Goal: Task Accomplishment & Management: Manage account settings

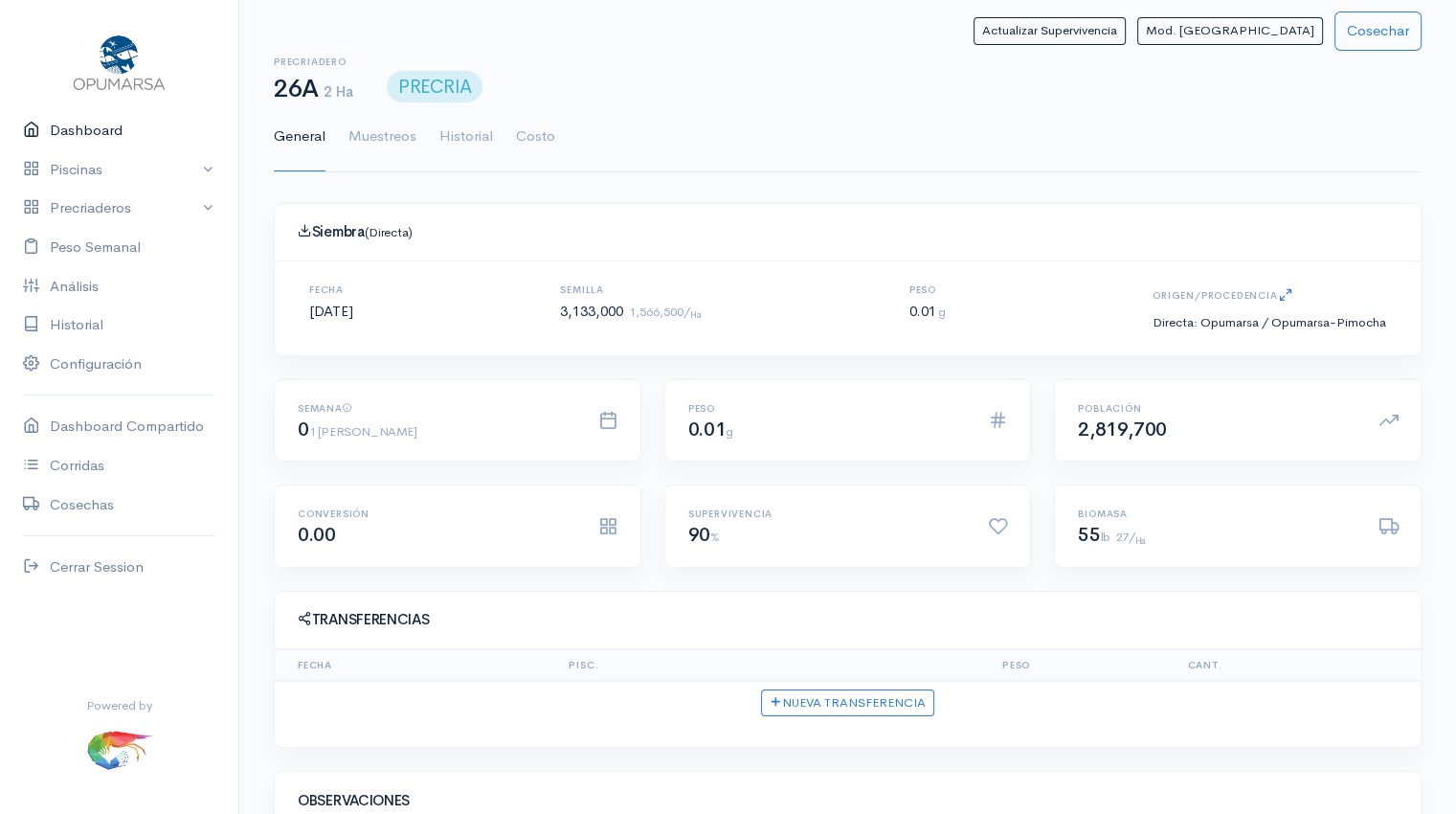
click at [84, 136] on link "Dashboard" at bounding box center [119, 130] width 238 height 40
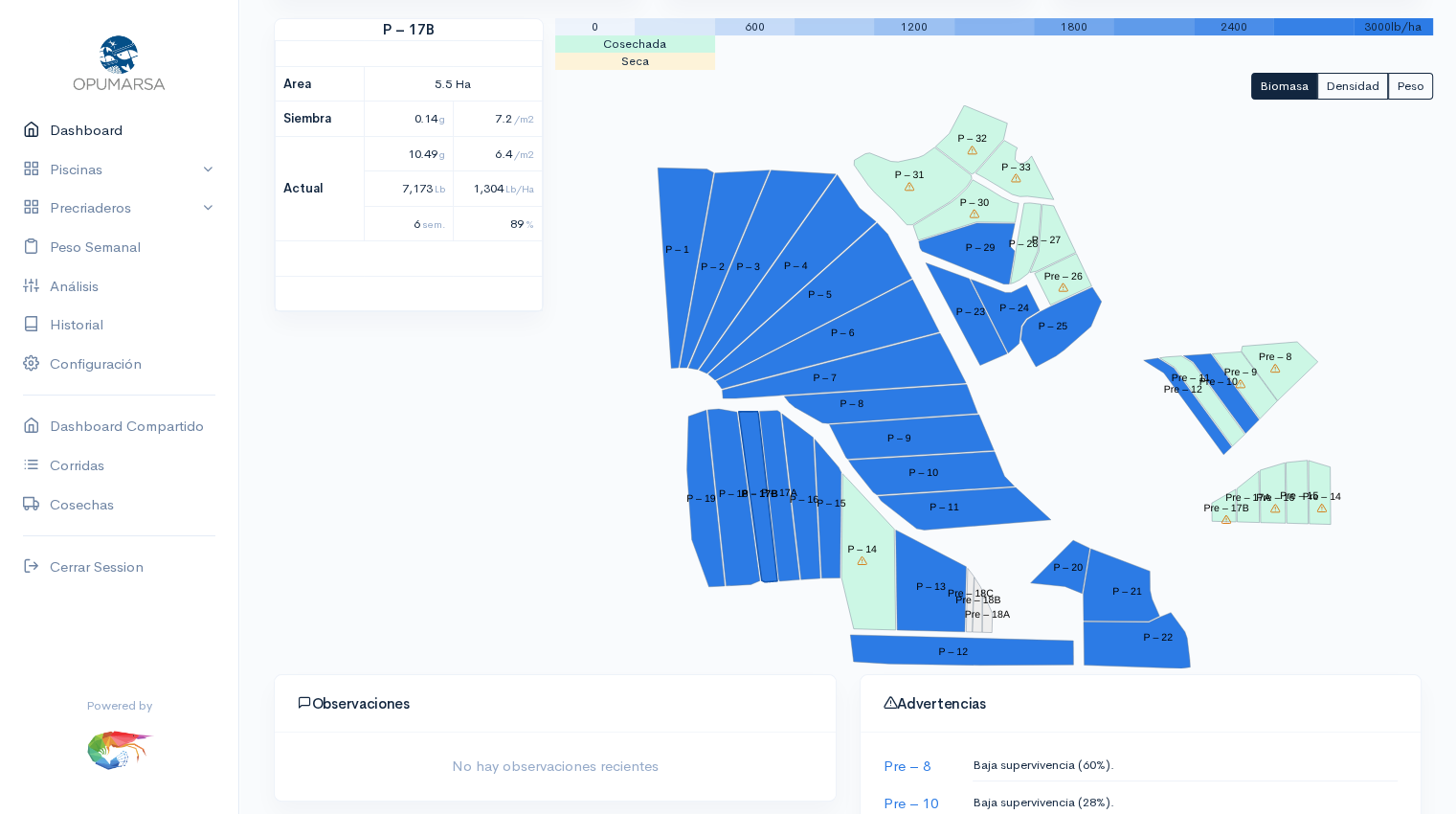
scroll to position [226, 0]
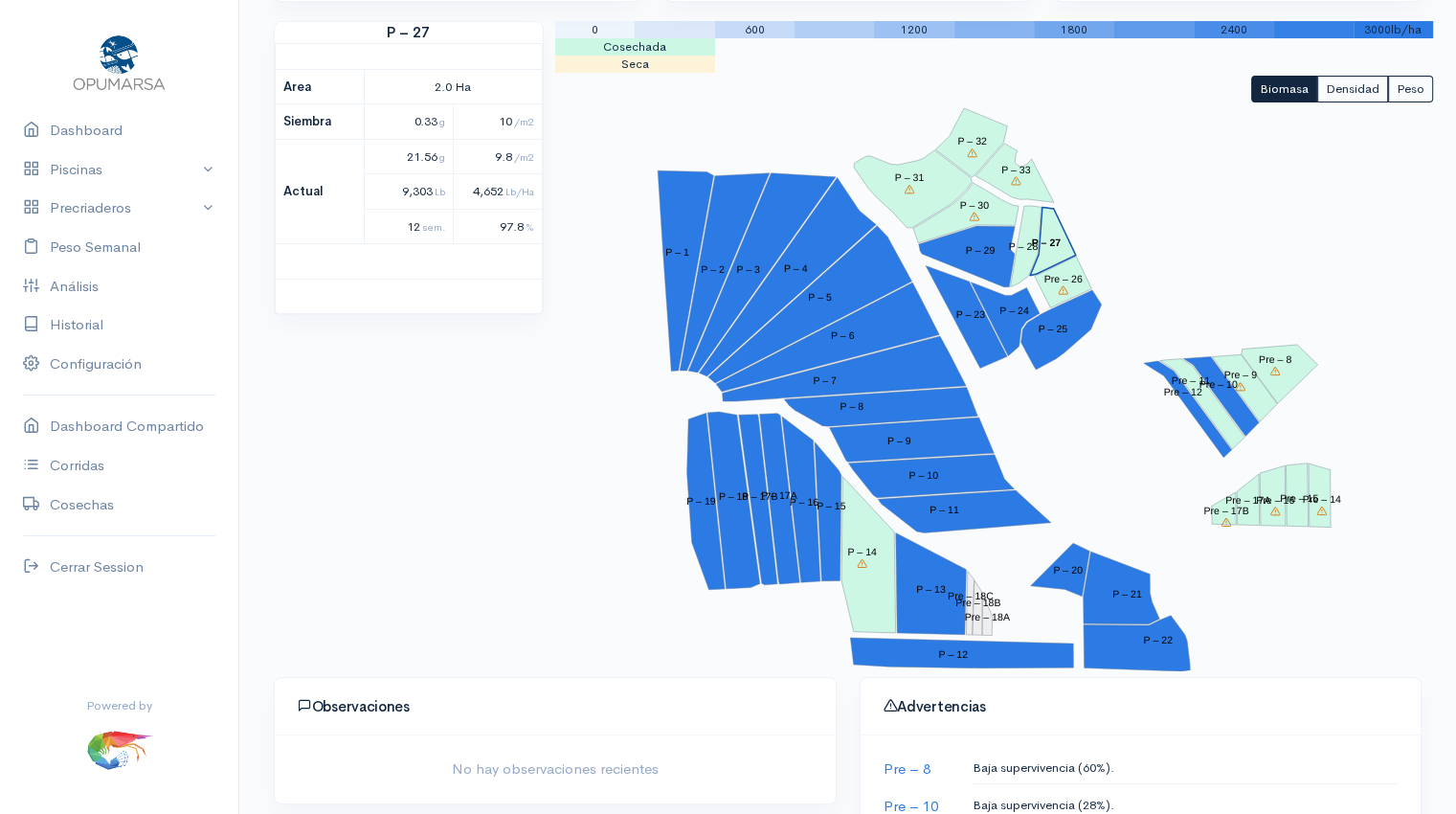
click at [1061, 240] on polygon "P – 27" at bounding box center [1053, 241] width 46 height 68
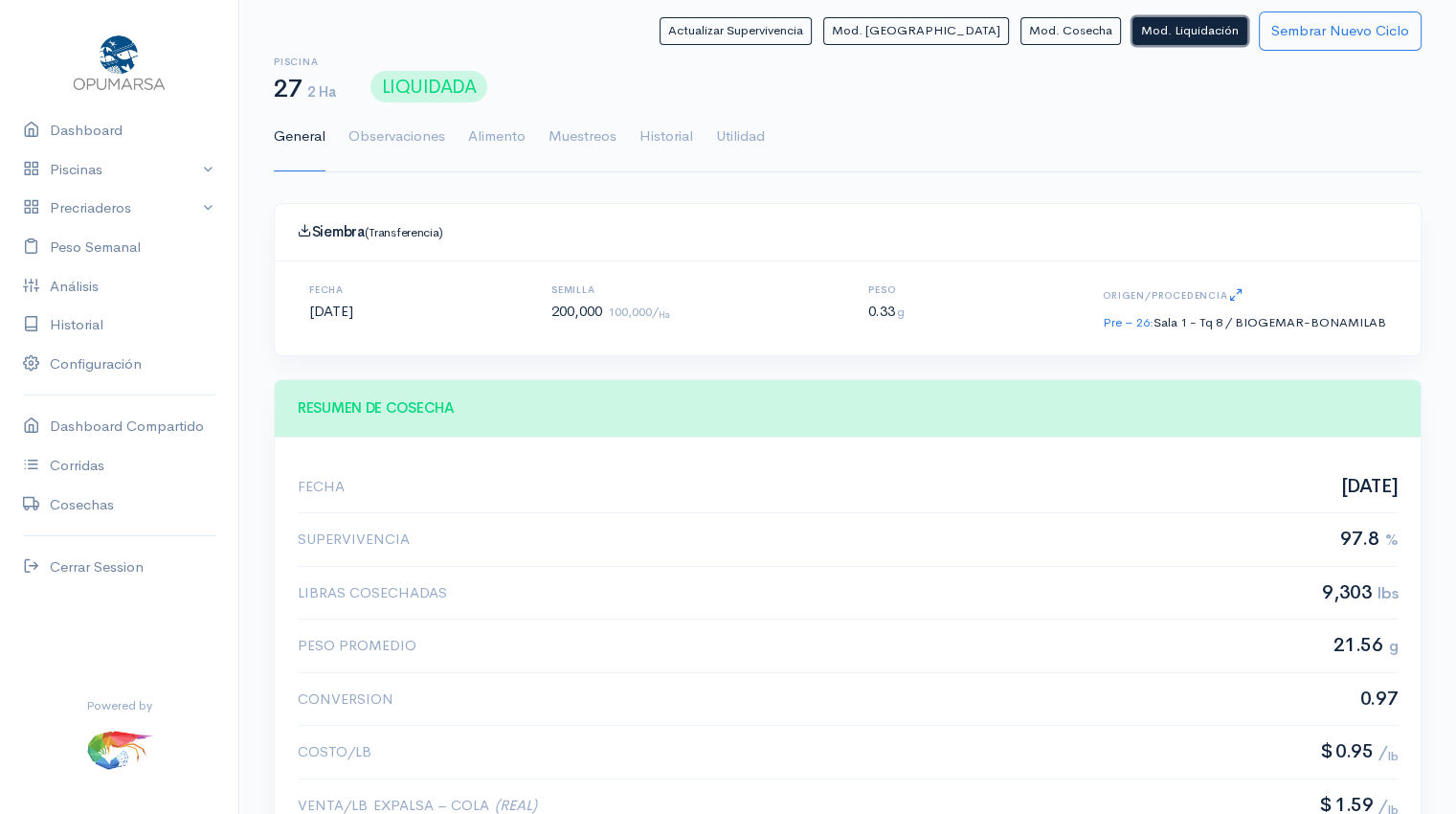
click at [1164, 33] on button "Mod. Liquidación" at bounding box center [1189, 31] width 115 height 28
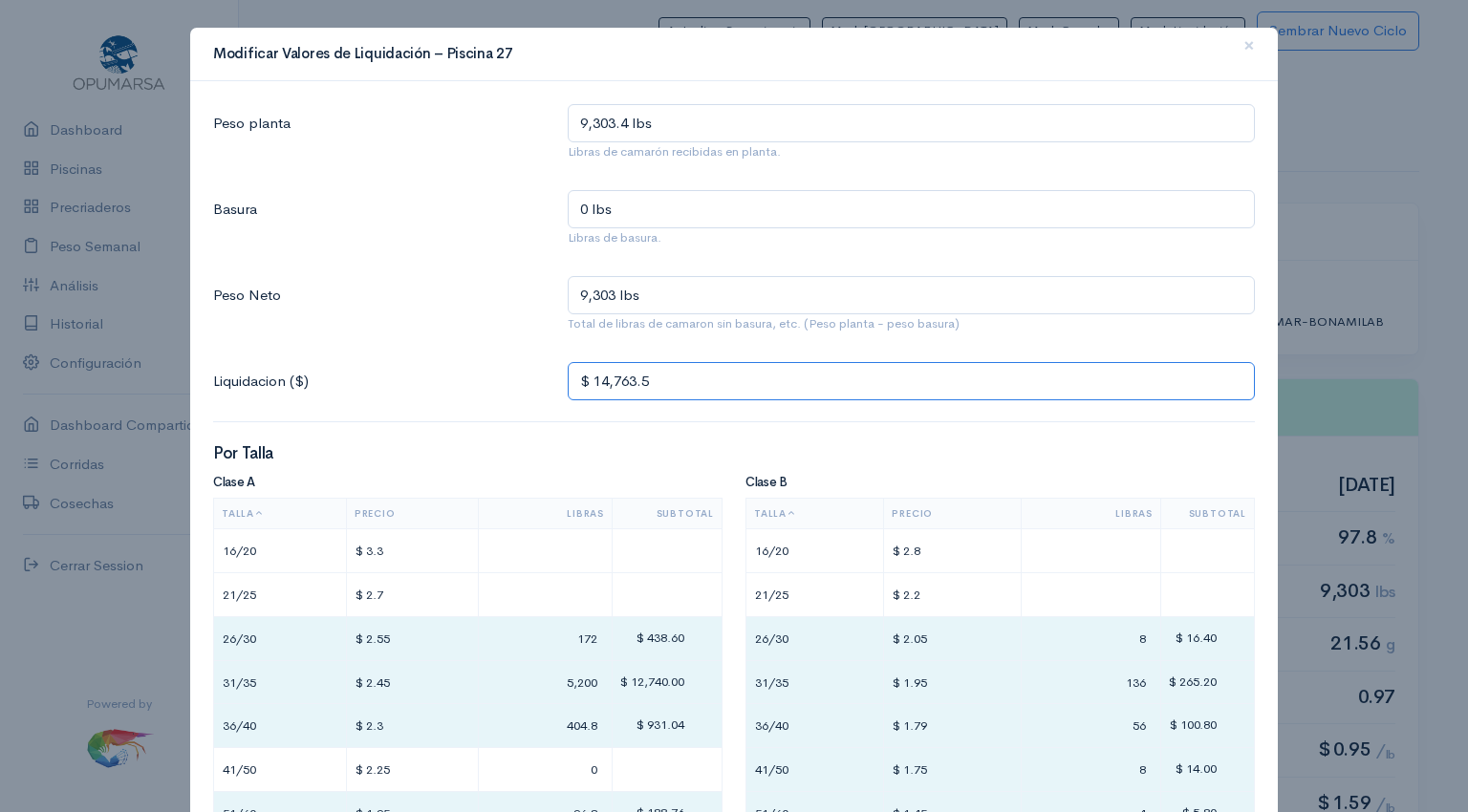
click at [680, 383] on input "$ 14,763.5" at bounding box center [911, 381] width 687 height 39
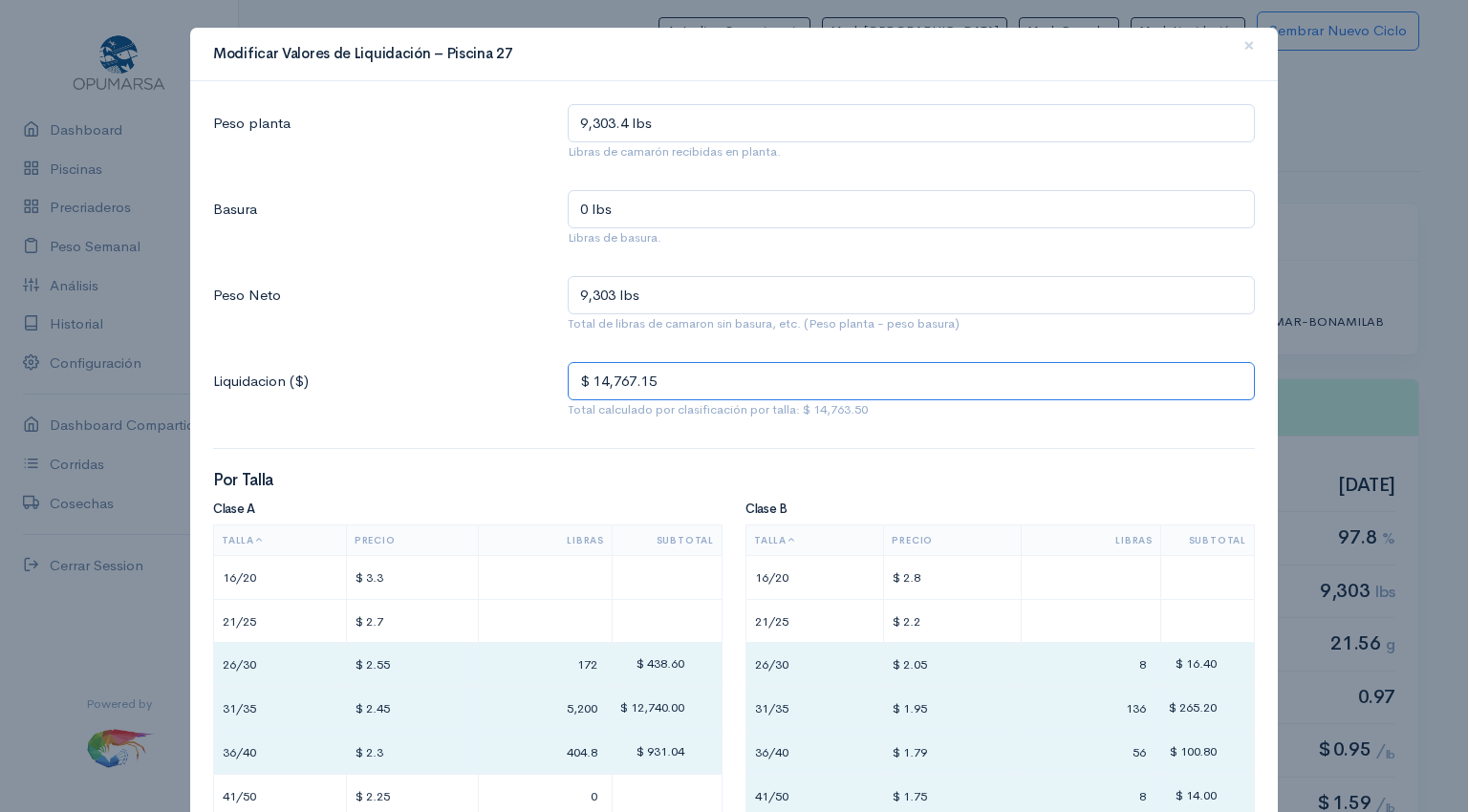
type input "$ 14,767.15"
click at [625, 125] on input "9,303.4 lbs" at bounding box center [911, 124] width 687 height 39
type input "9,303.4 lbs"
type input "9,303. lbs"
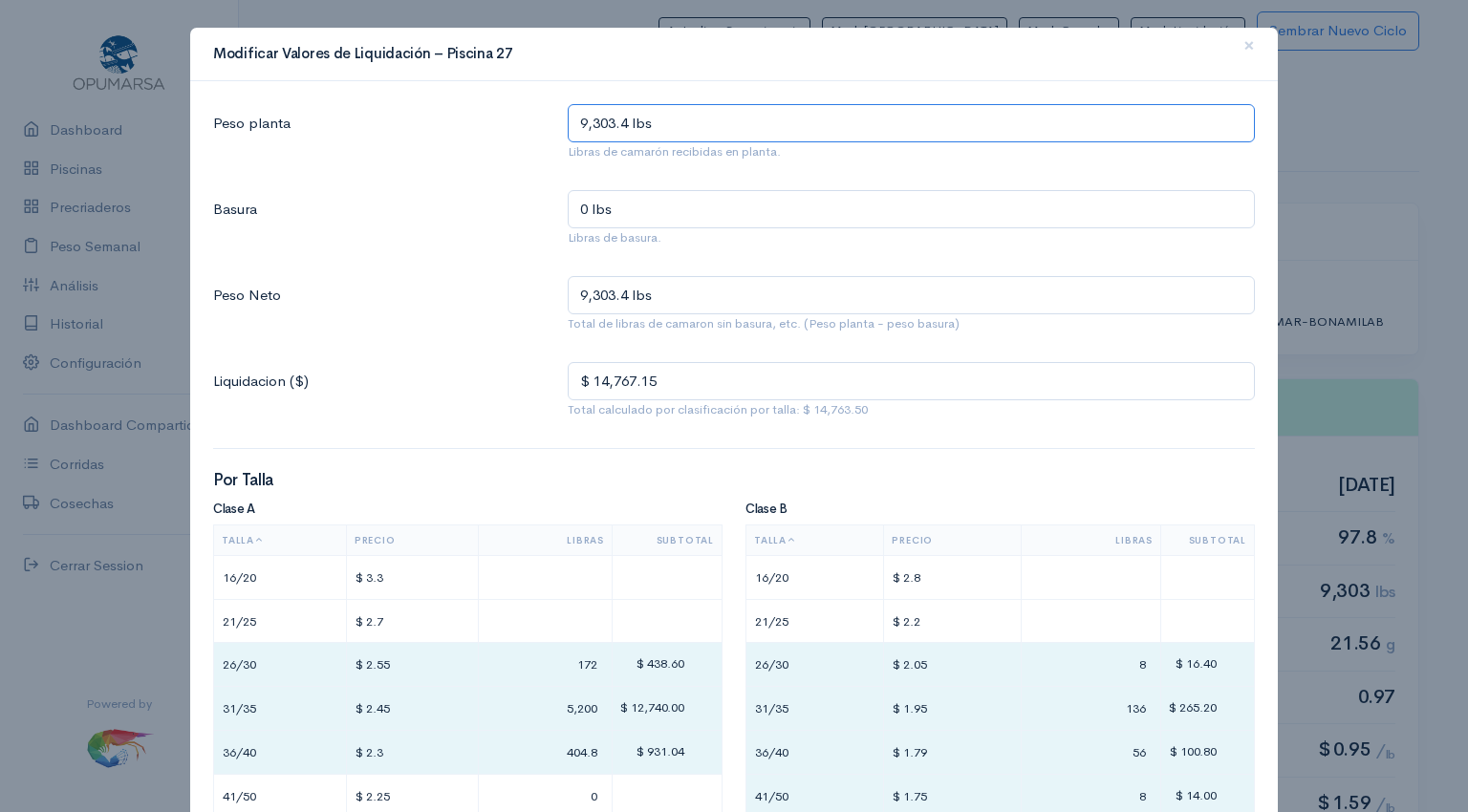
type input "9,303 lbs"
type input "930 lbs"
type input "93 lbs"
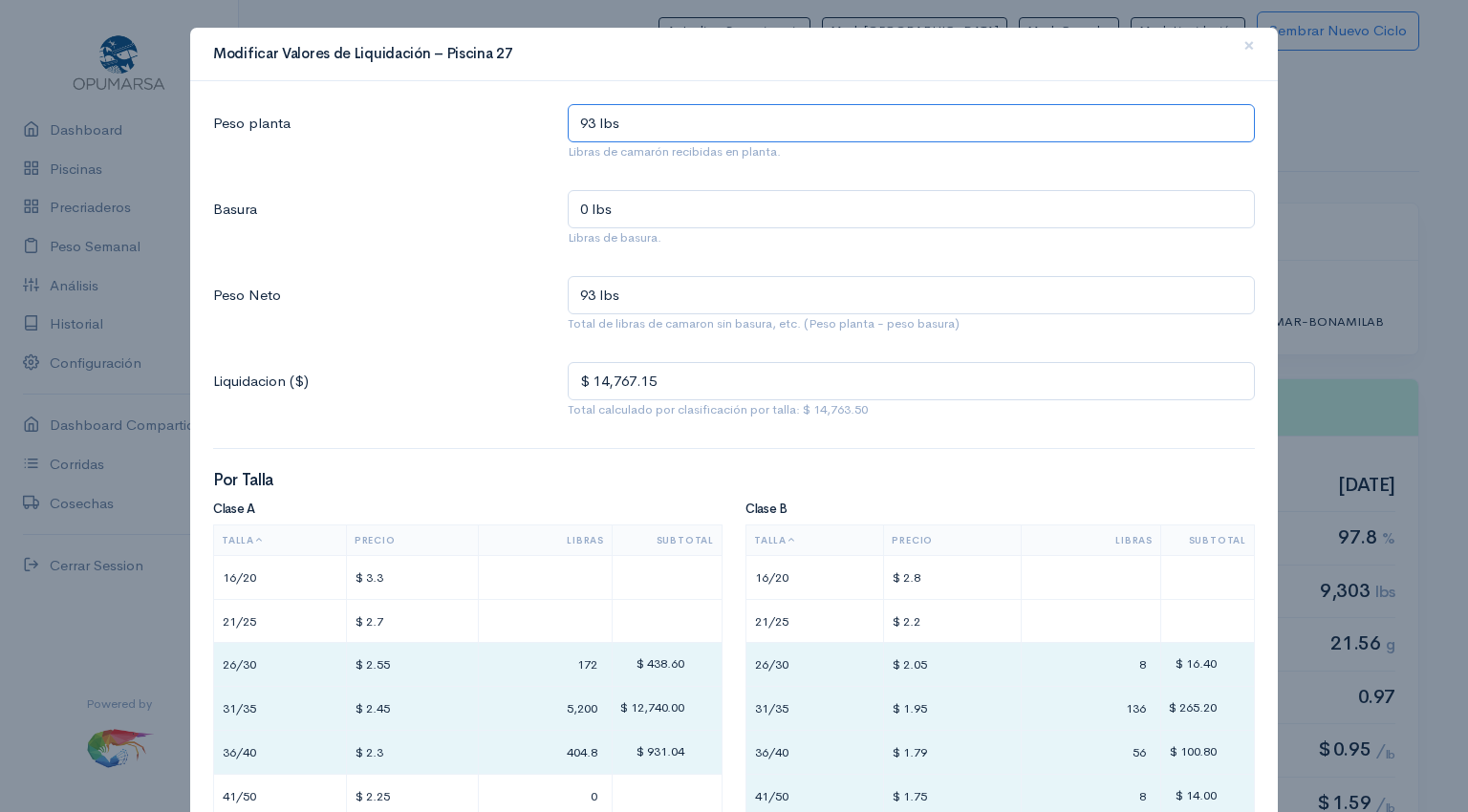
type input "932 lbs"
type input "9,328 lbs"
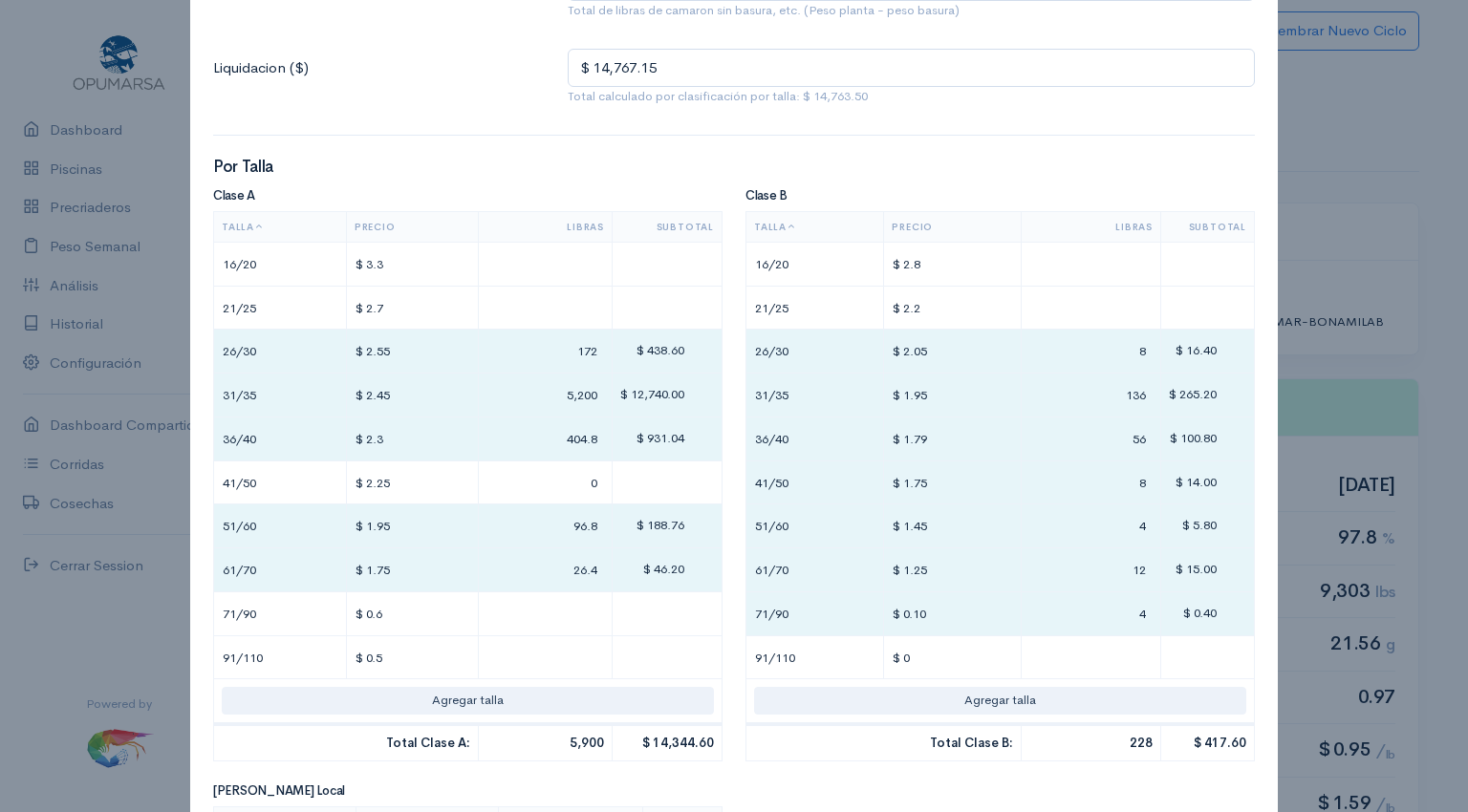
scroll to position [321, 0]
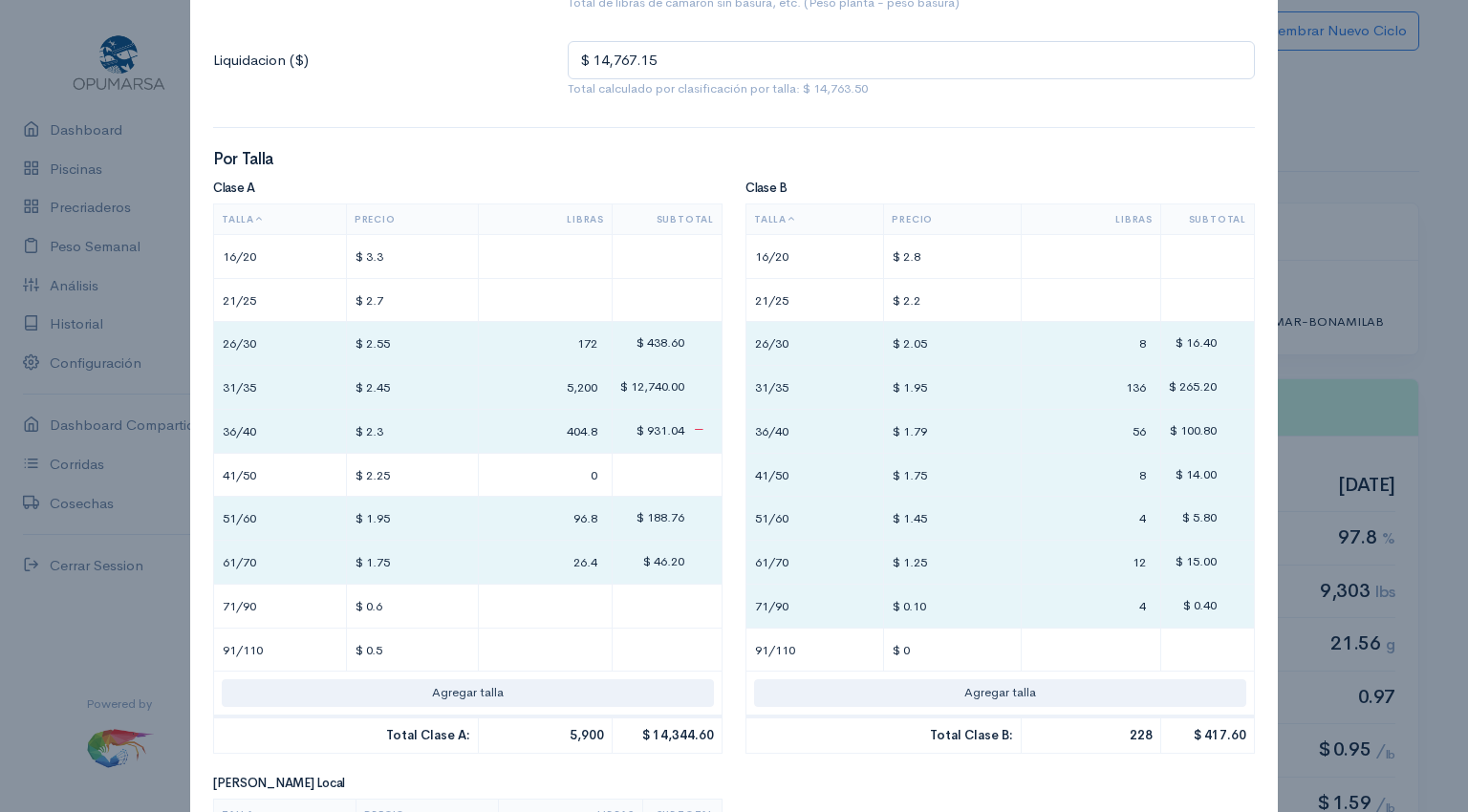
type input "9,328 lbs"
click at [570, 429] on input "404.8" at bounding box center [544, 432] width 117 height 28
type input "391"
type input "97"
type input "26"
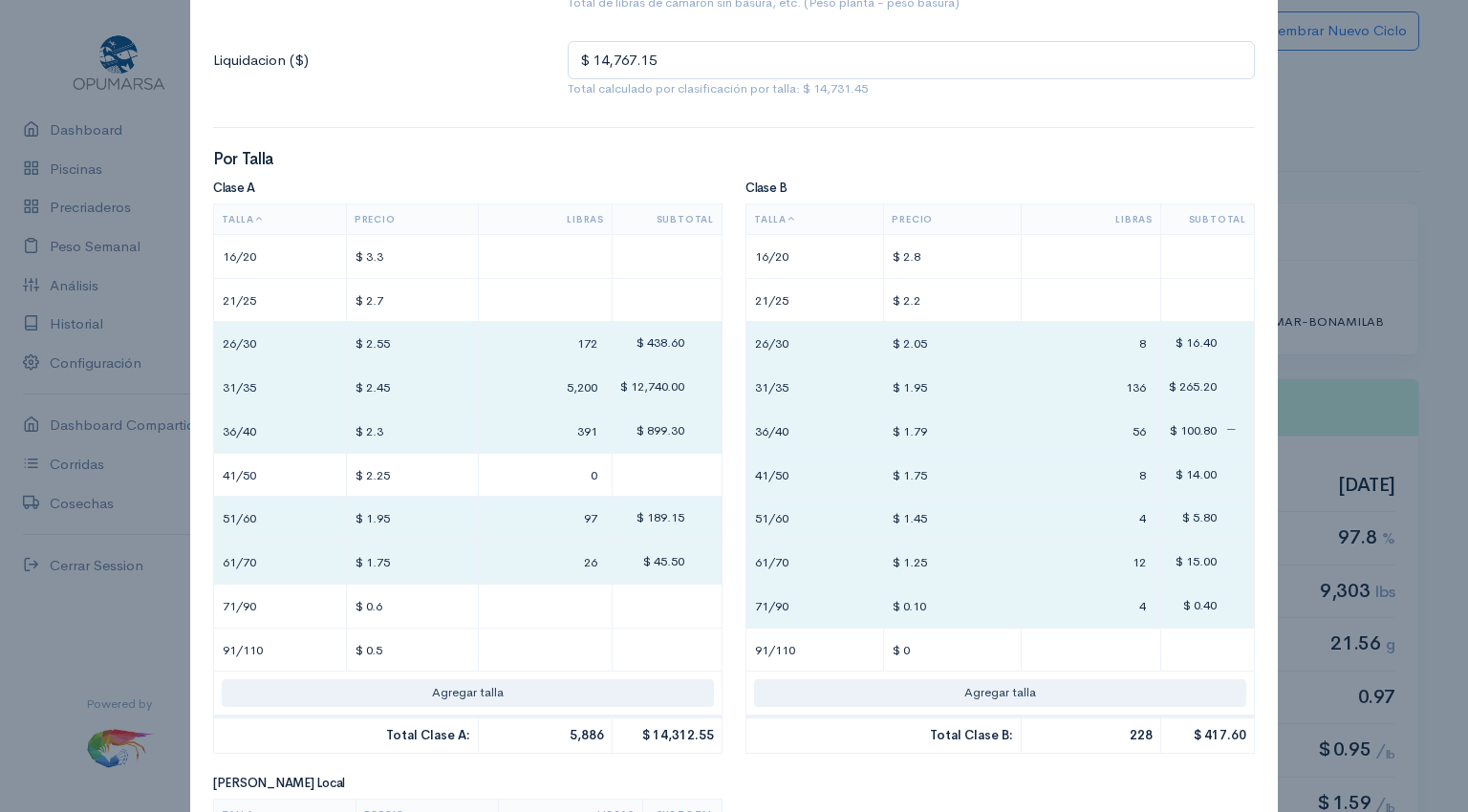
click at [1105, 425] on input "56" at bounding box center [1090, 432] width 123 height 28
type input "76"
click at [917, 427] on input "$ 1.79" at bounding box center [951, 432] width 121 height 28
type input "$ 1.8"
click at [916, 611] on input "$ 0.10" at bounding box center [951, 606] width 121 height 28
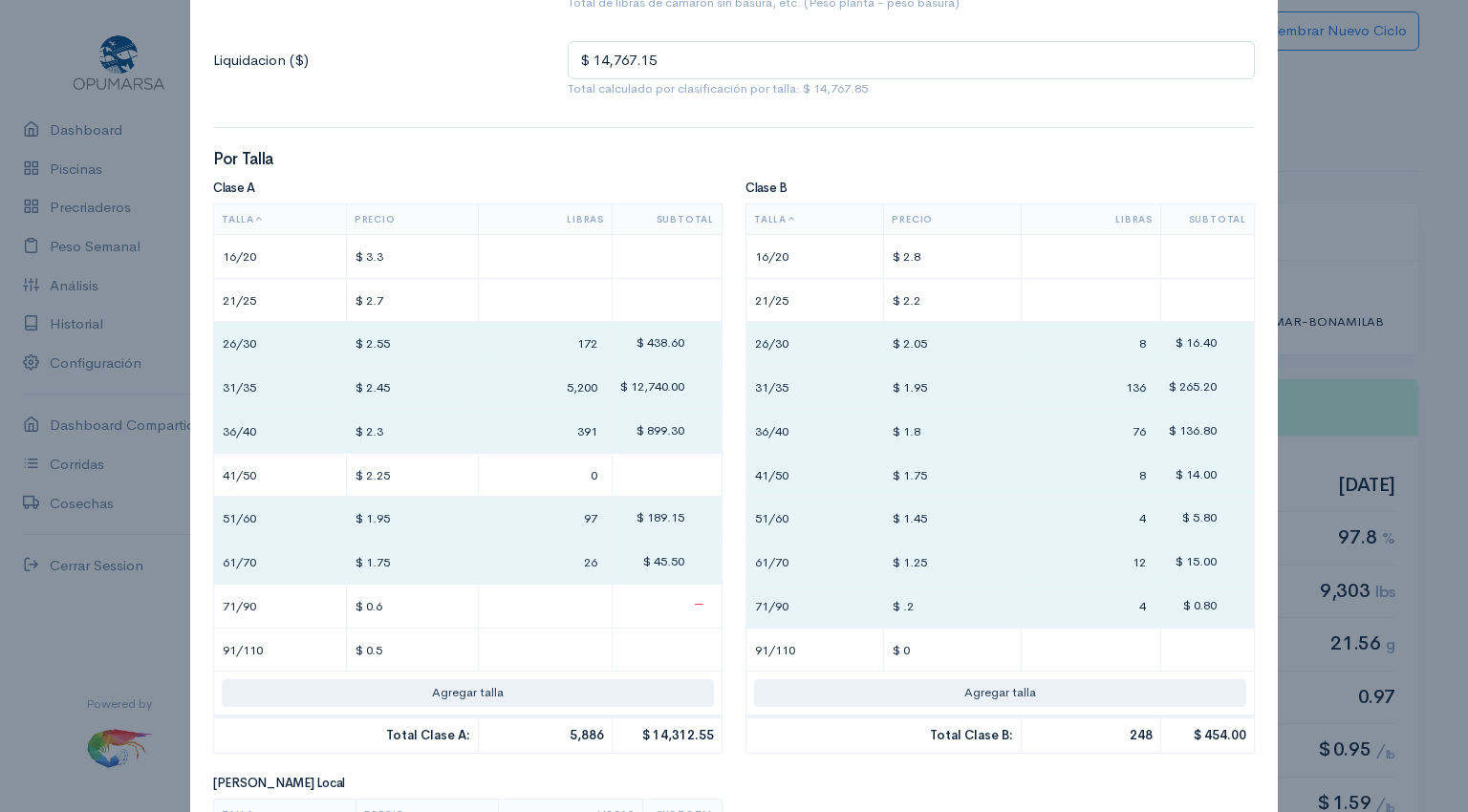
type input "$ .2"
click at [415, 601] on input "$ 0.6" at bounding box center [412, 606] width 115 height 28
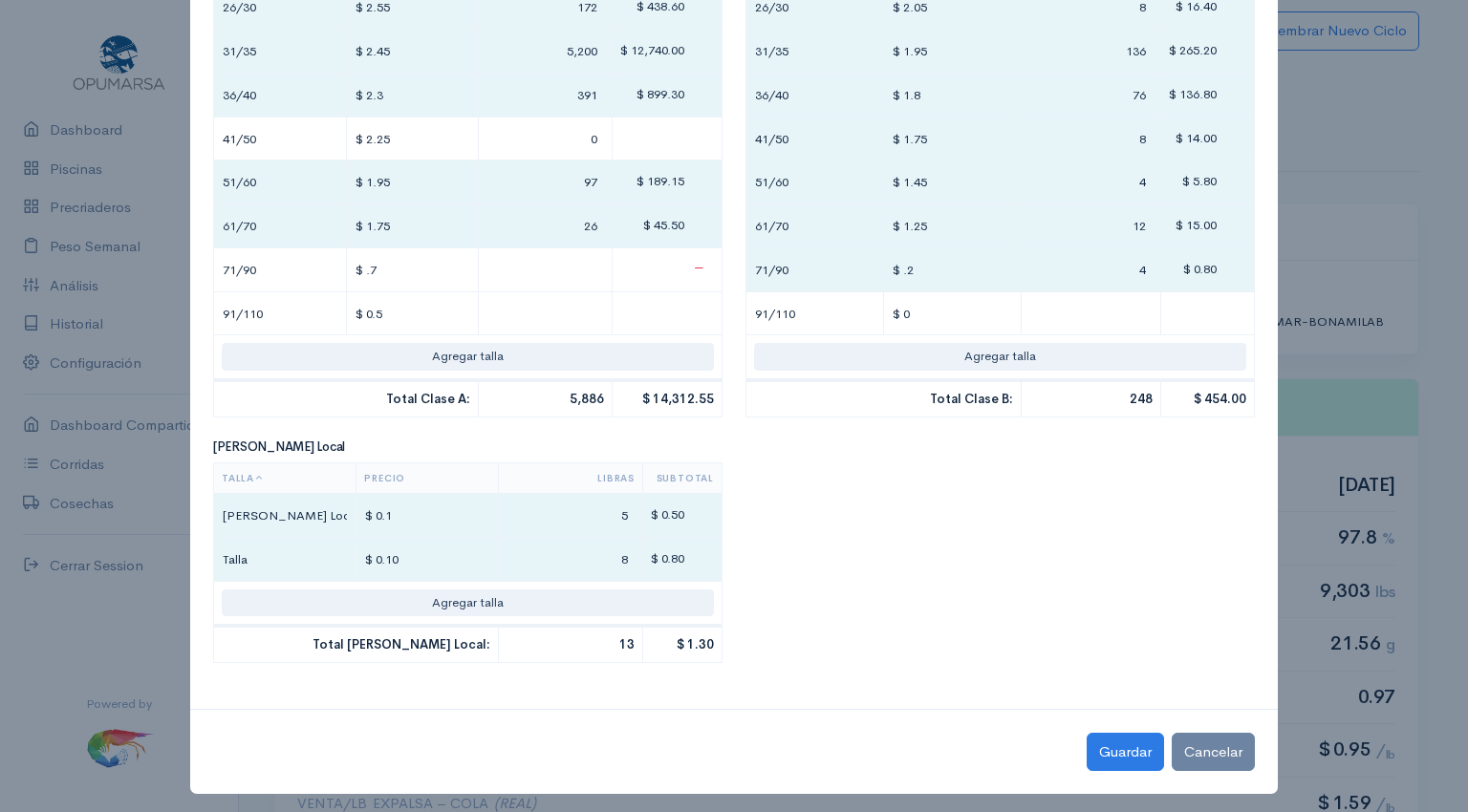
scroll to position [661, 0]
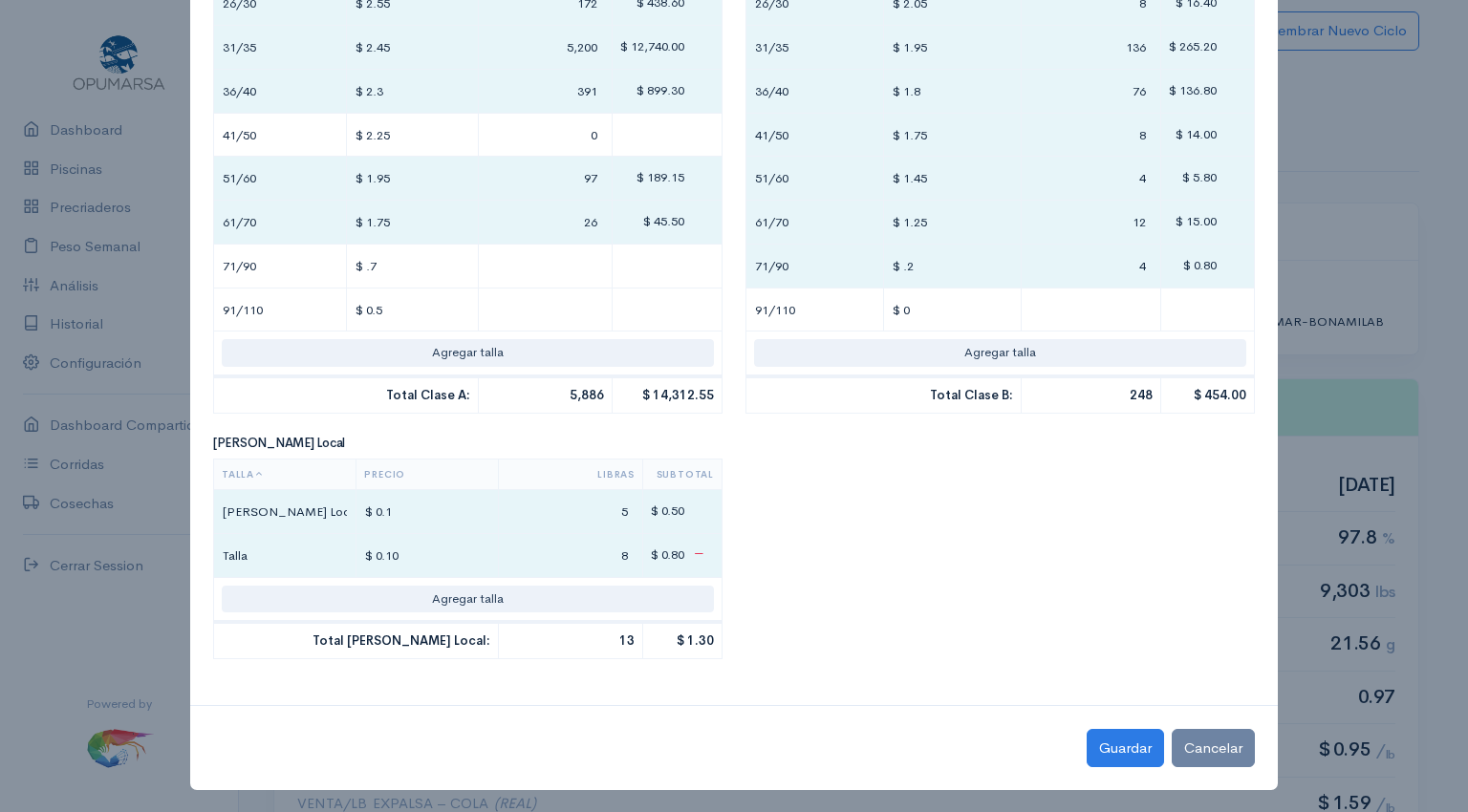
type input "$ .7"
click at [620, 551] on input "8" at bounding box center [571, 555] width 128 height 28
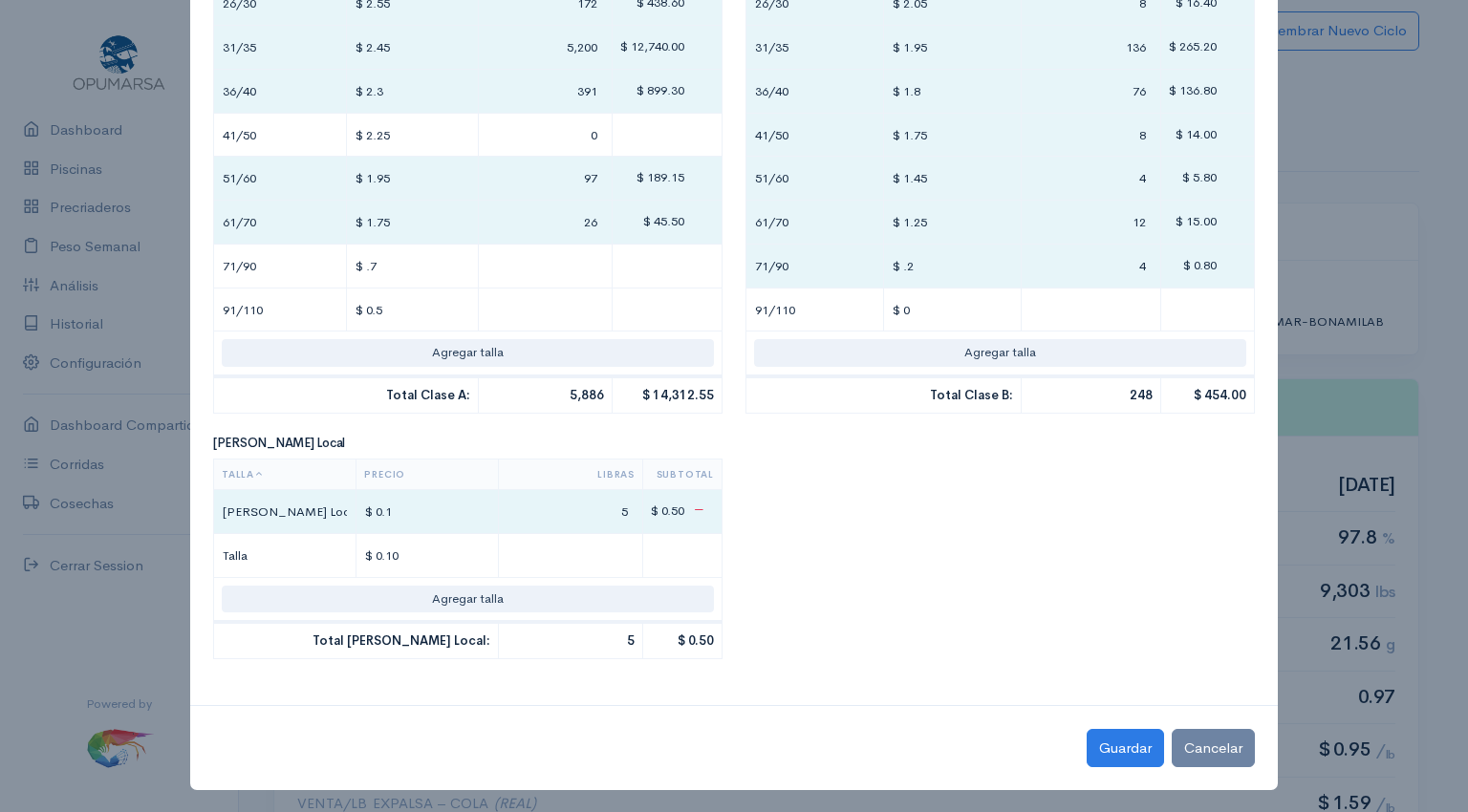
click at [448, 510] on input "$ 0.1" at bounding box center [427, 511] width 126 height 28
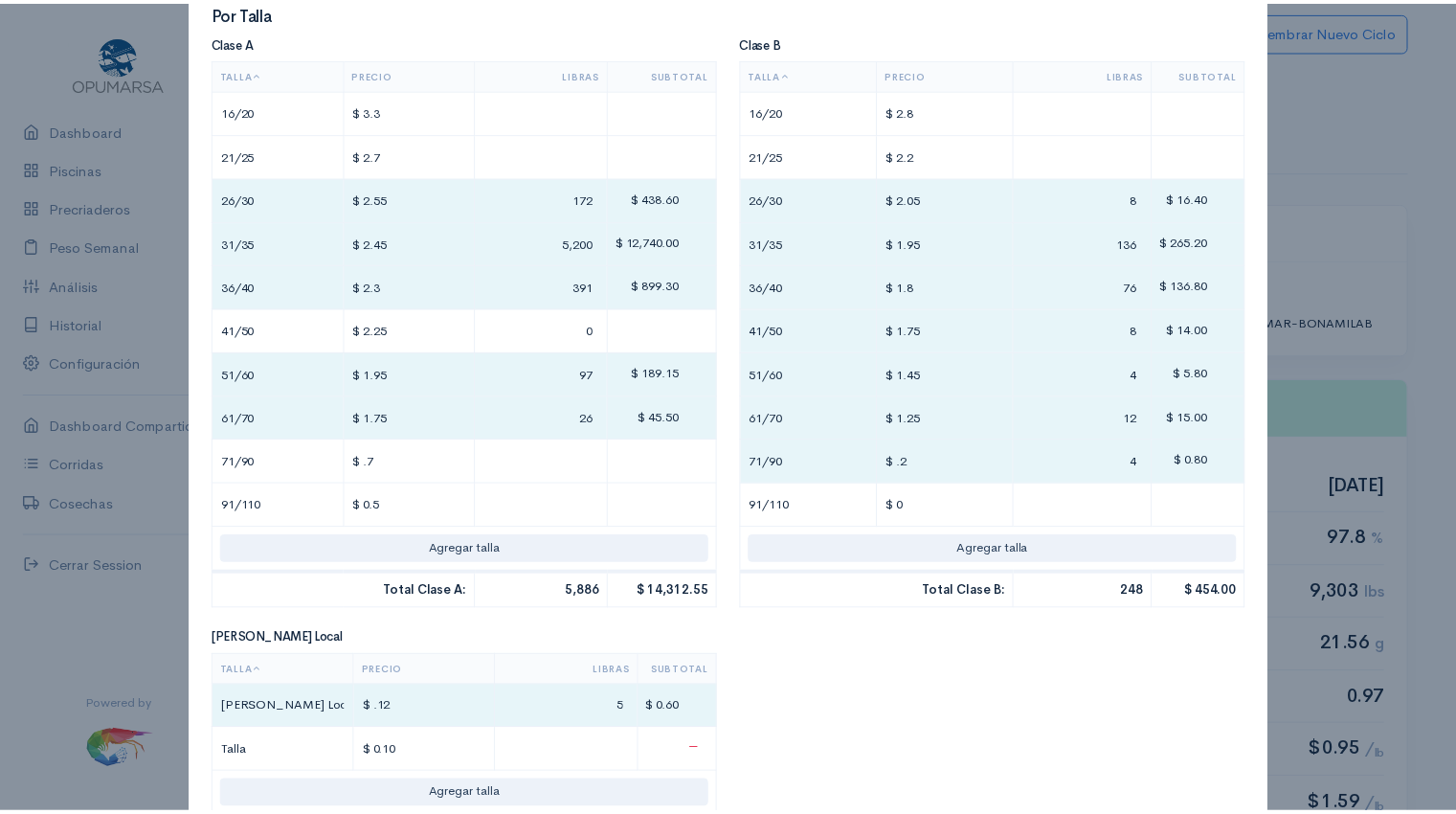
scroll to position [636, 0]
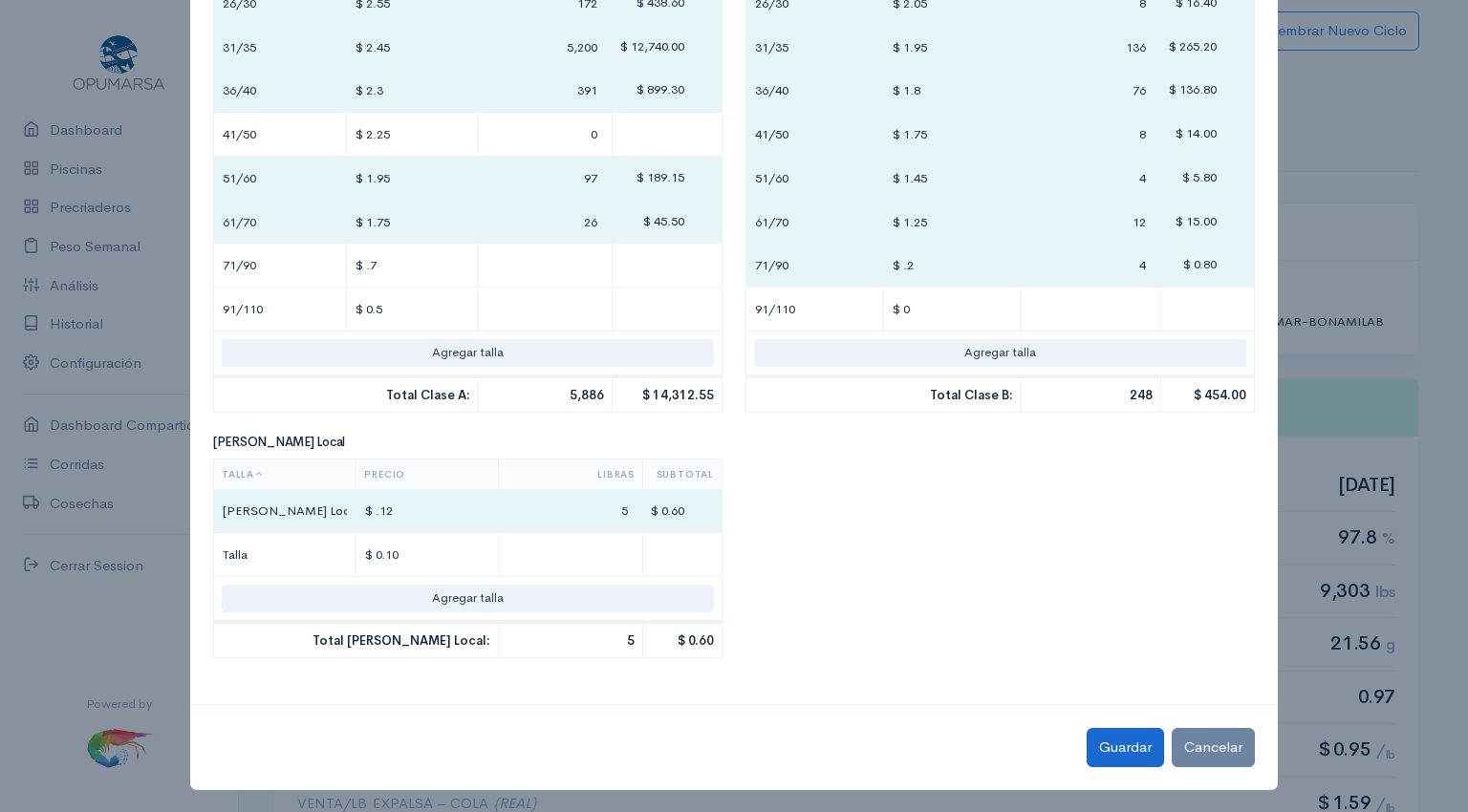
type input "$ .12"
click at [1124, 742] on button "Guardar" at bounding box center [1125, 747] width 77 height 39
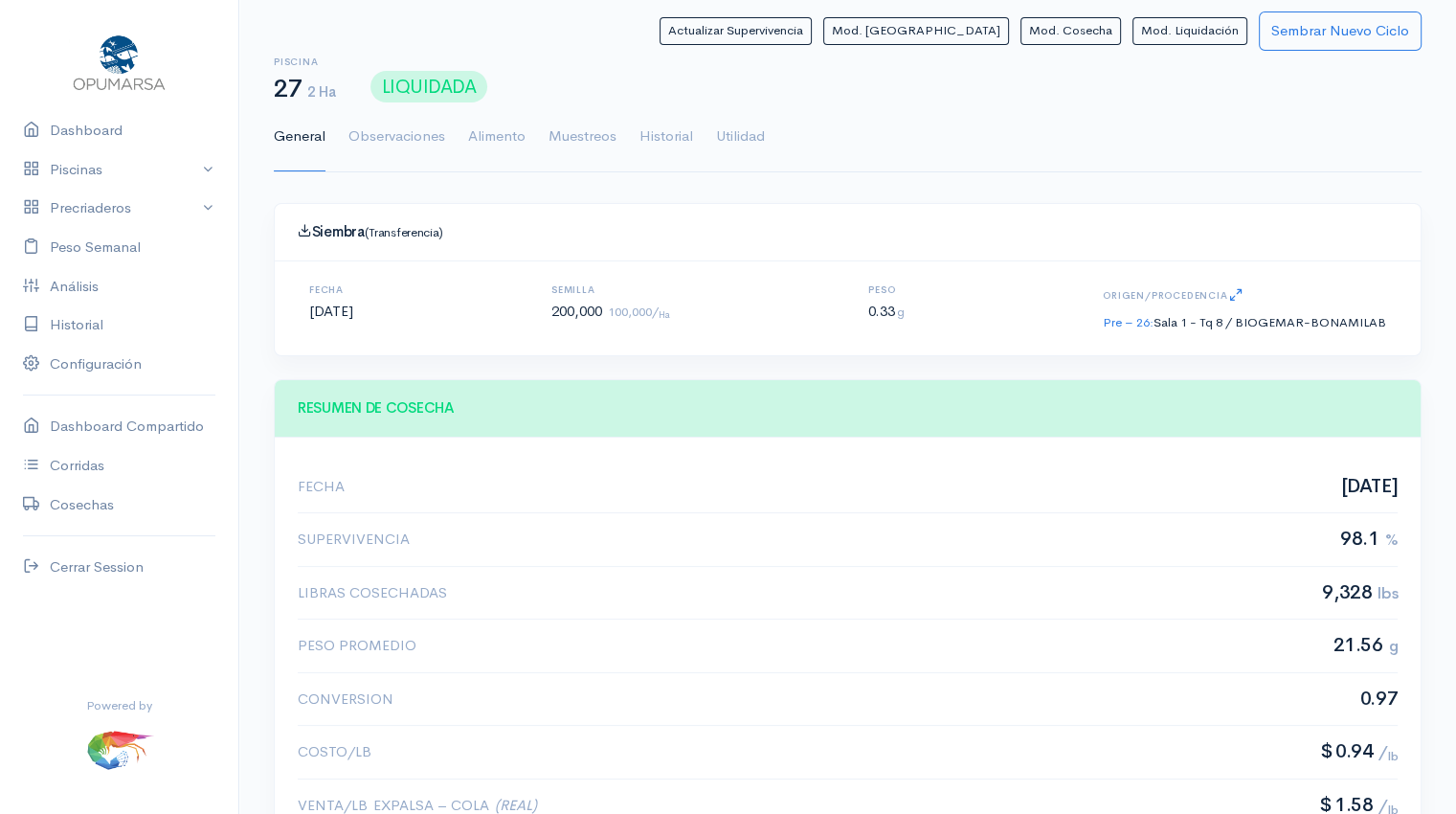
scroll to position [287, 1099]
click at [88, 137] on link "Dashboard" at bounding box center [119, 130] width 238 height 40
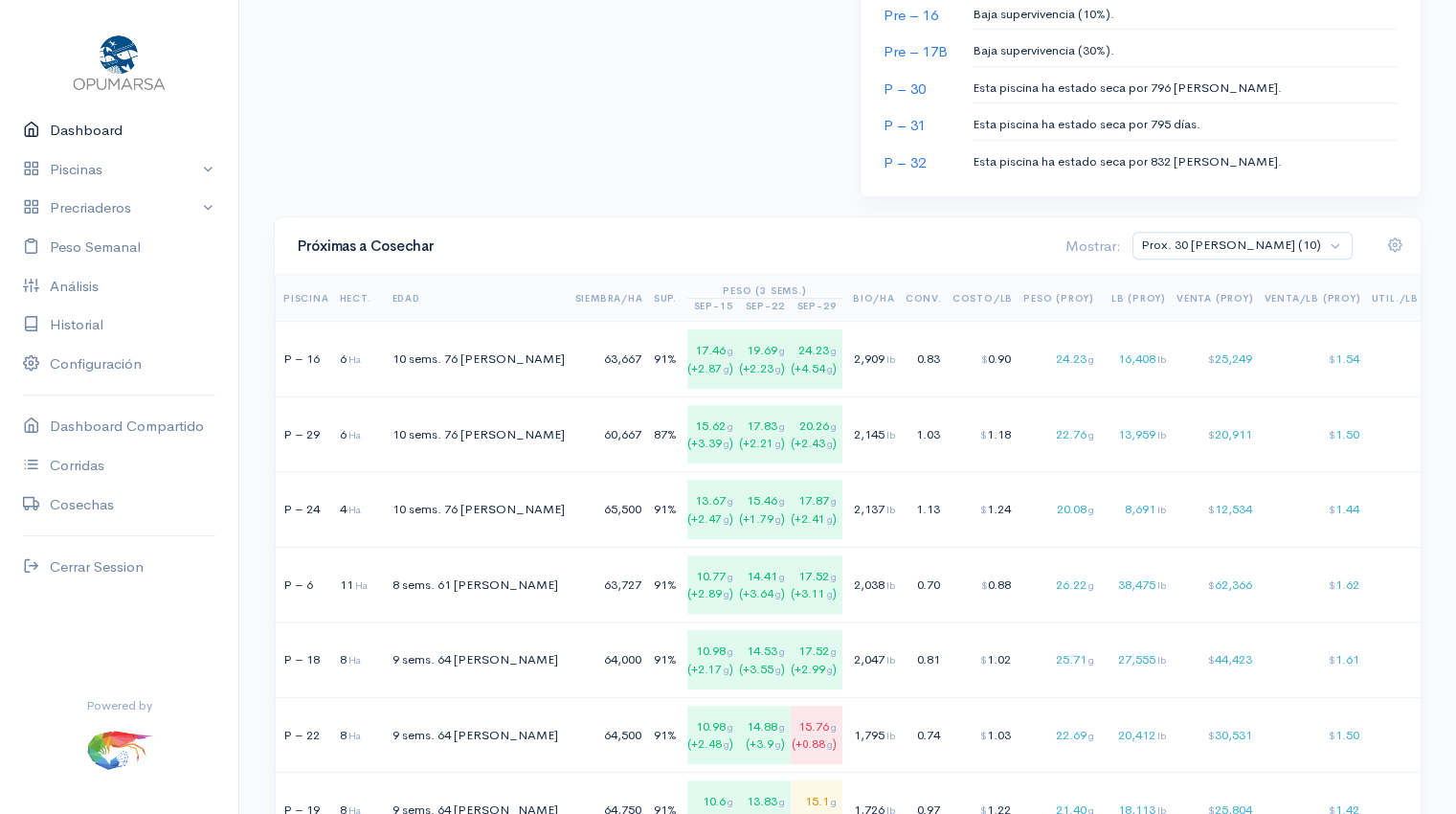
scroll to position [1092, 0]
click at [1173, 361] on td "$ 25,249" at bounding box center [1217, 359] width 88 height 76
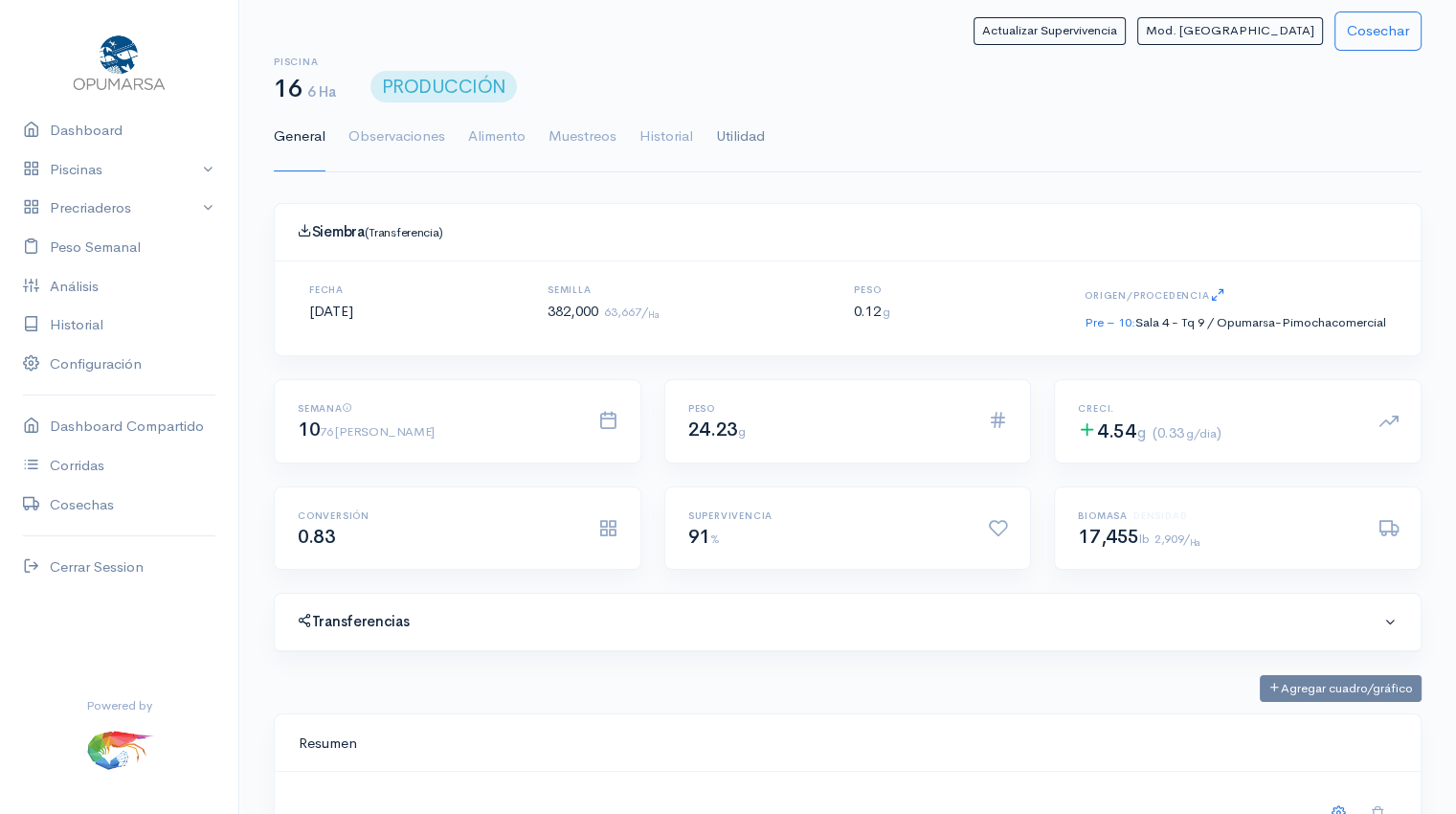
click at [732, 134] on link "Utilidad" at bounding box center [740, 137] width 48 height 69
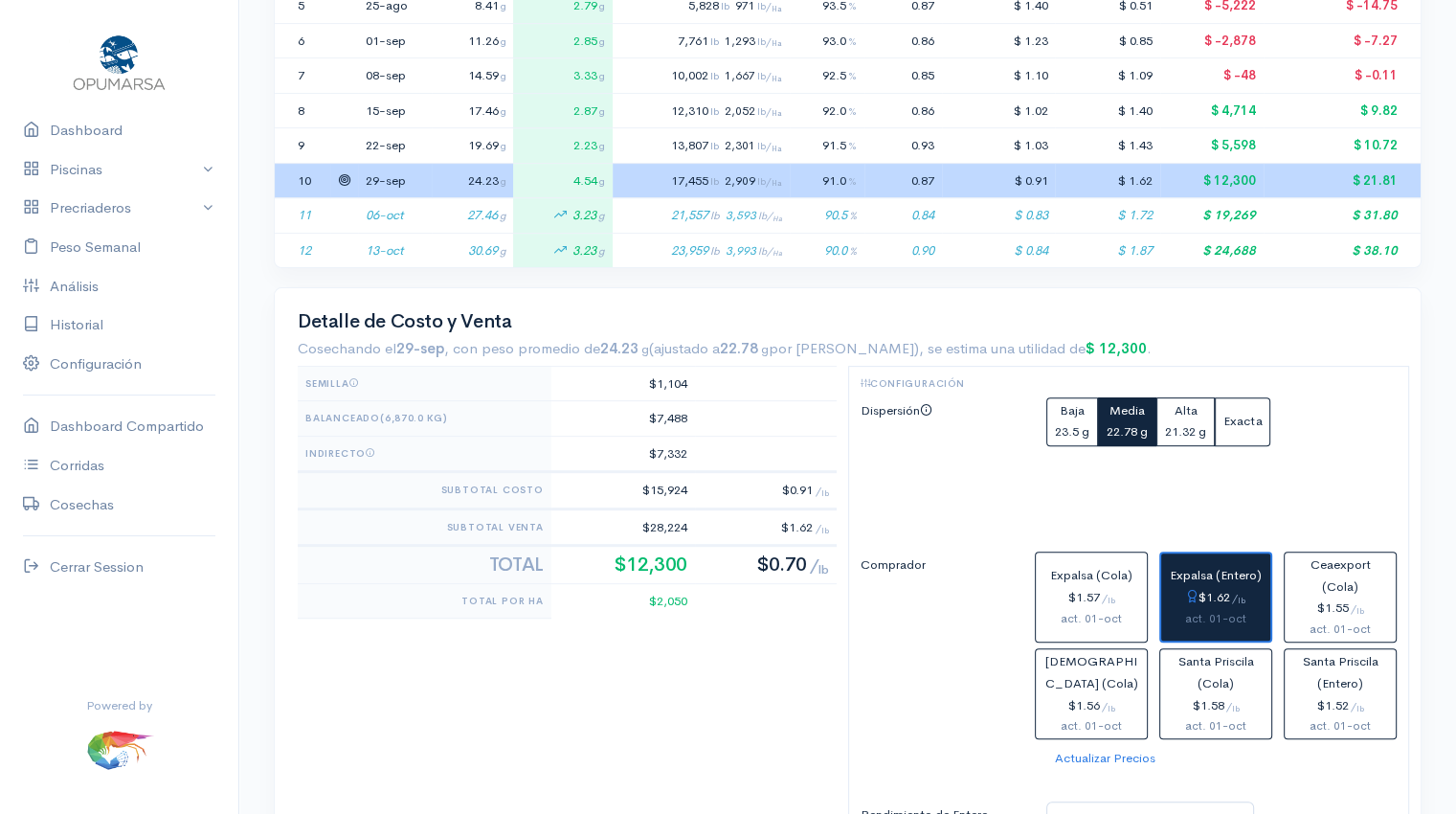
scroll to position [626, 0]
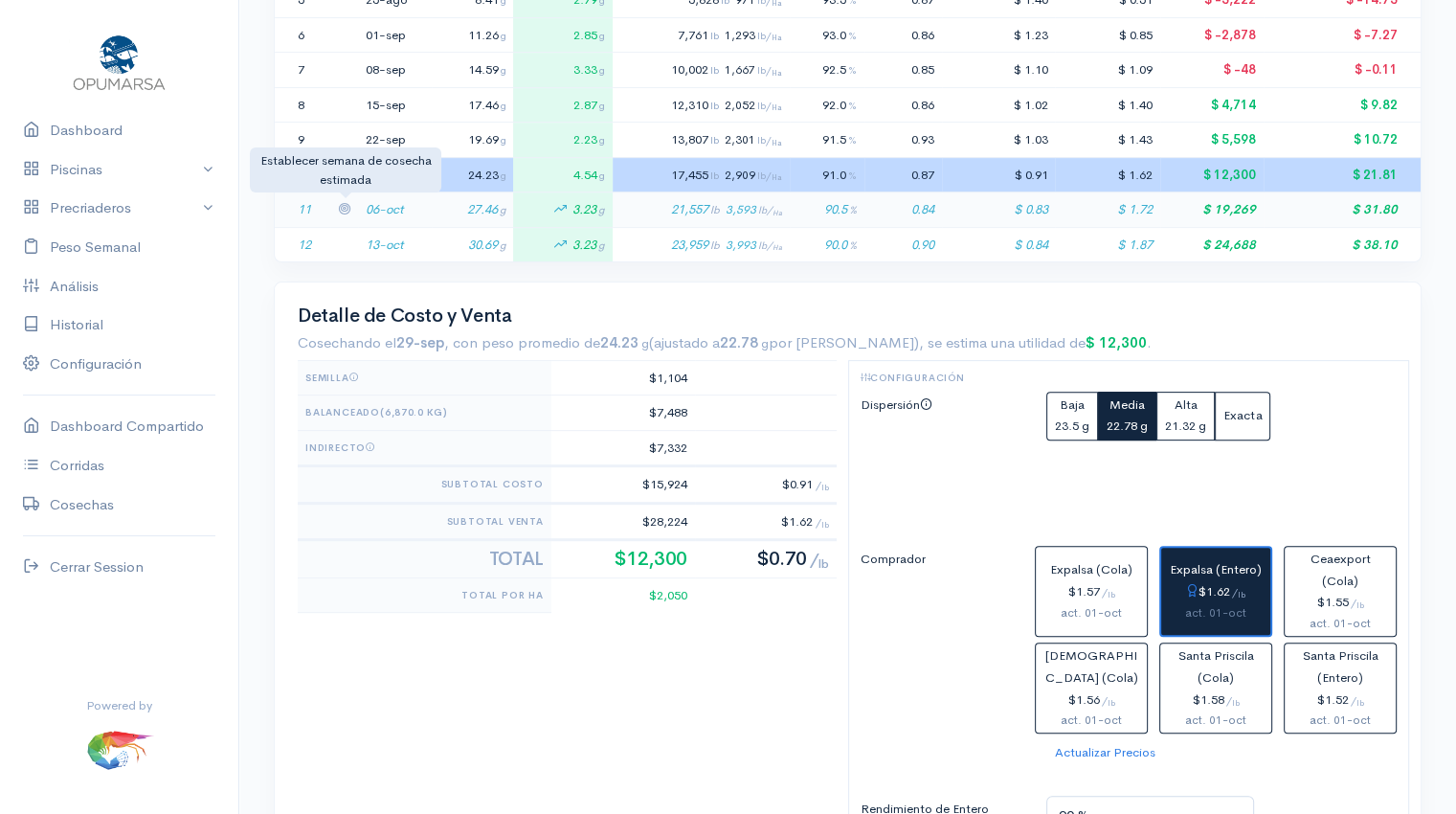
click at [341, 204] on icon at bounding box center [344, 207] width 13 height 13
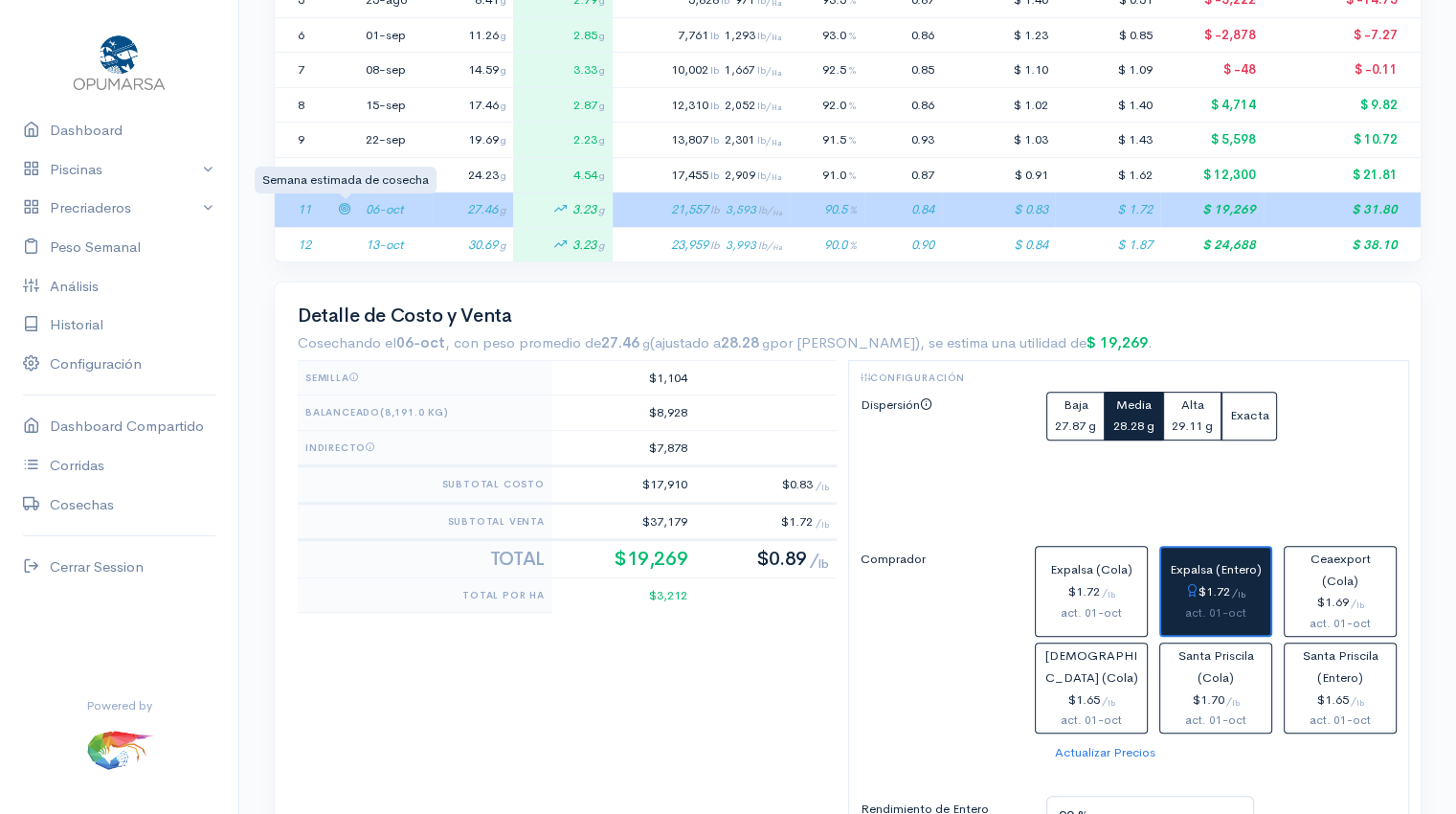
click at [341, 204] on icon at bounding box center [344, 207] width 13 height 13
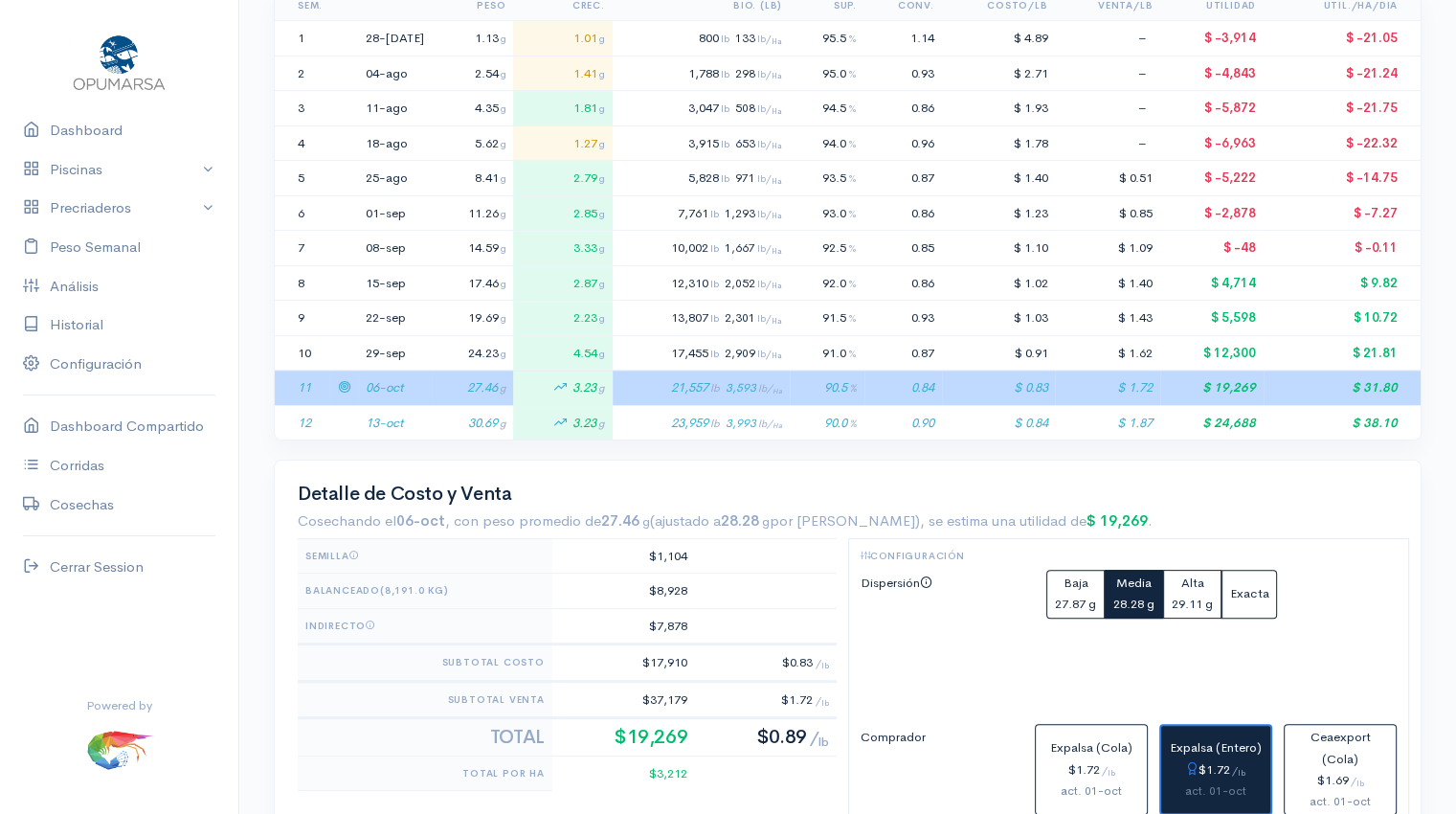
scroll to position [0, 0]
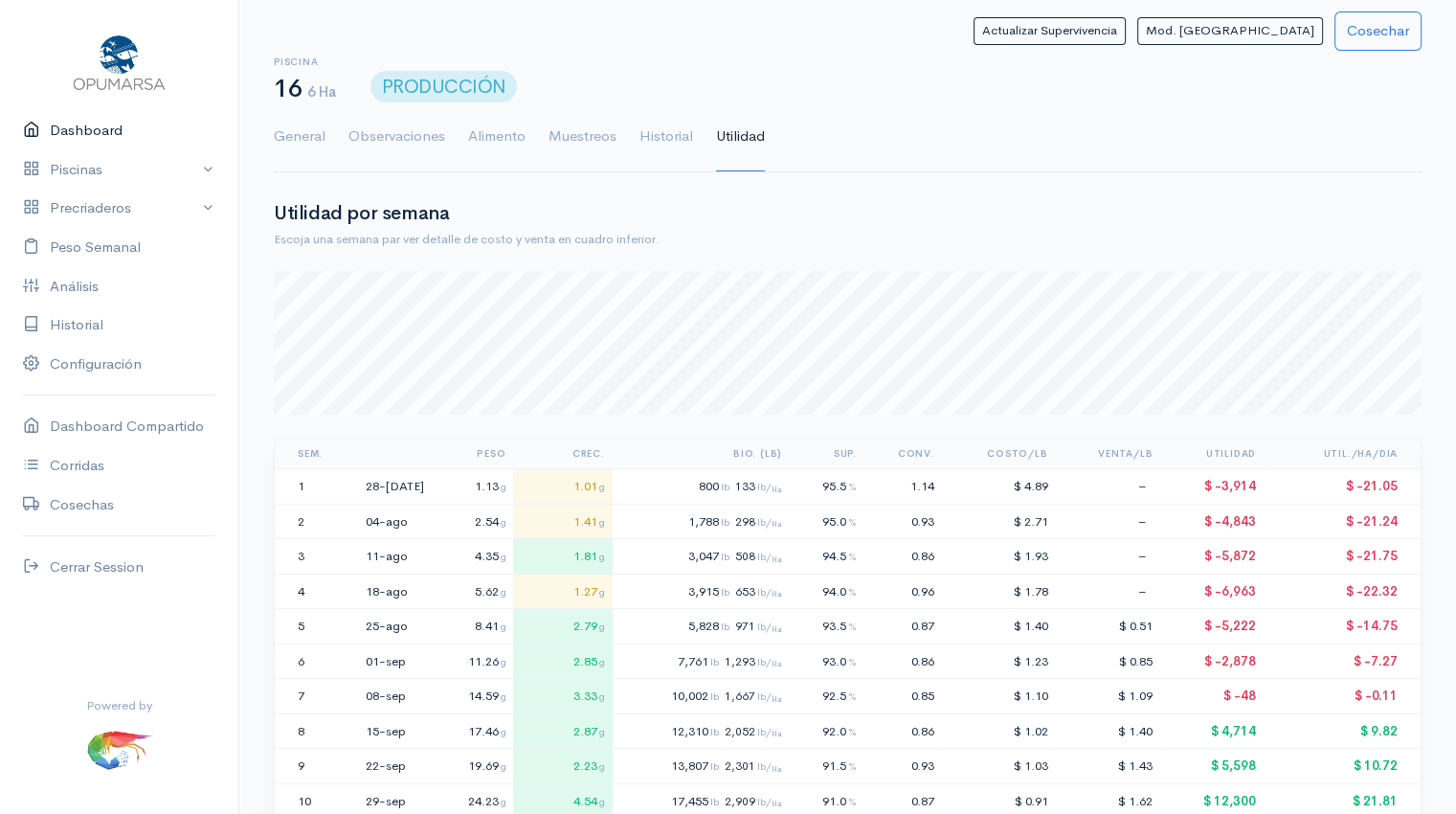
click at [86, 137] on link "Dashboard" at bounding box center [119, 130] width 238 height 40
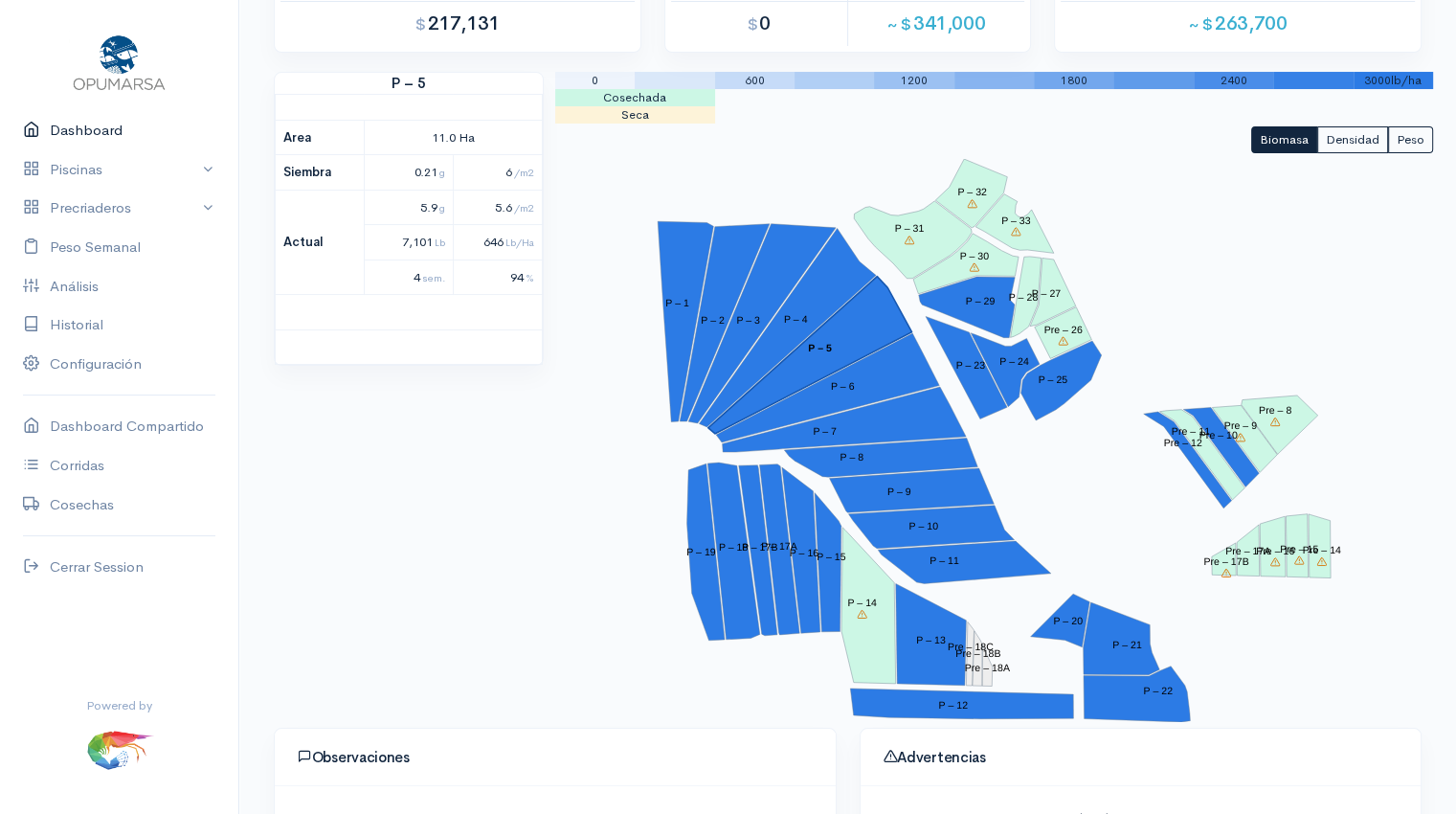
scroll to position [174, 0]
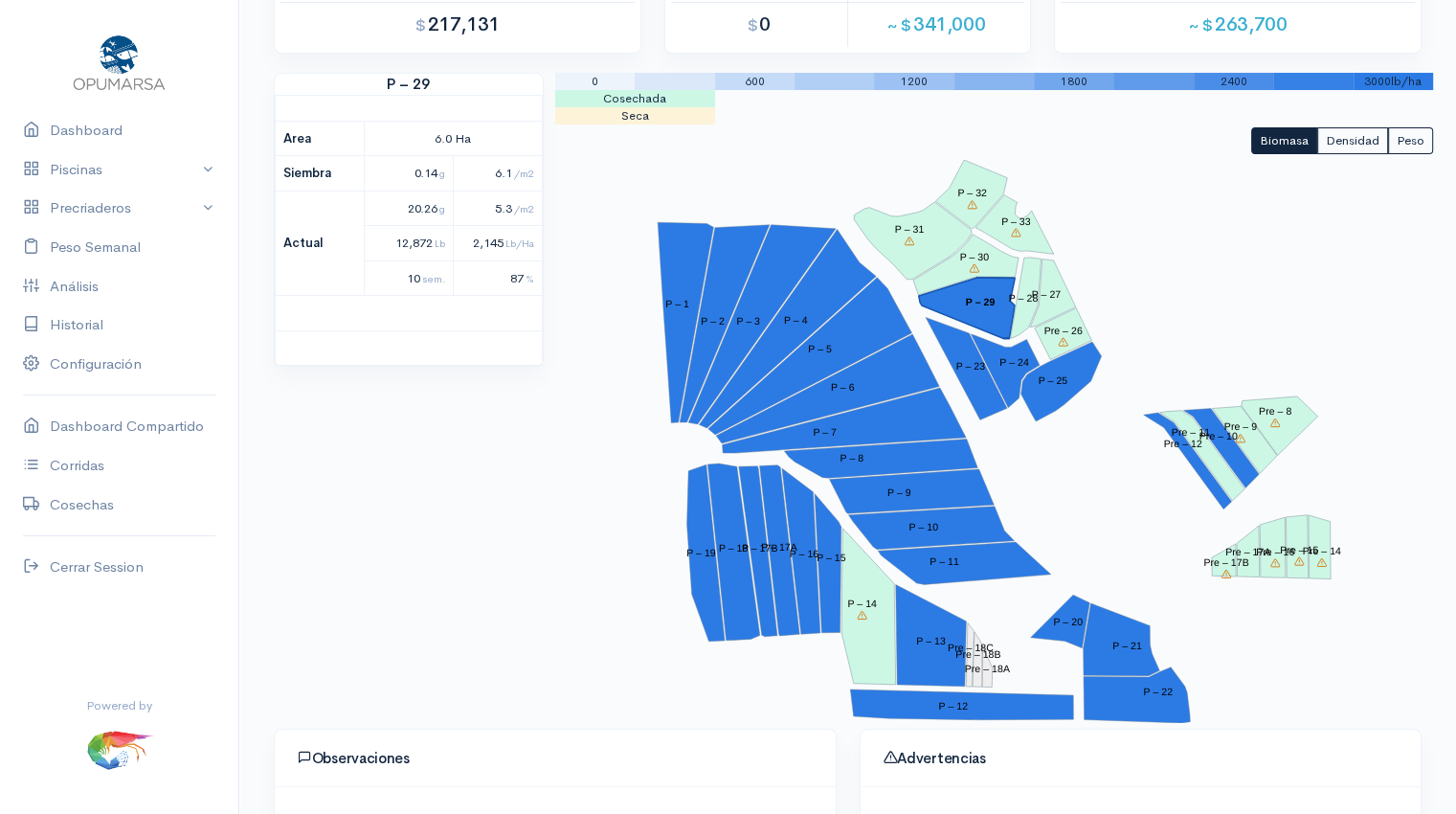
click at [977, 307] on polygon "P – 29" at bounding box center [965, 308] width 96 height 61
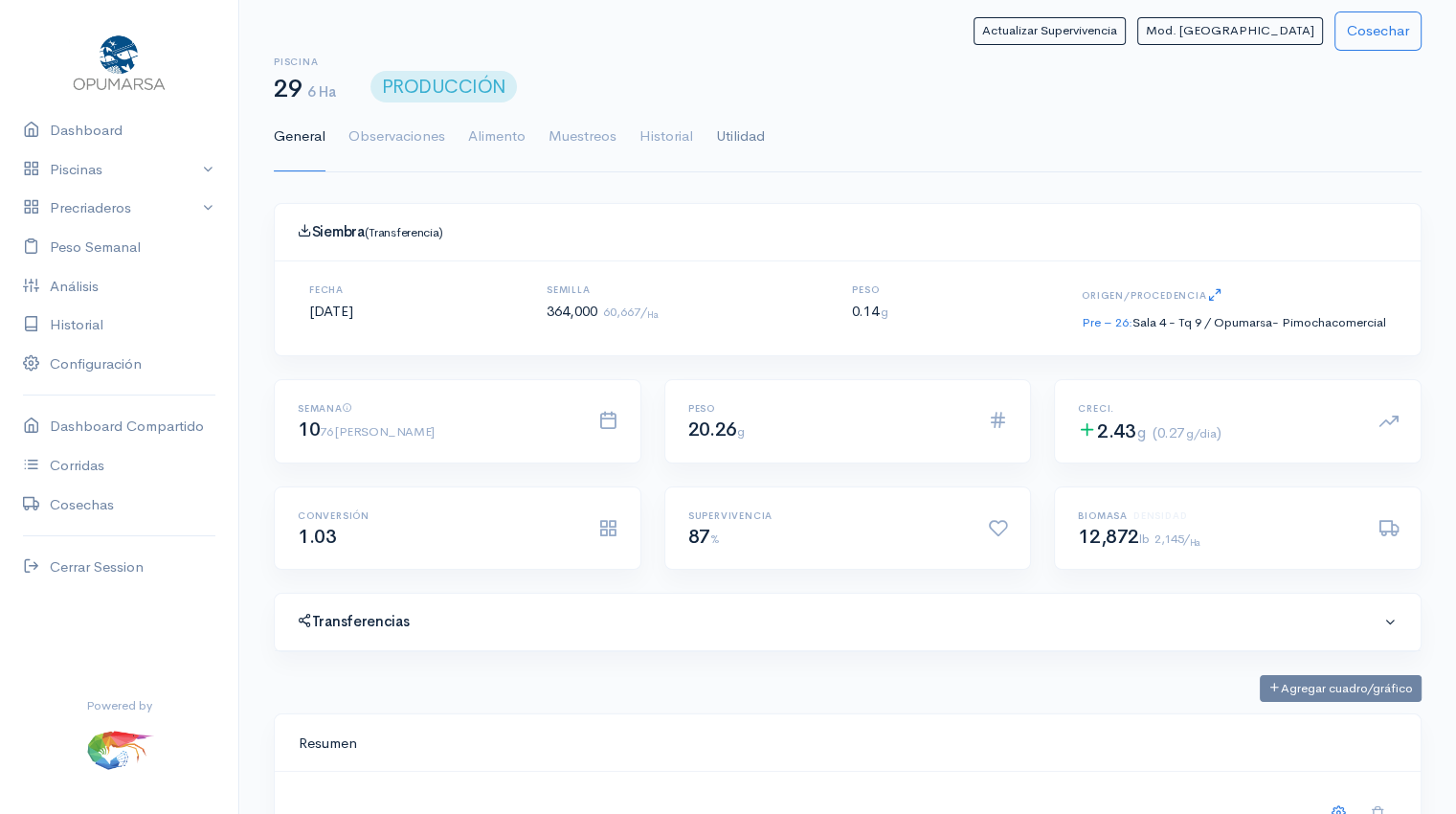
click at [743, 139] on link "Utilidad" at bounding box center [740, 137] width 48 height 69
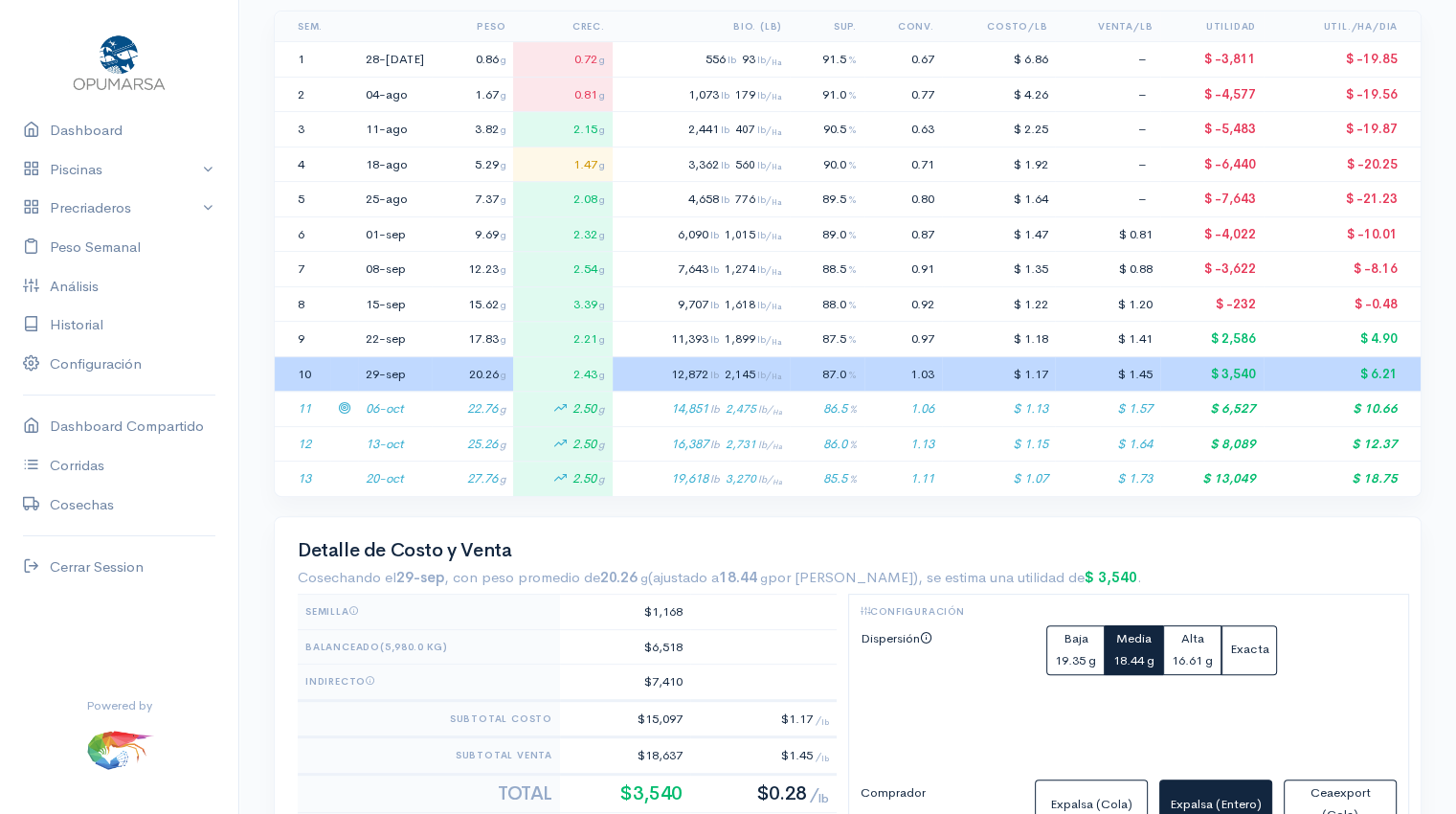
scroll to position [441, 0]
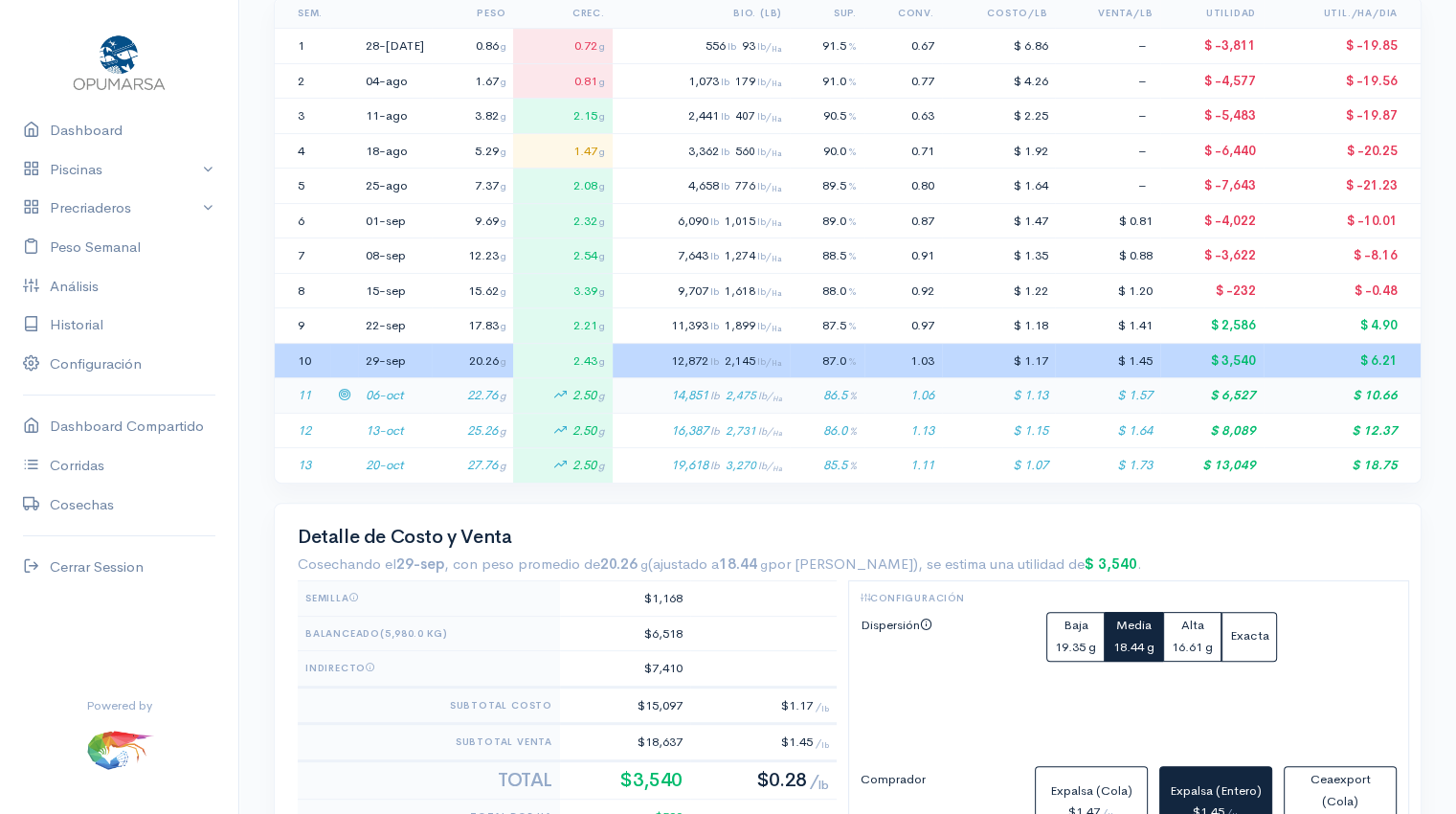
click at [457, 396] on td "22.76 g" at bounding box center [472, 396] width 81 height 36
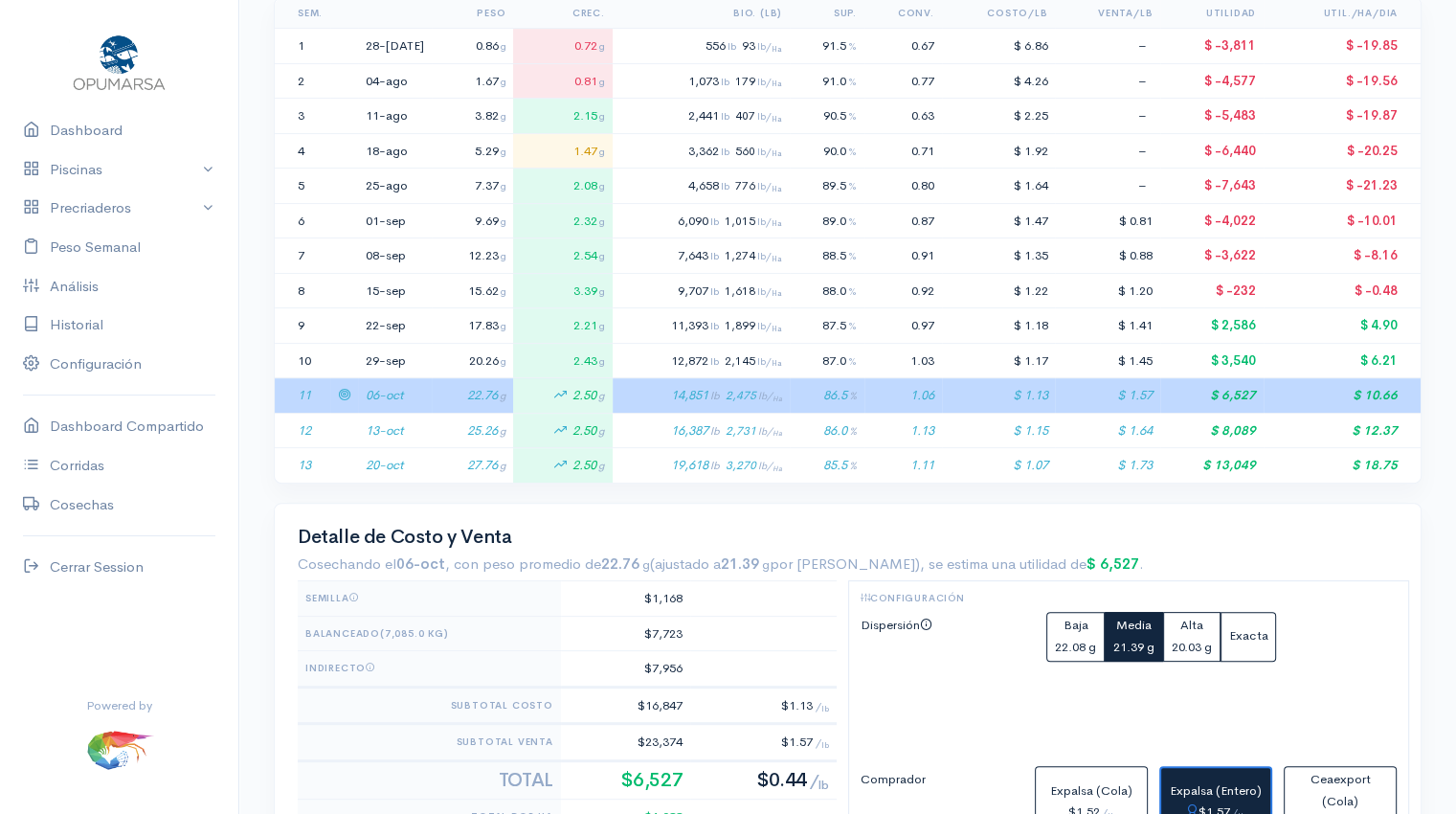
scroll to position [557, 0]
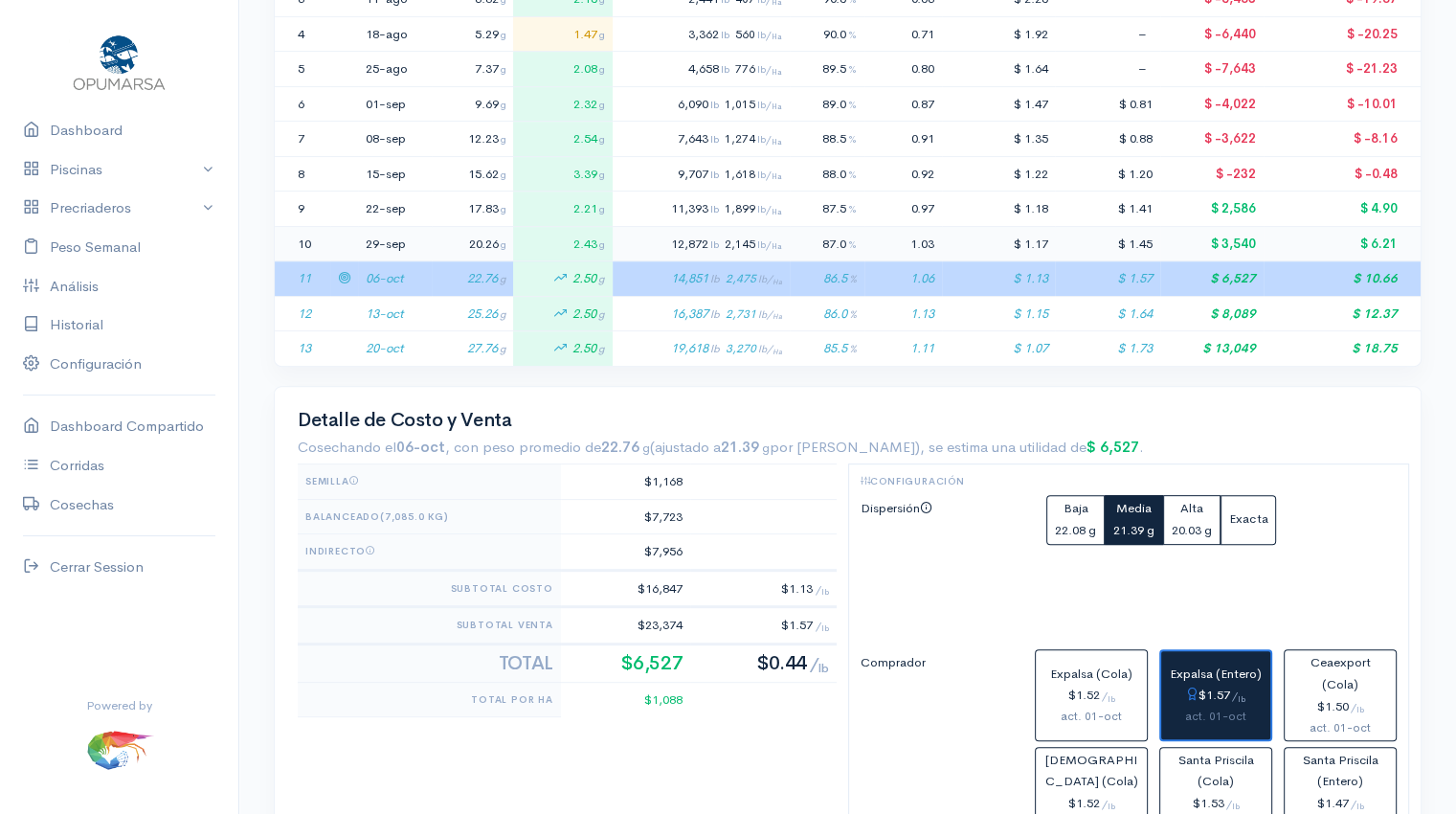
click at [403, 242] on td "29-sep" at bounding box center [394, 244] width 74 height 36
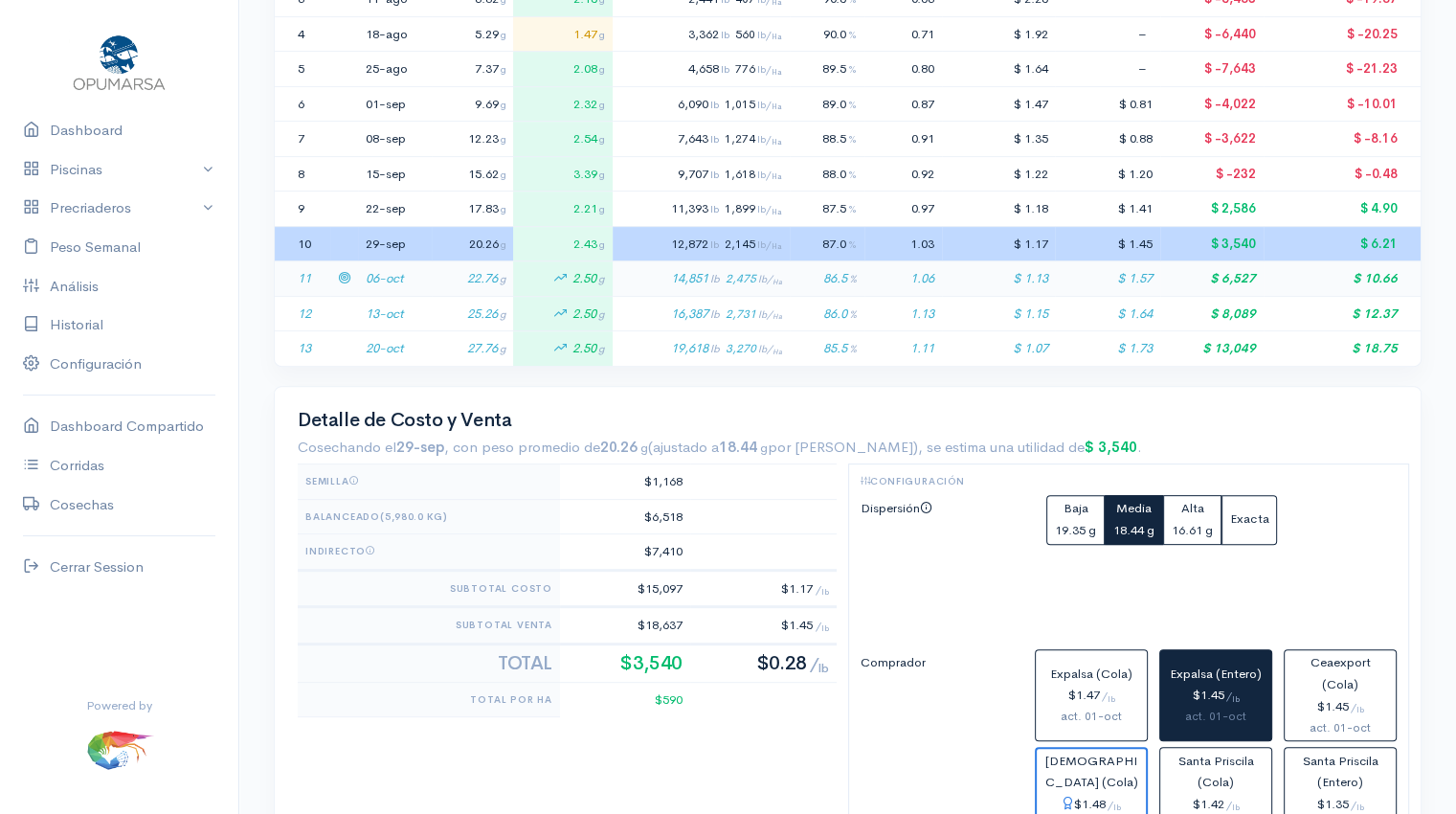
click at [408, 281] on td "06-oct" at bounding box center [394, 280] width 74 height 36
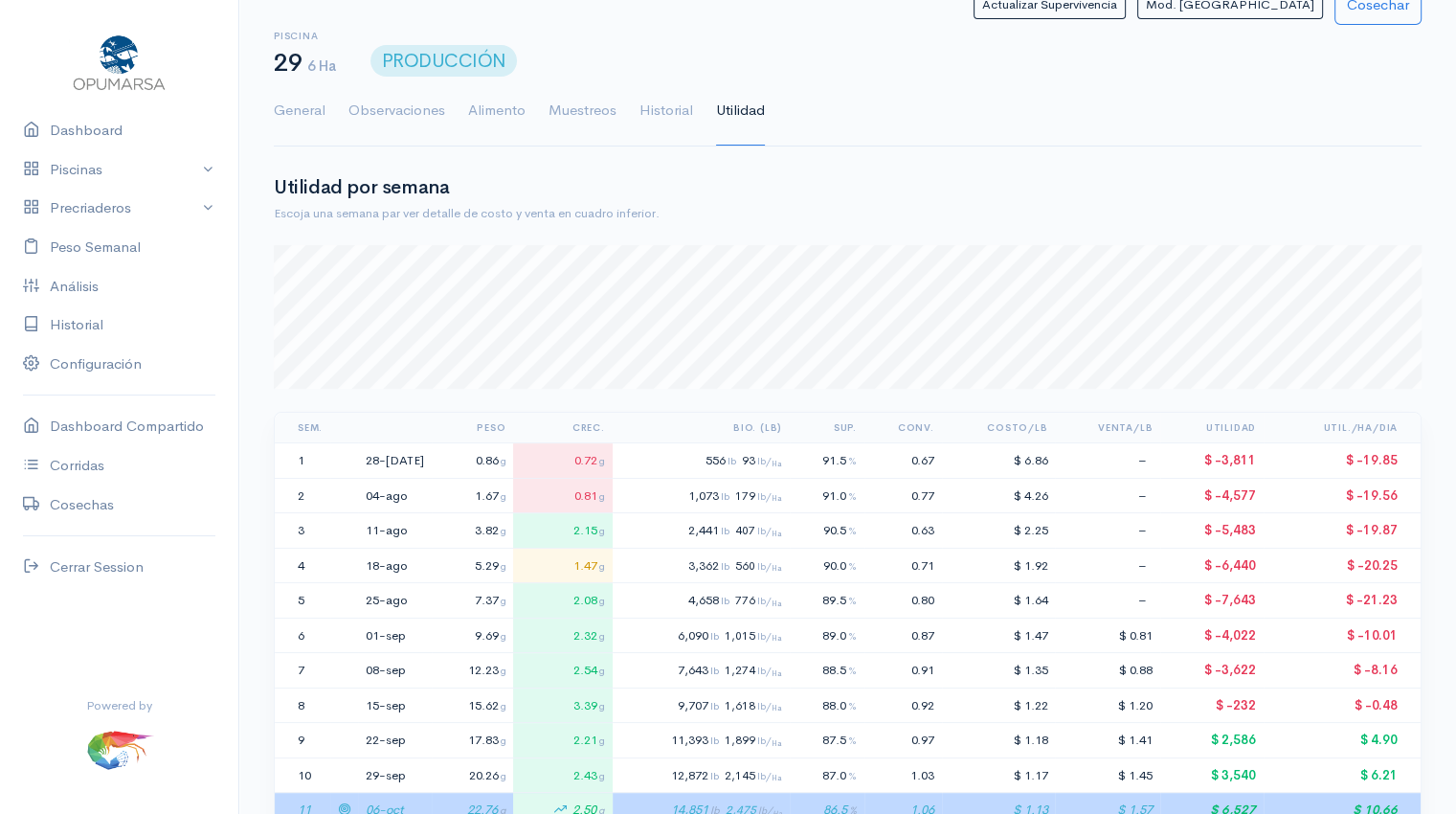
scroll to position [0, 0]
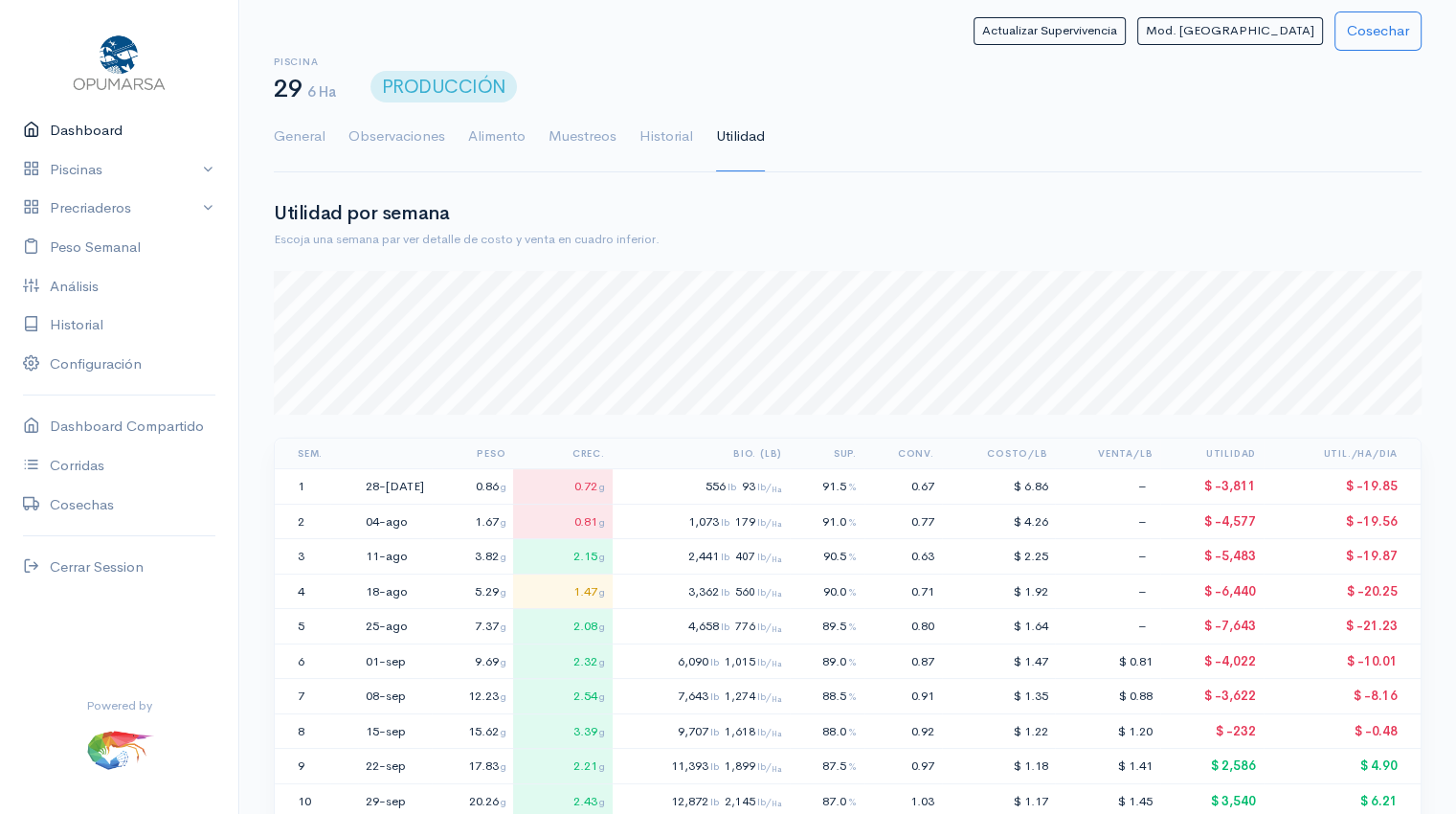
click at [100, 131] on link "Dashboard" at bounding box center [119, 130] width 238 height 40
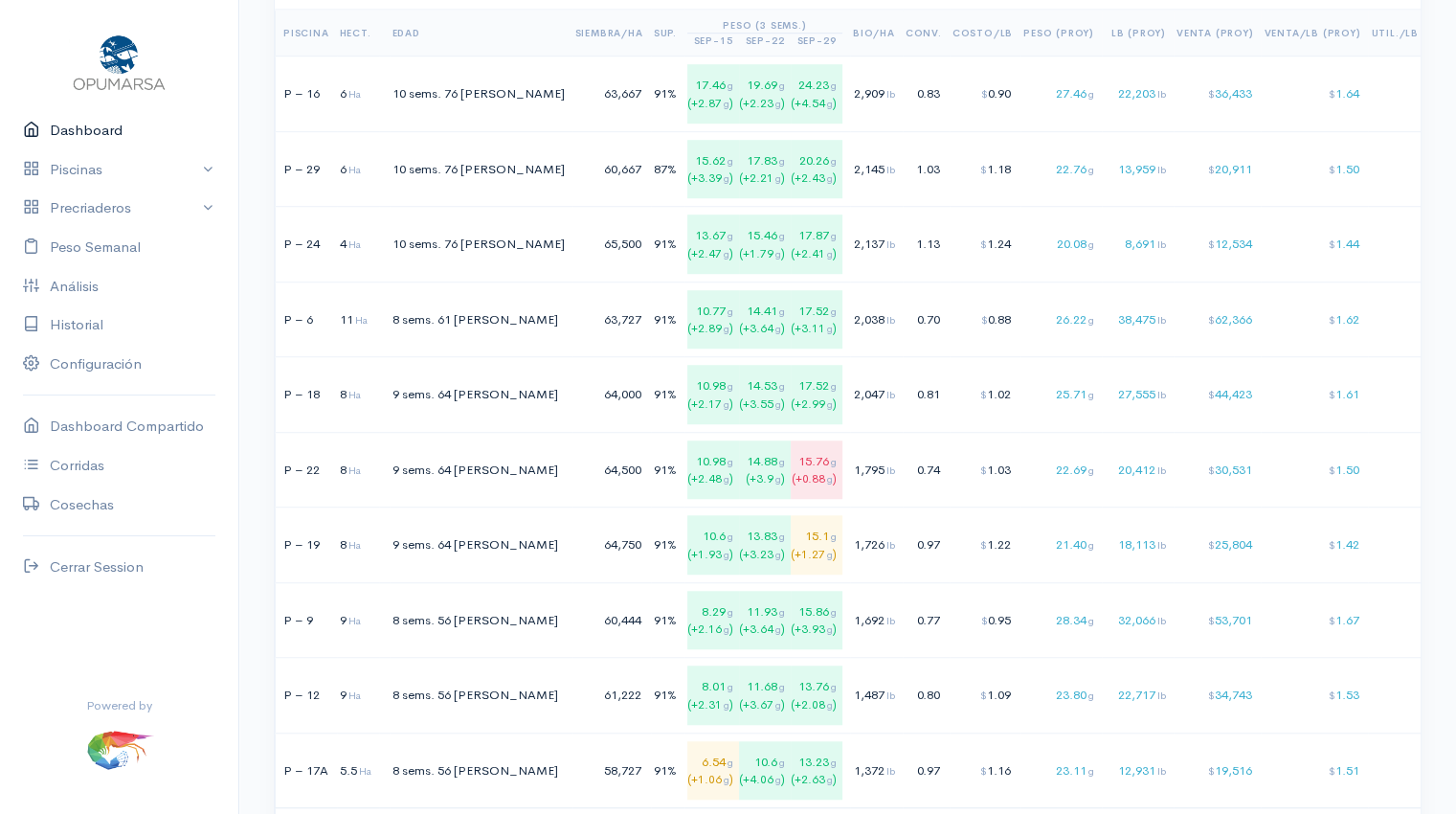
scroll to position [1355, 0]
click at [906, 315] on div "0.70" at bounding box center [924, 319] width 37 height 19
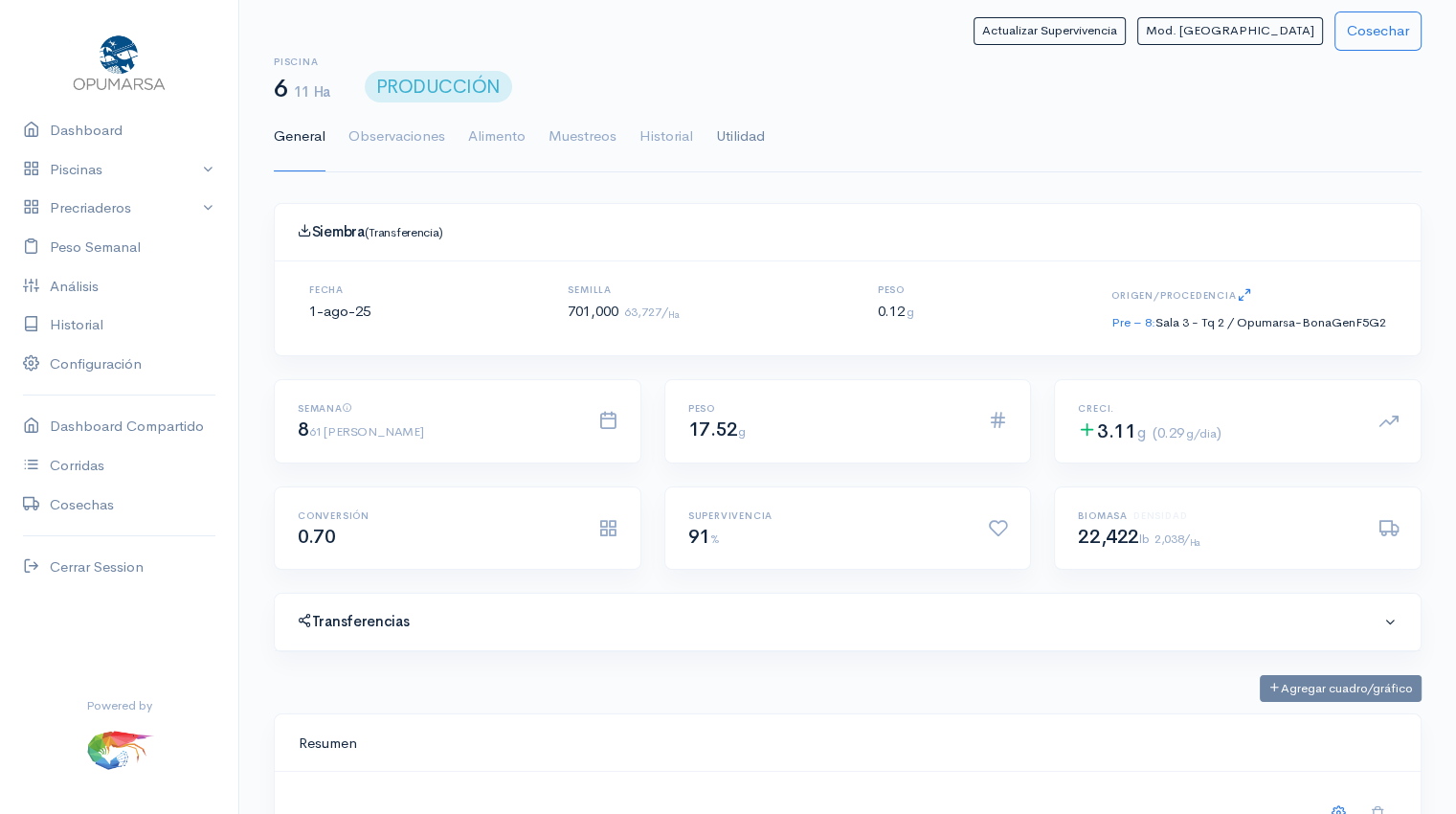
click at [745, 137] on link "Utilidad" at bounding box center [740, 137] width 48 height 69
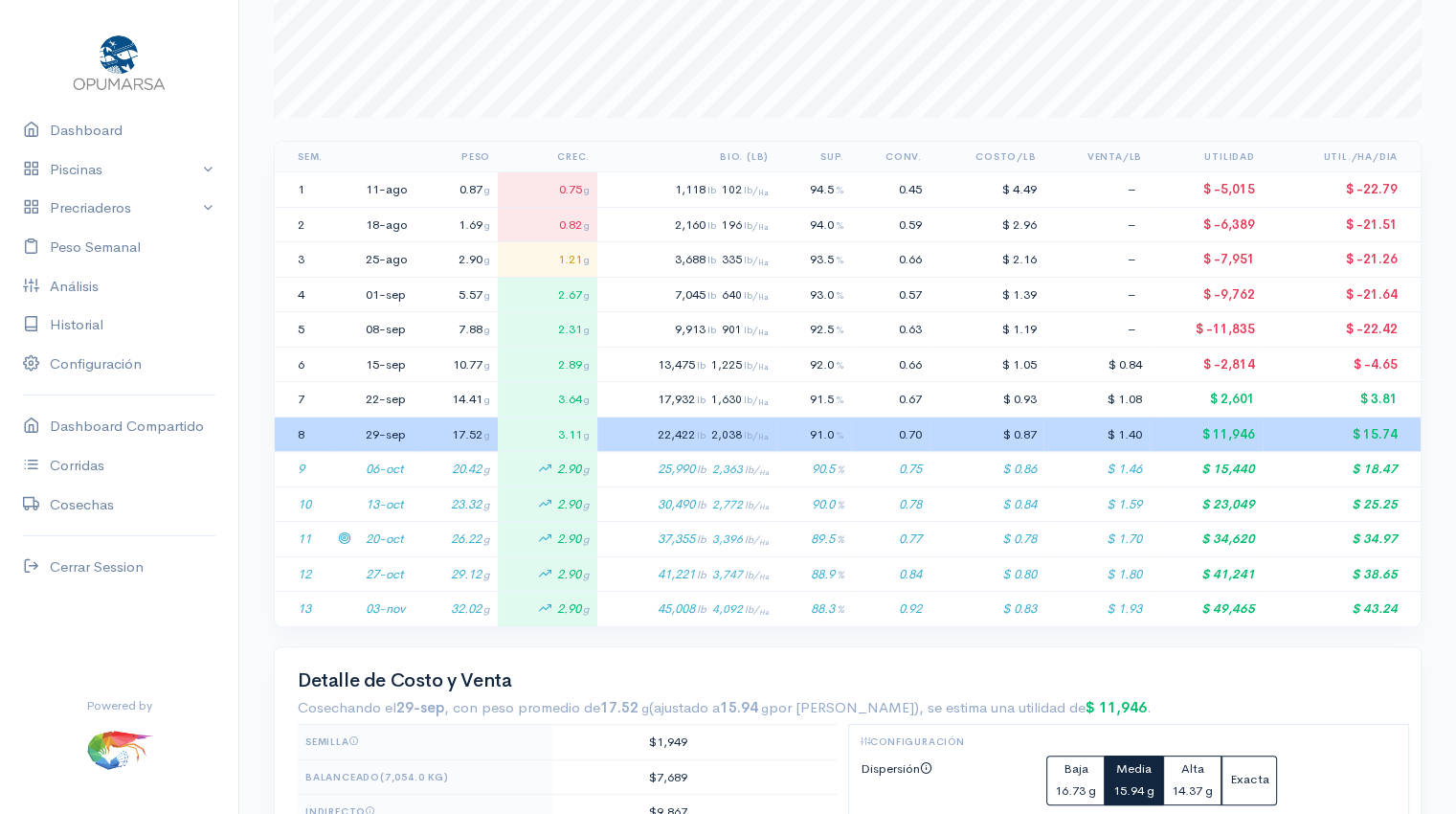
scroll to position [297, 0]
click at [346, 500] on icon at bounding box center [344, 502] width 13 height 13
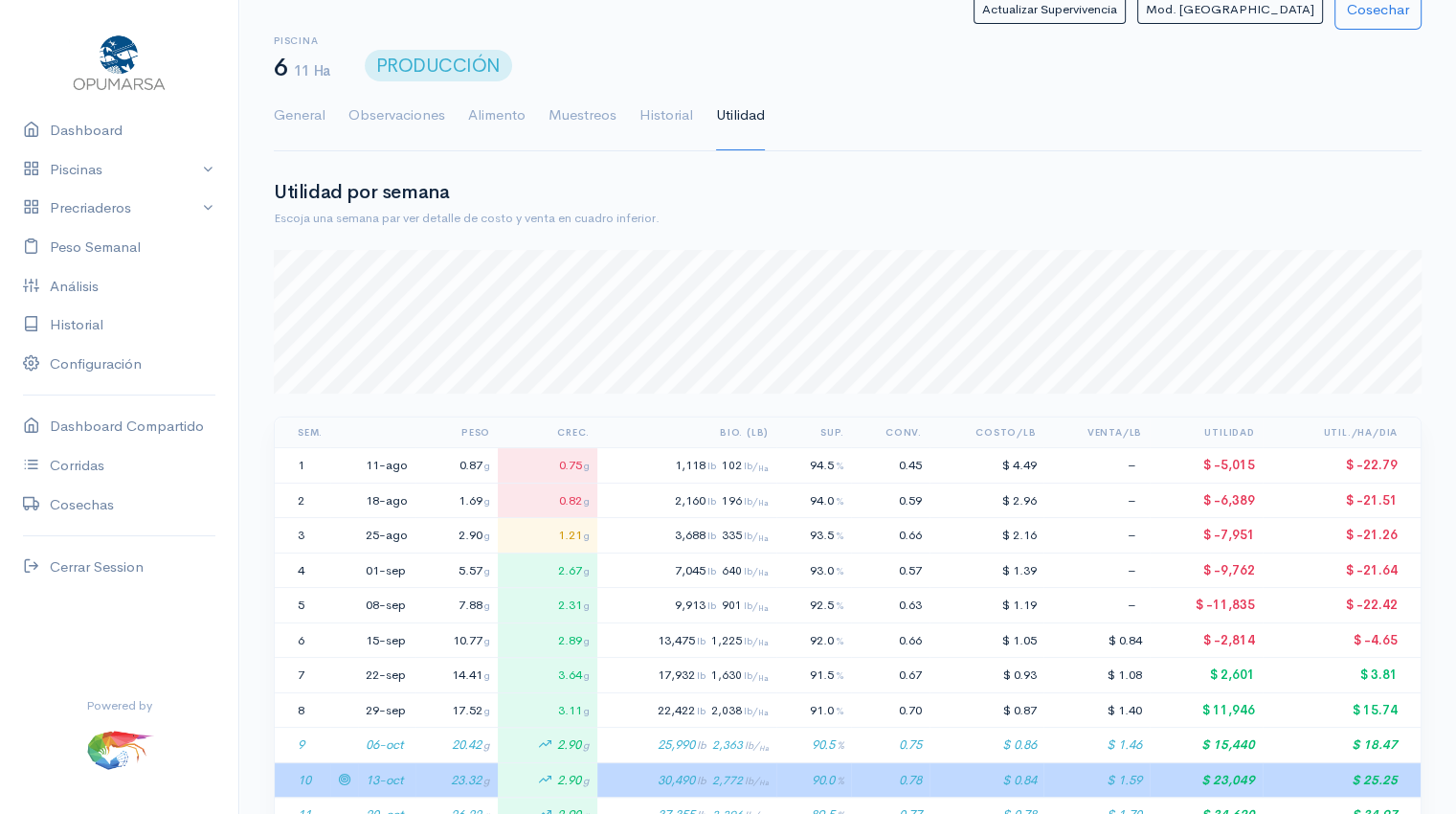
scroll to position [0, 0]
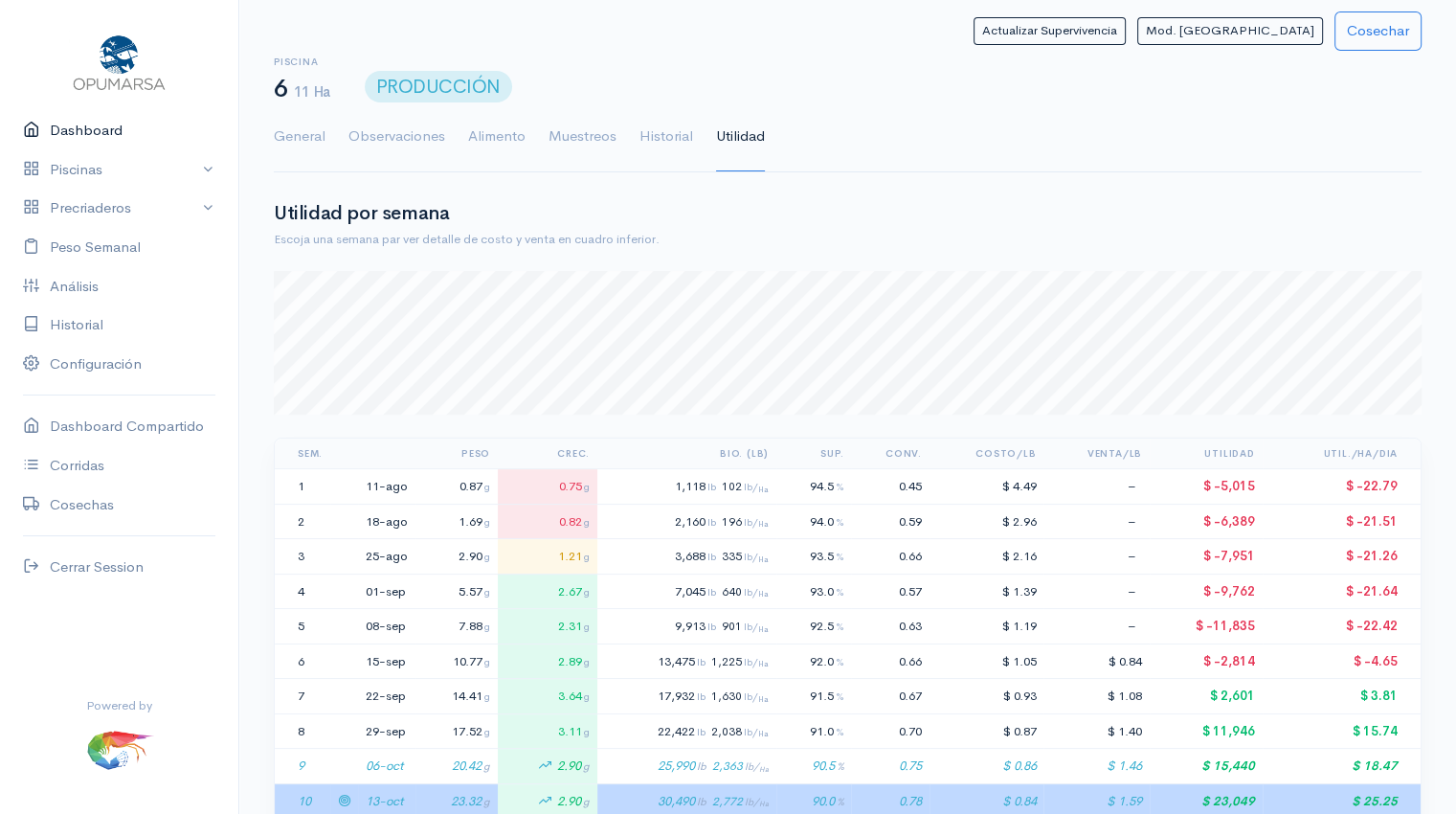
click at [96, 127] on link "Dashboard" at bounding box center [119, 130] width 238 height 40
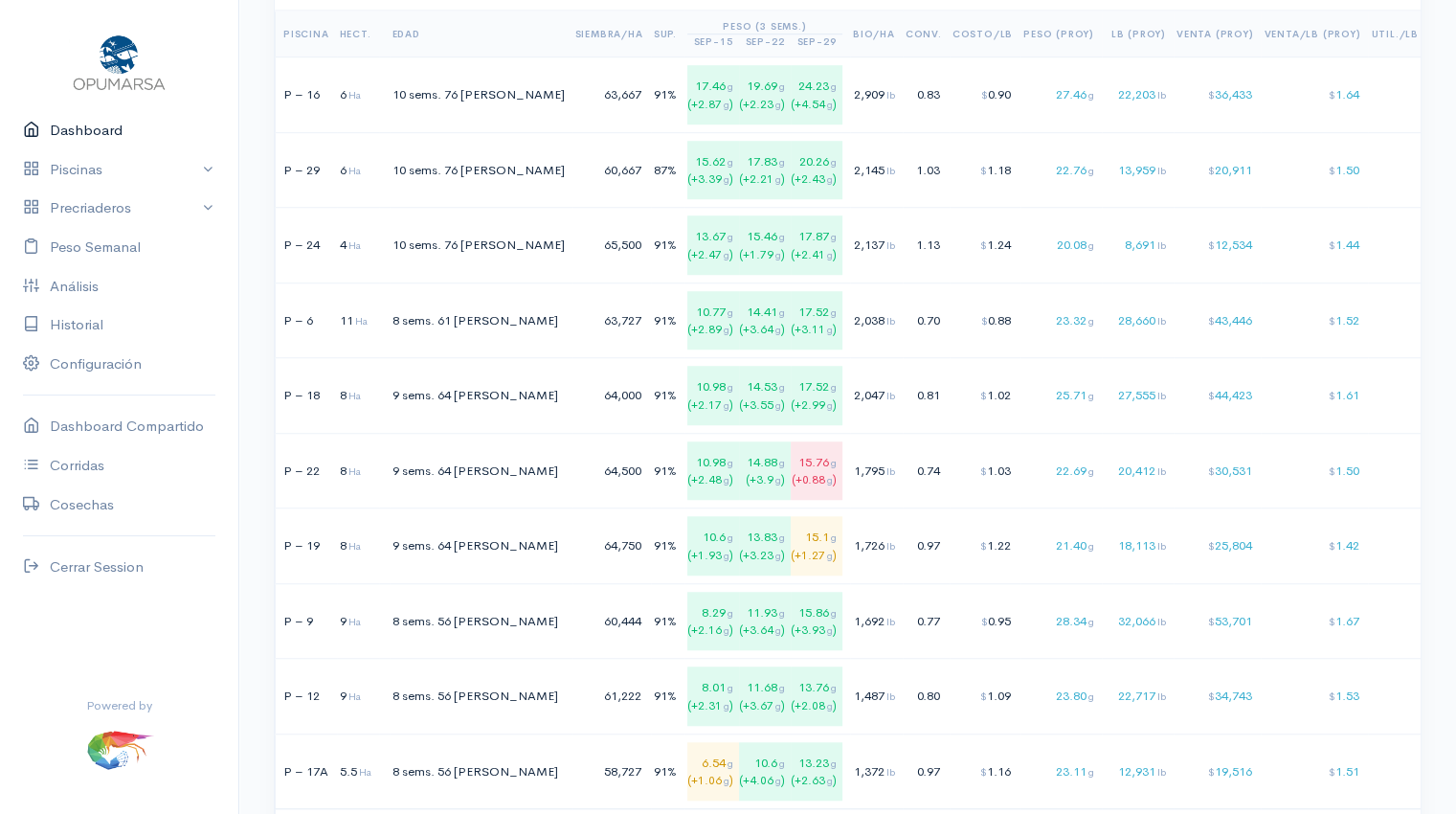
scroll to position [1361, 0]
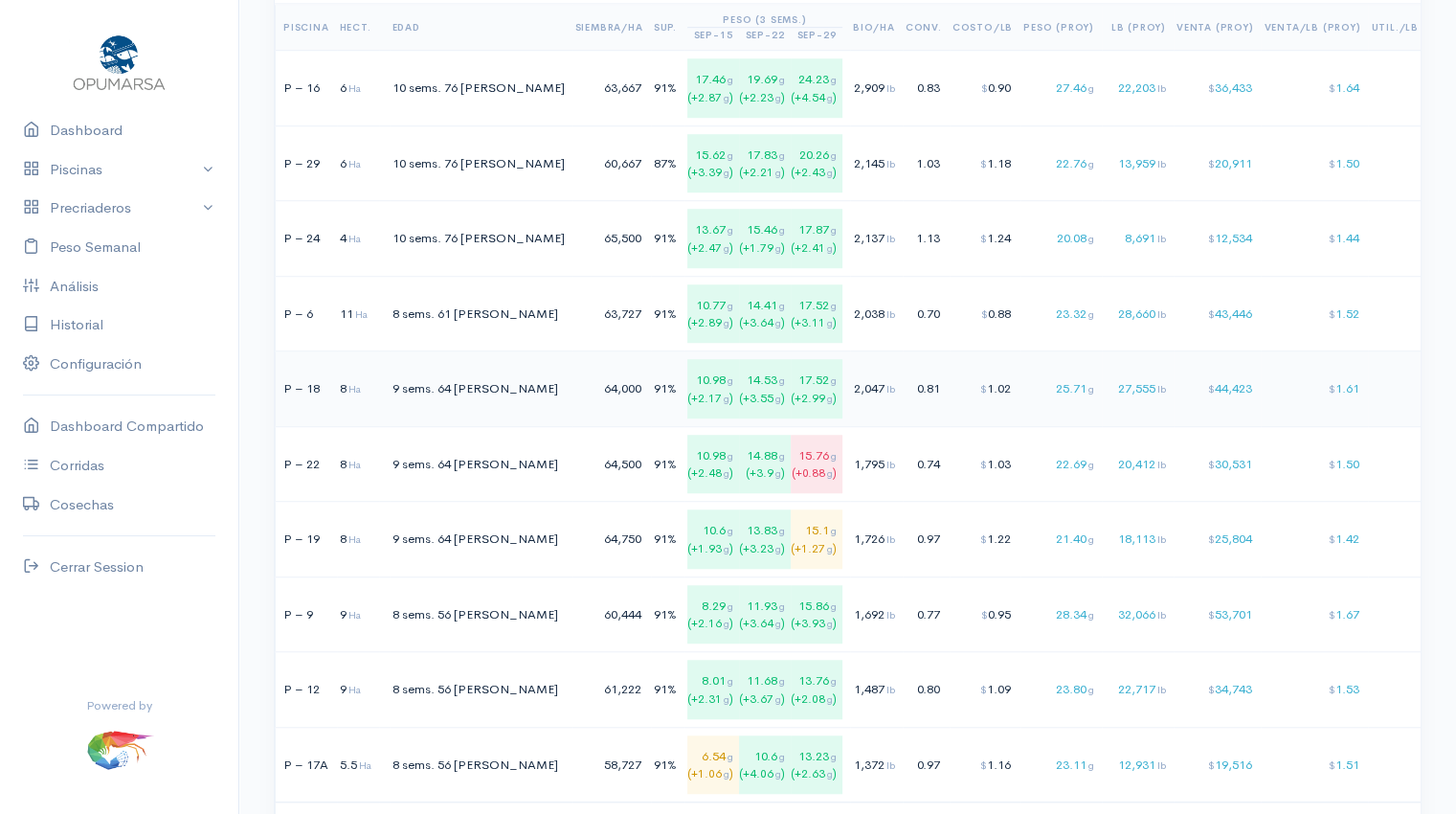
click at [850, 384] on td "2,047 lb" at bounding box center [876, 389] width 52 height 76
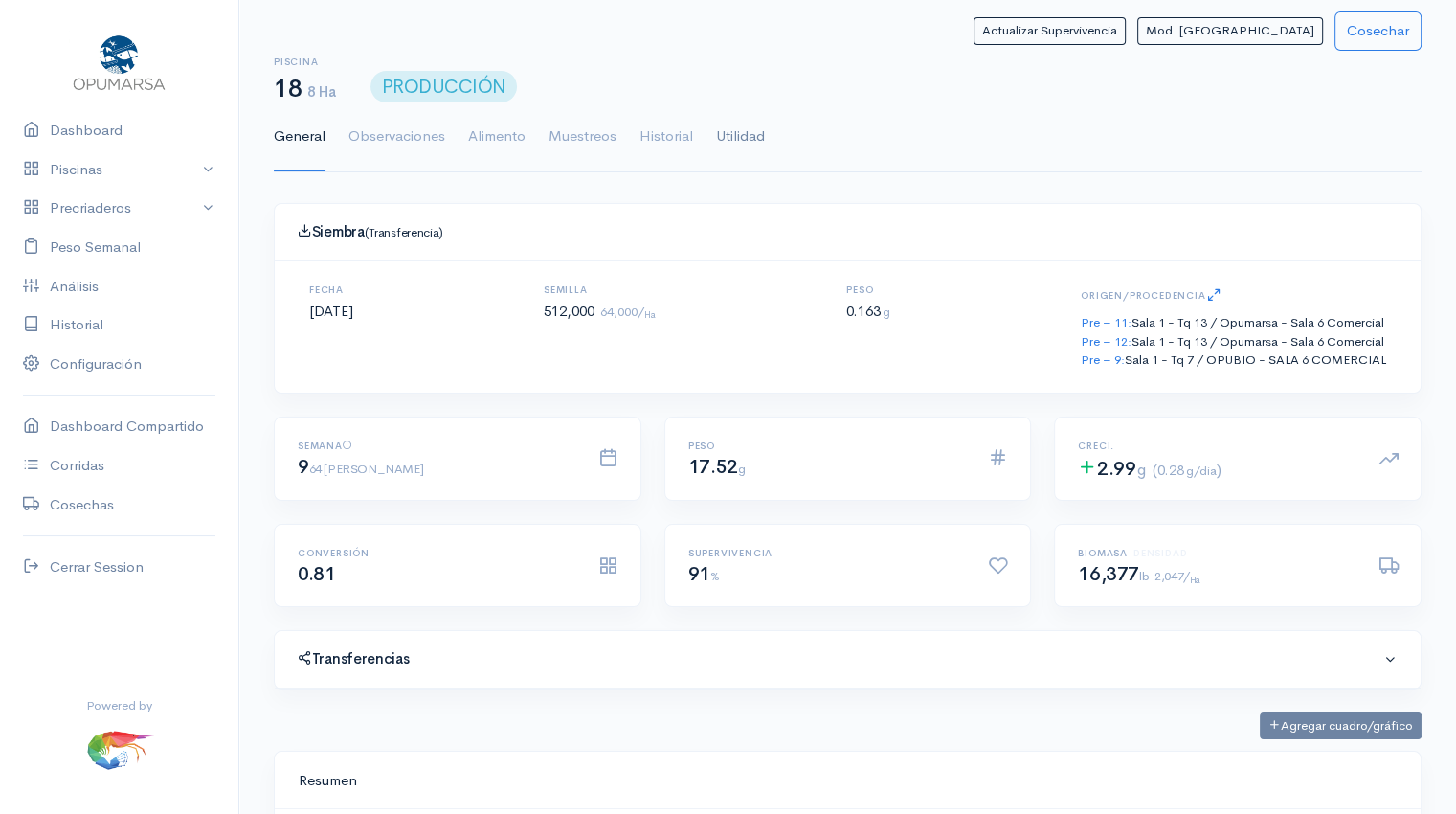
click at [724, 126] on link "Utilidad" at bounding box center [740, 137] width 48 height 69
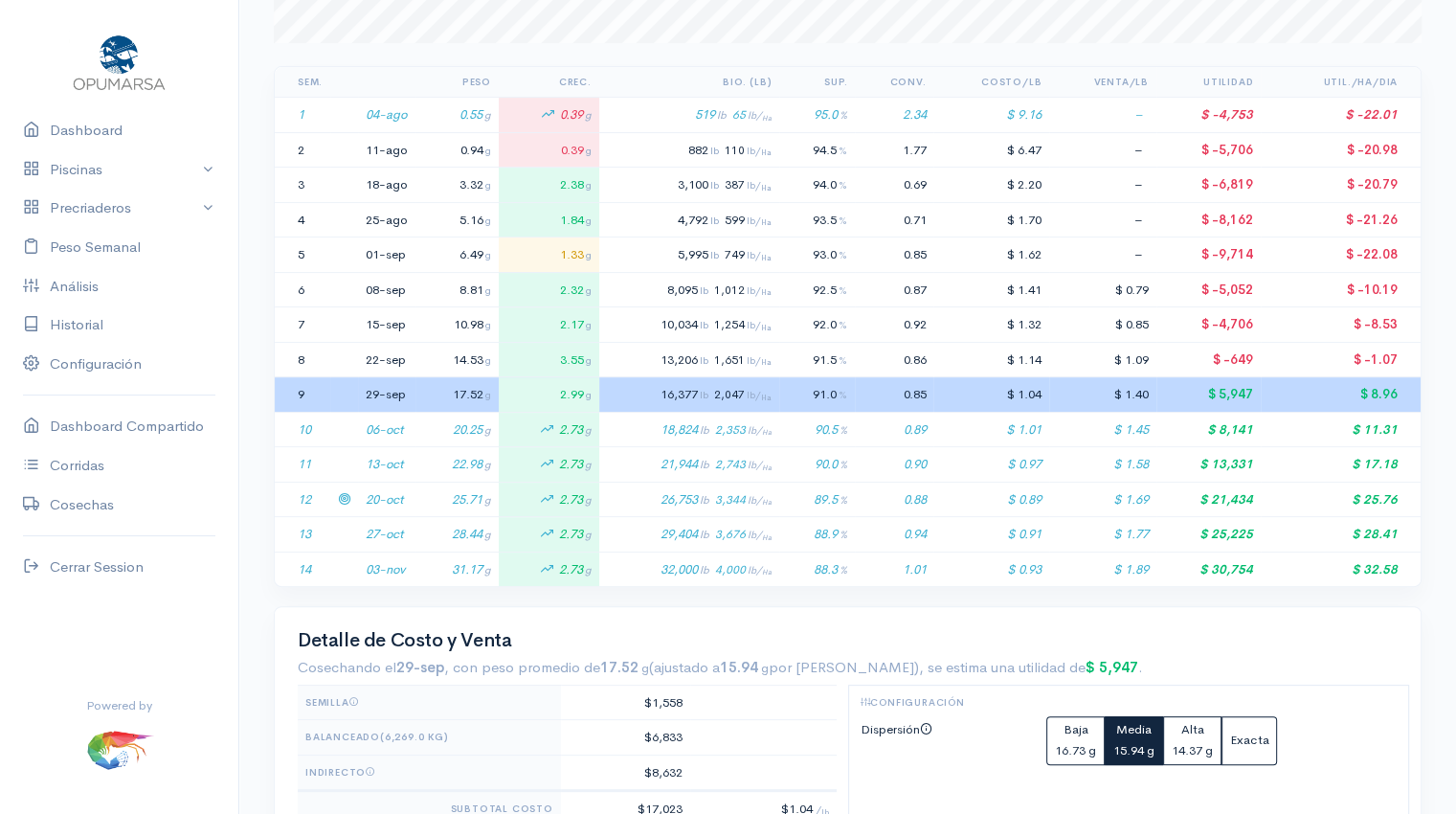
scroll to position [373, 0]
click at [345, 456] on icon at bounding box center [344, 460] width 13 height 13
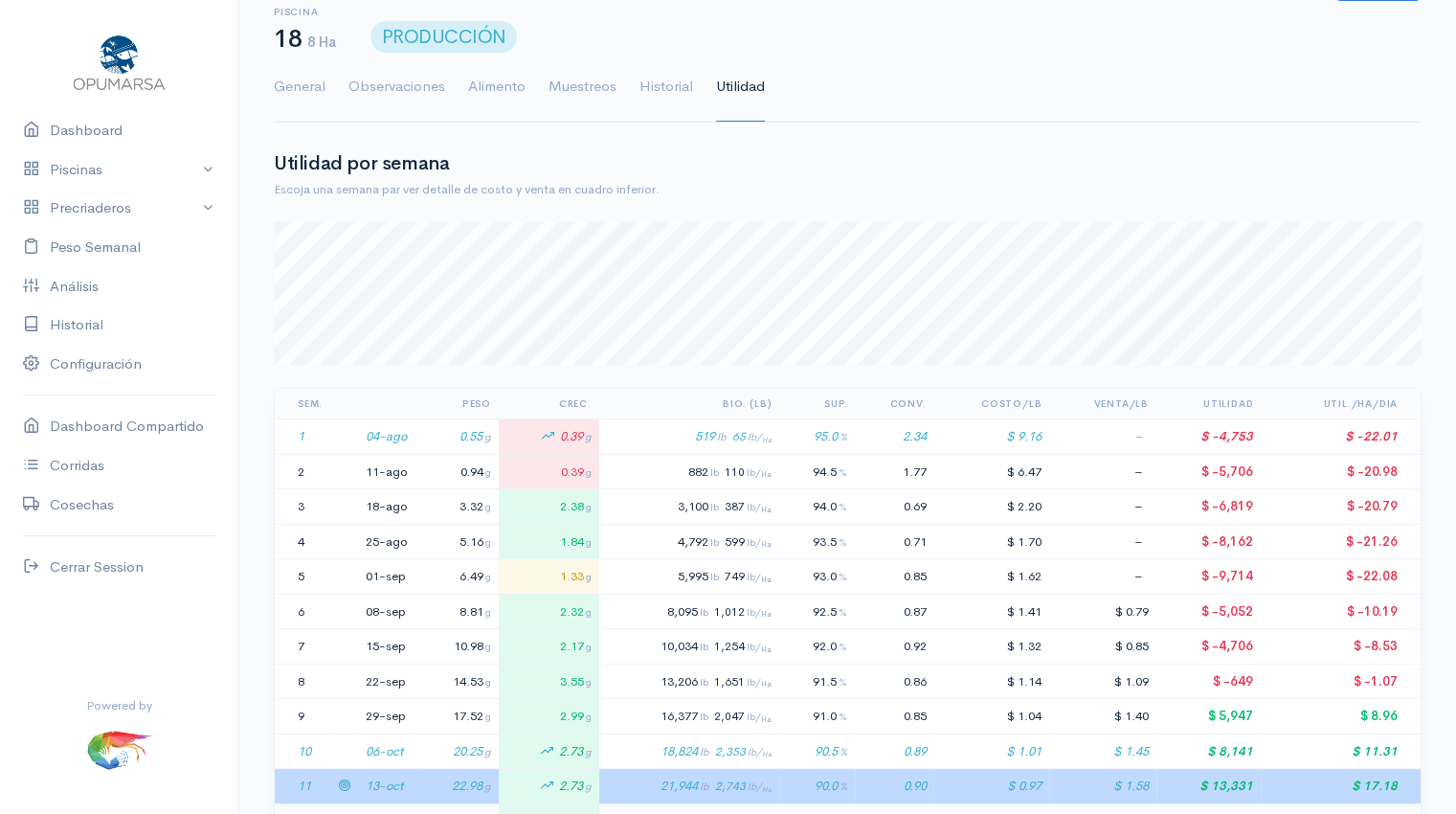
scroll to position [0, 0]
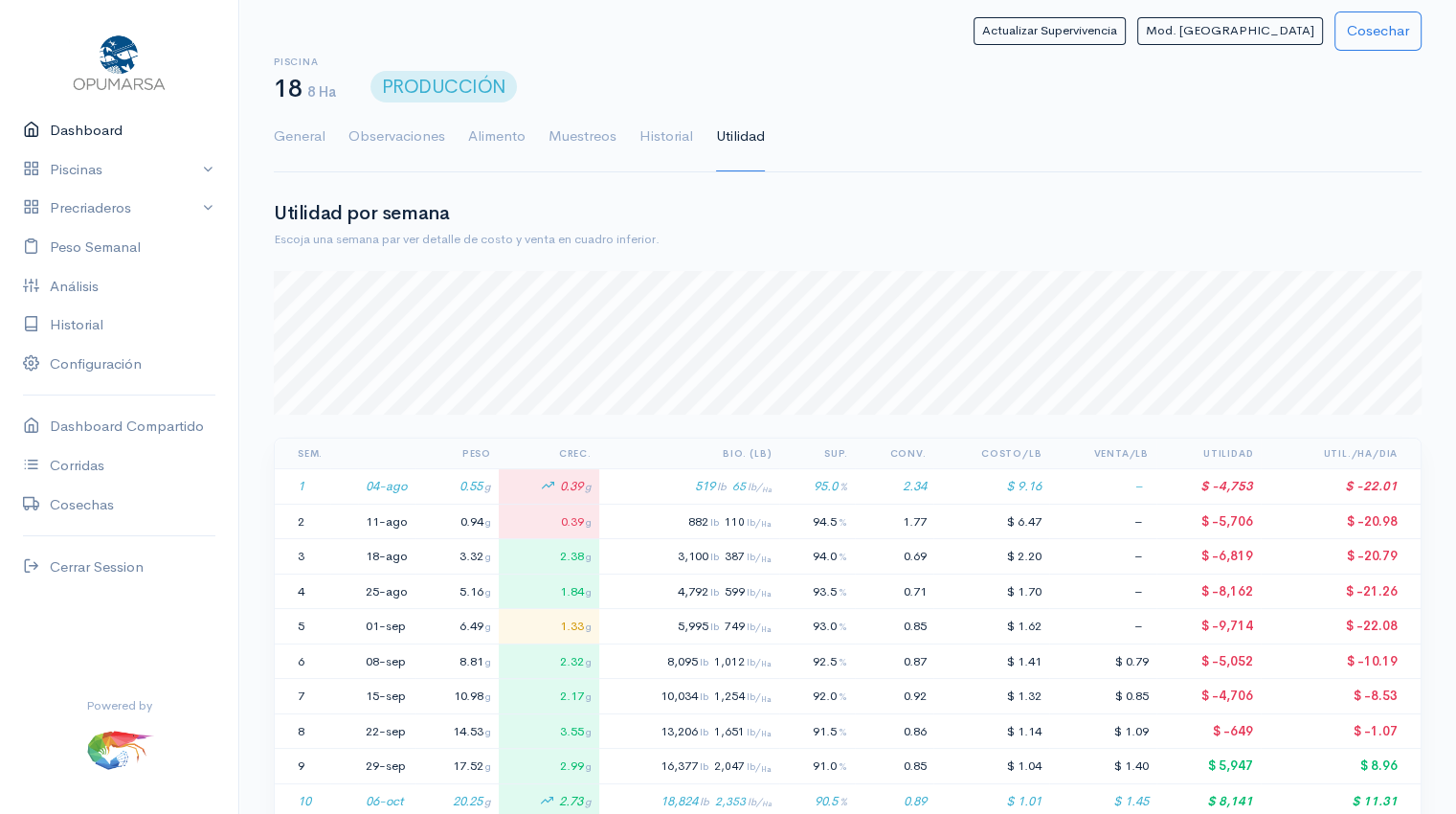
click at [100, 125] on link "Dashboard" at bounding box center [119, 130] width 238 height 40
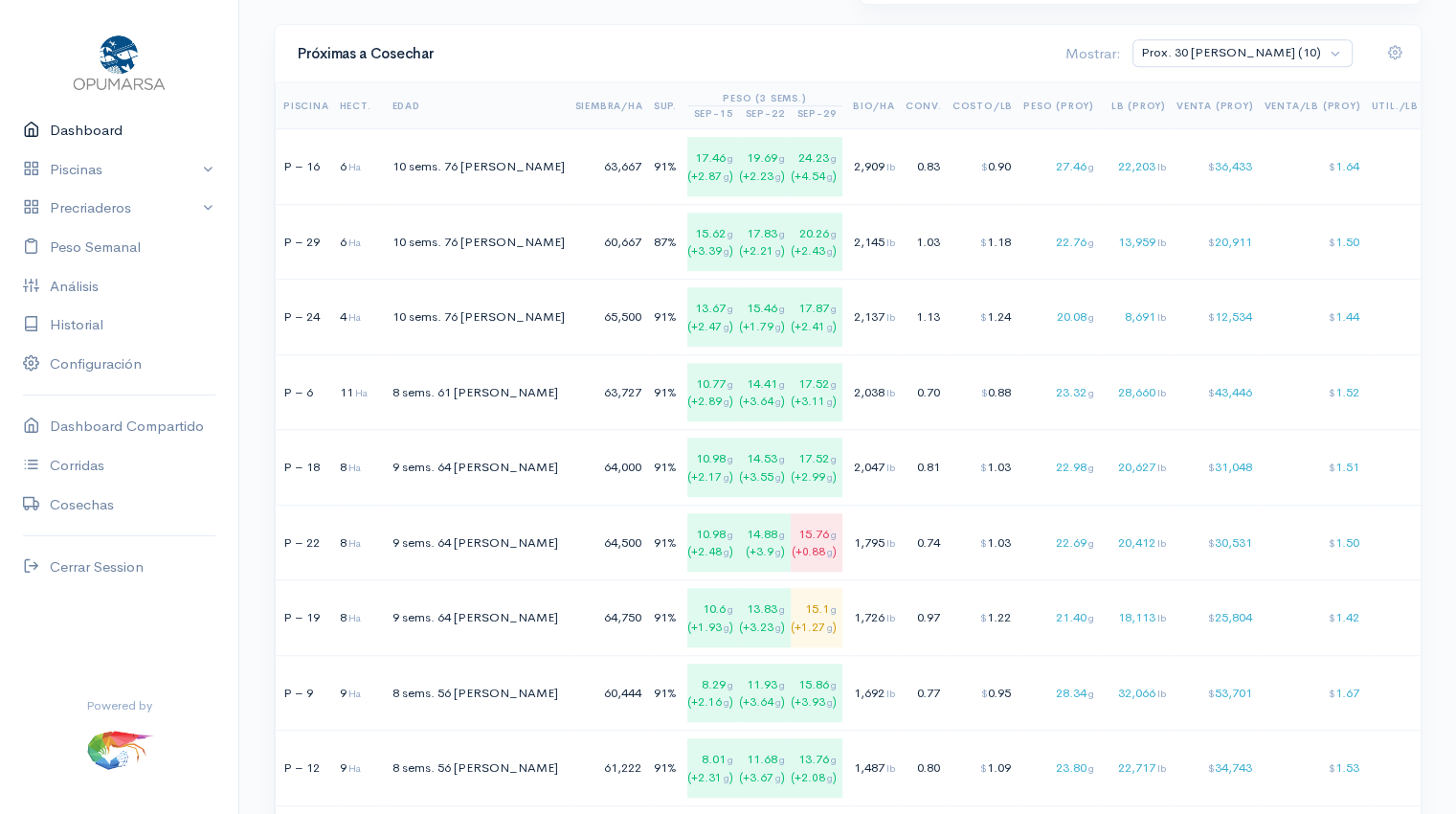
scroll to position [1298, 0]
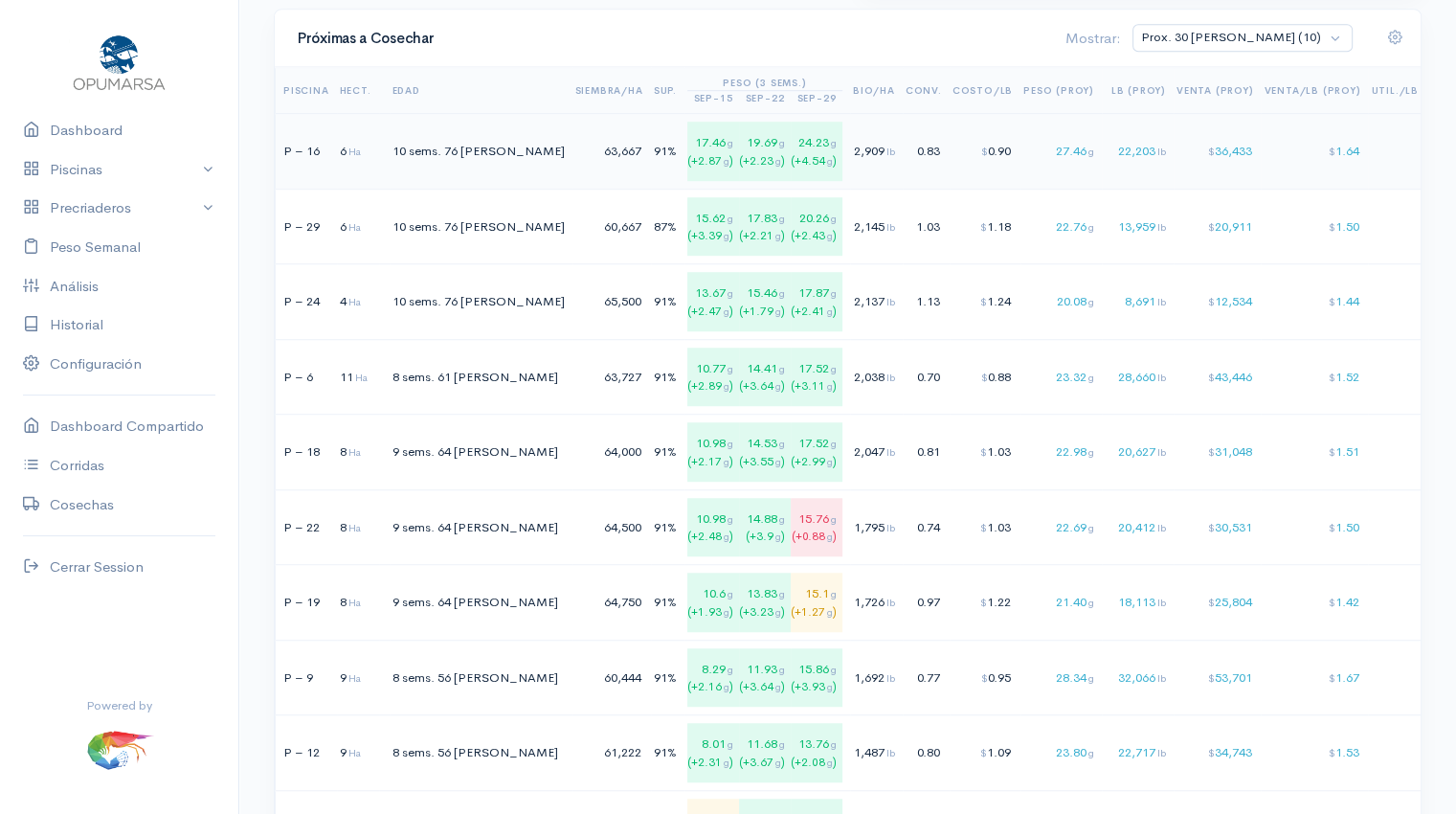
click at [906, 142] on div "0.83" at bounding box center [924, 150] width 37 height 19
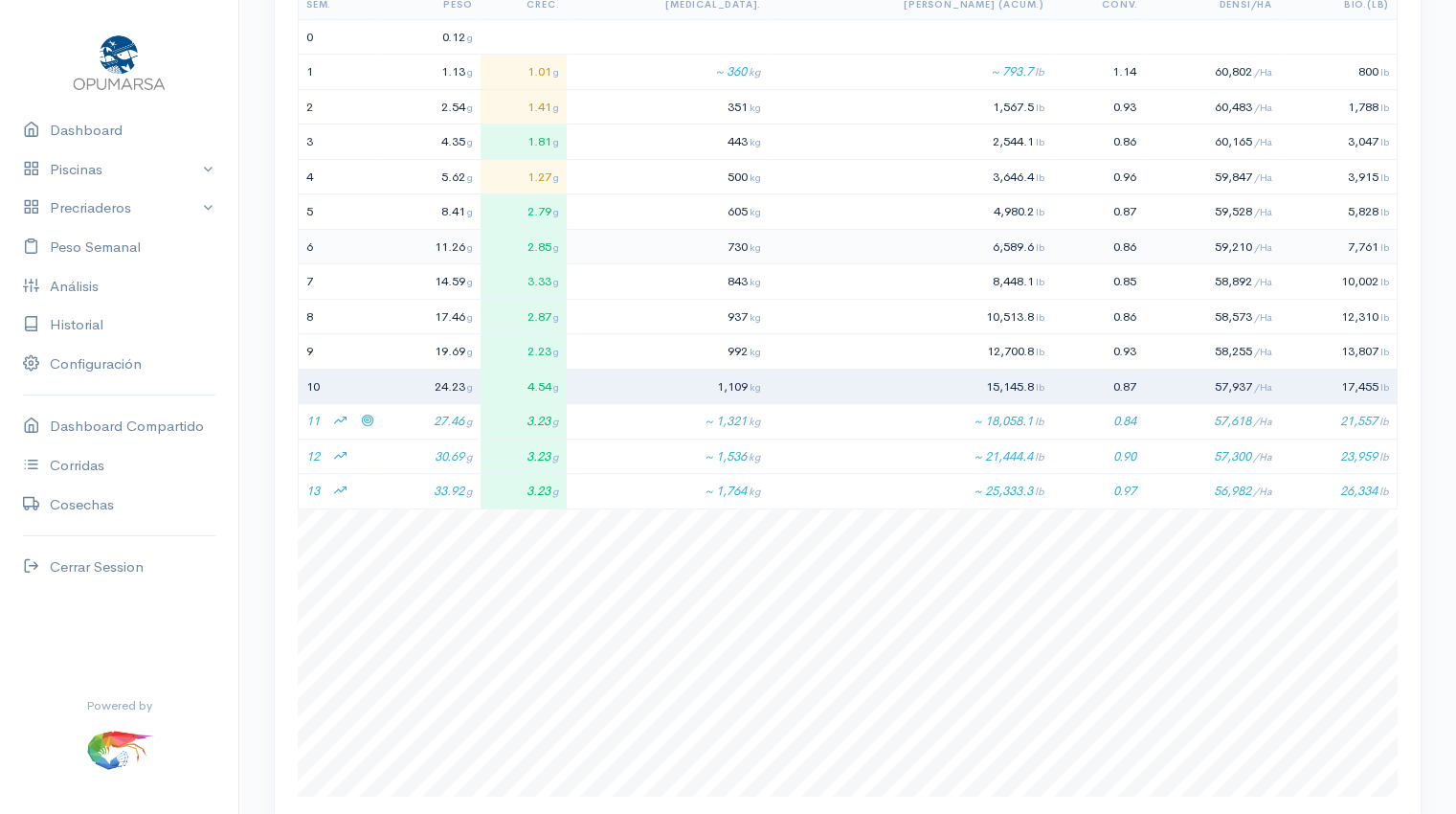
scroll to position [287, 1099]
click at [688, 248] on td "730 kg" at bounding box center [668, 247] width 202 height 36
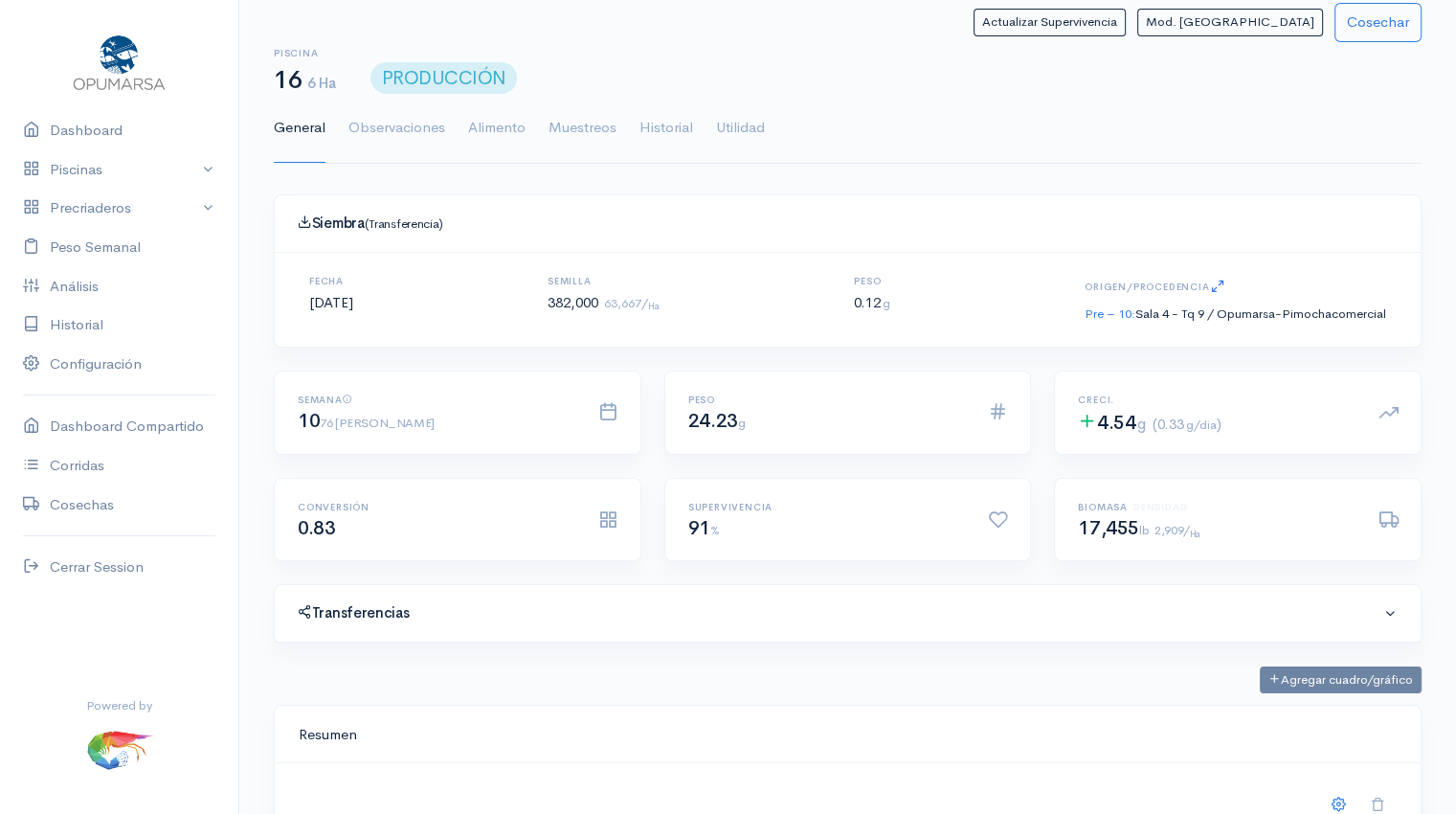
scroll to position [0, 0]
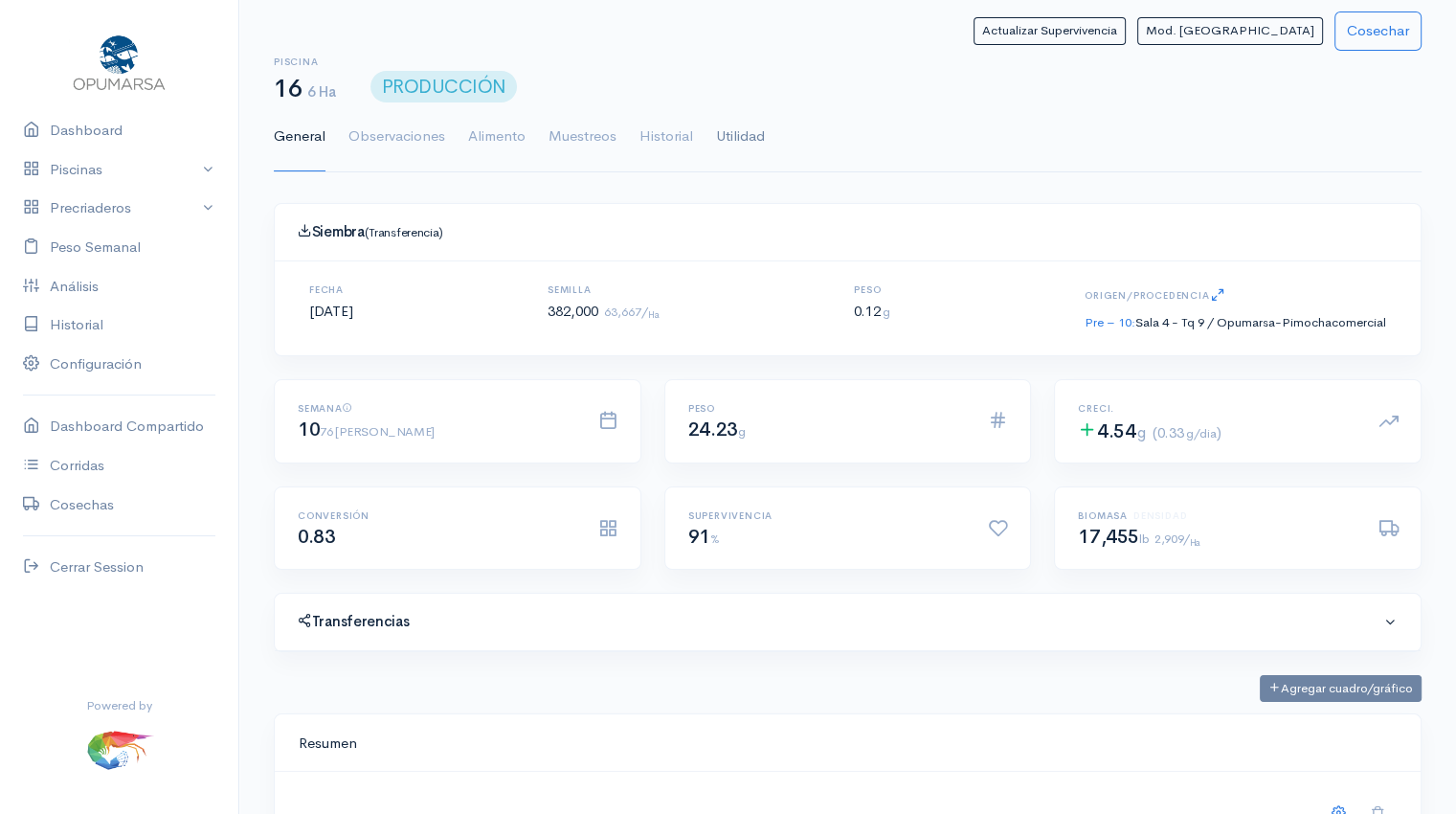
click at [742, 139] on link "Utilidad" at bounding box center [740, 137] width 48 height 69
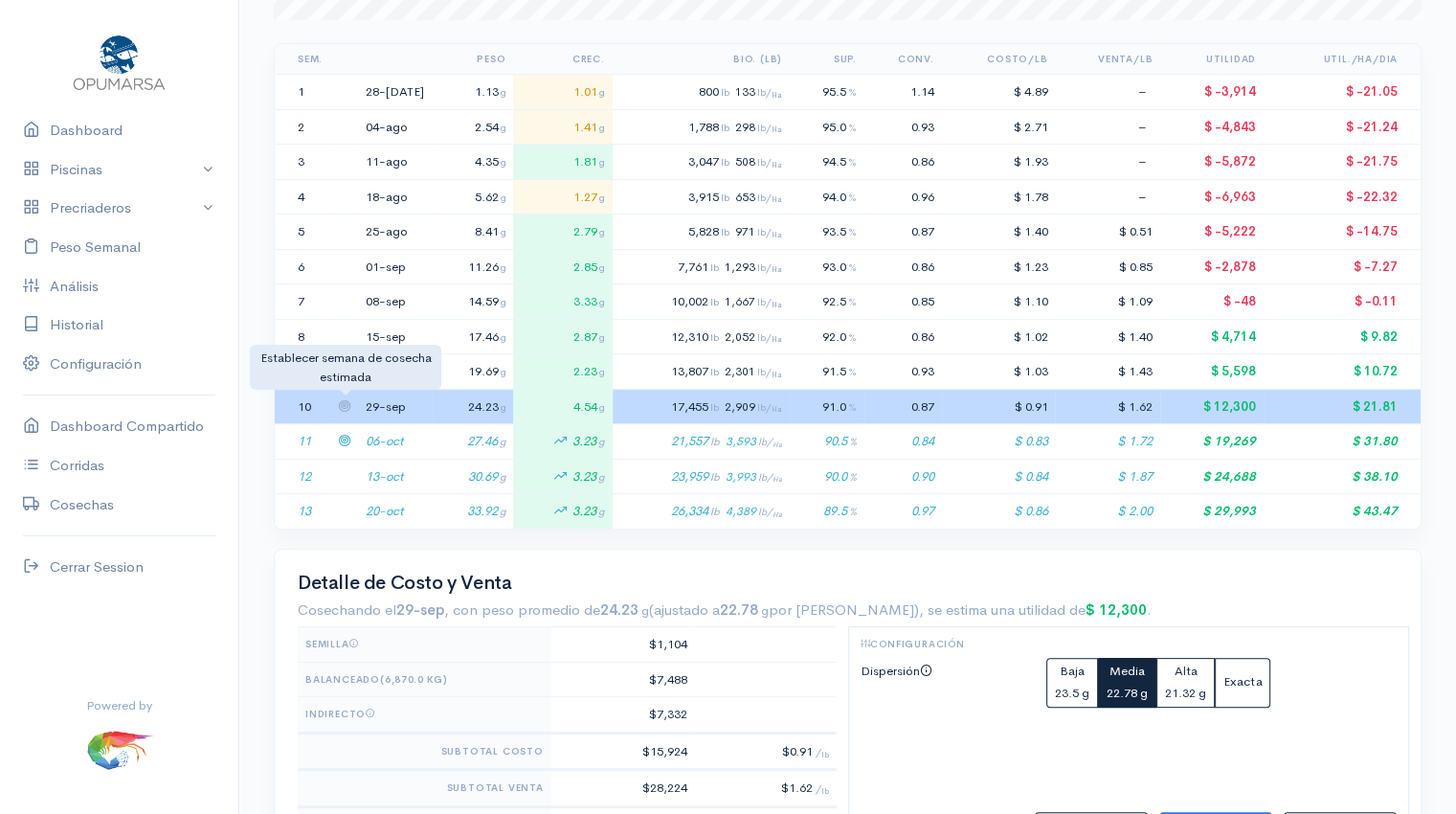
click at [344, 402] on icon at bounding box center [344, 405] width 13 height 13
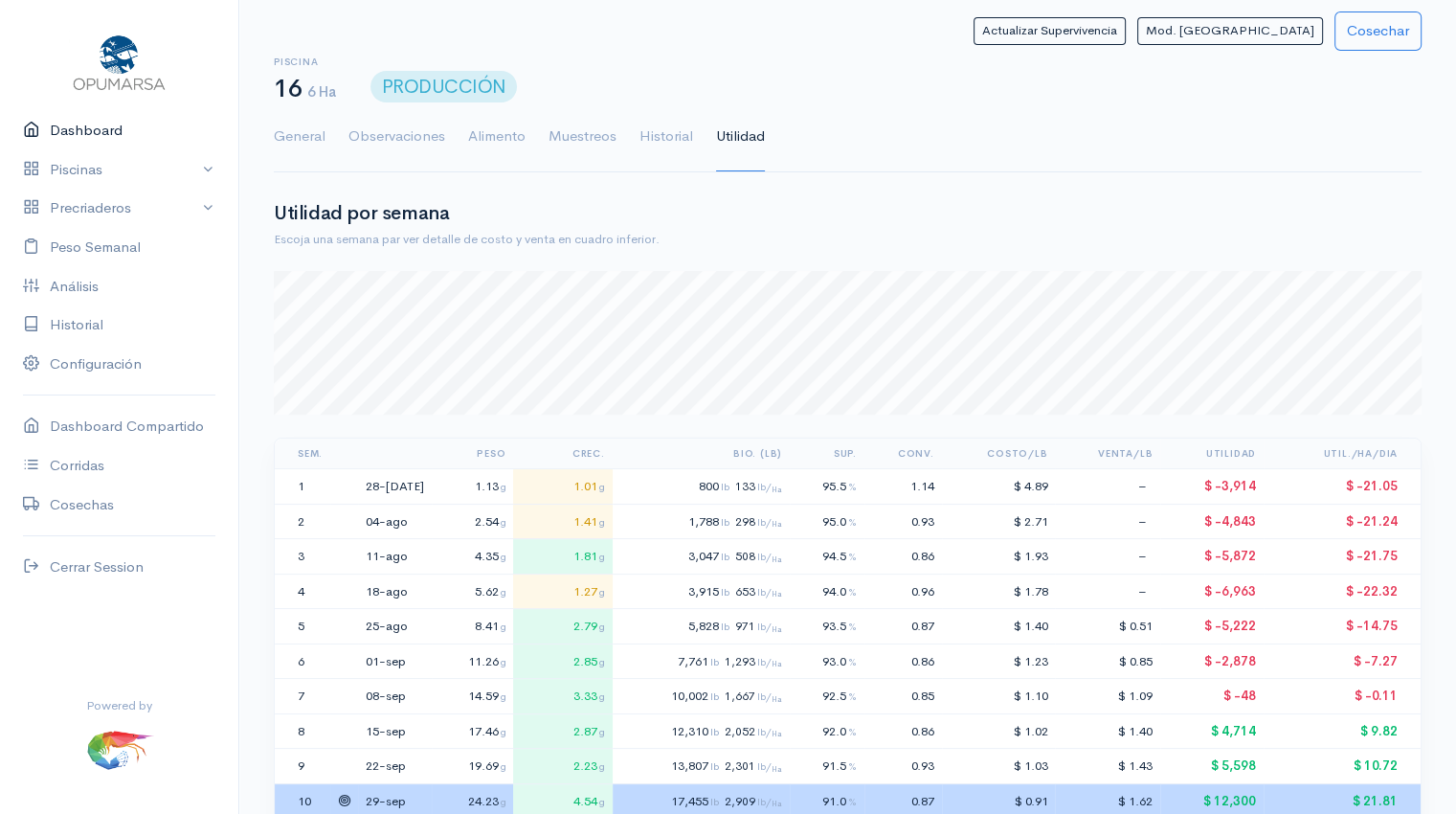
click at [83, 131] on link "Dashboard" at bounding box center [119, 130] width 238 height 40
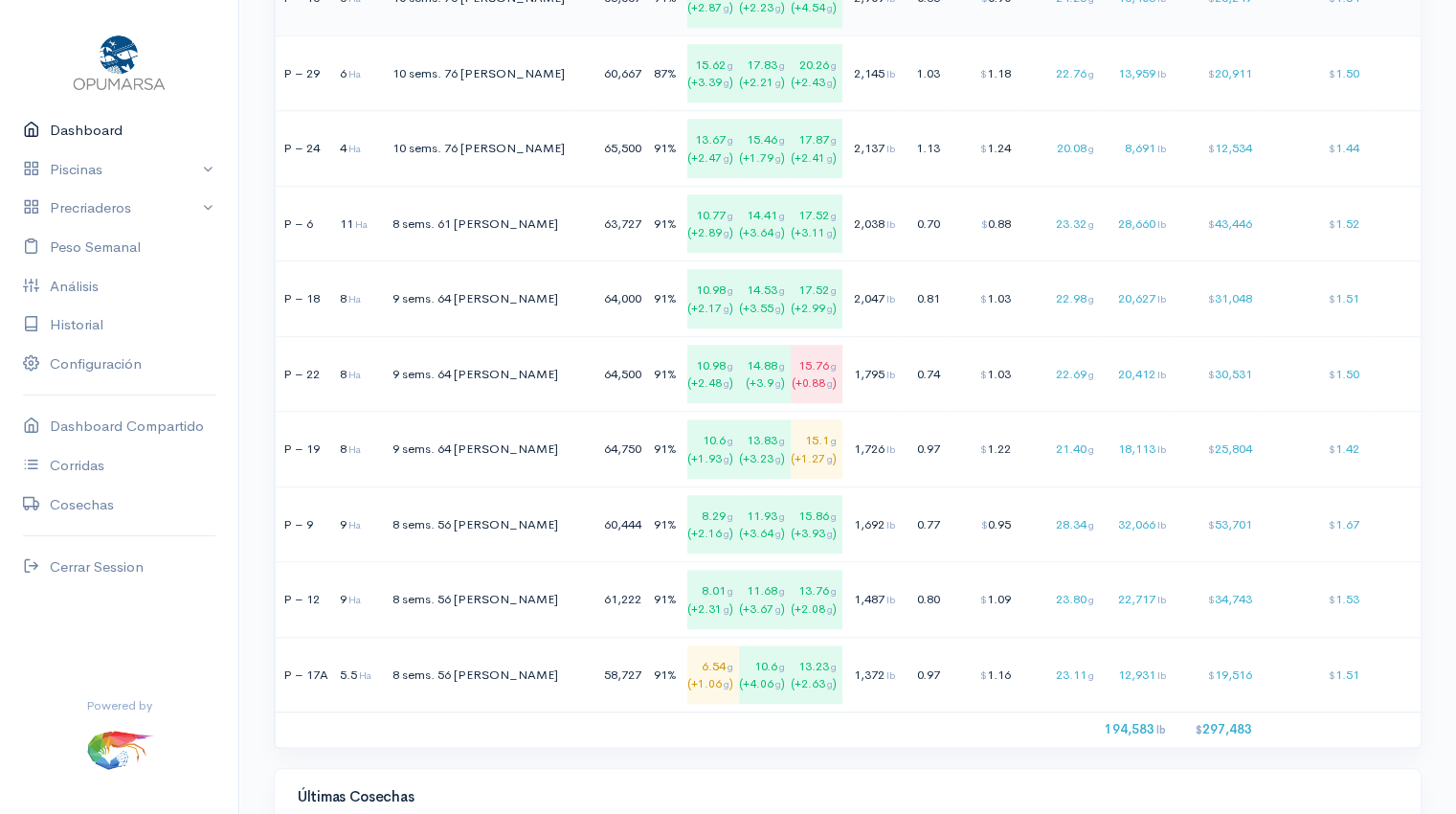
scroll to position [1457, 0]
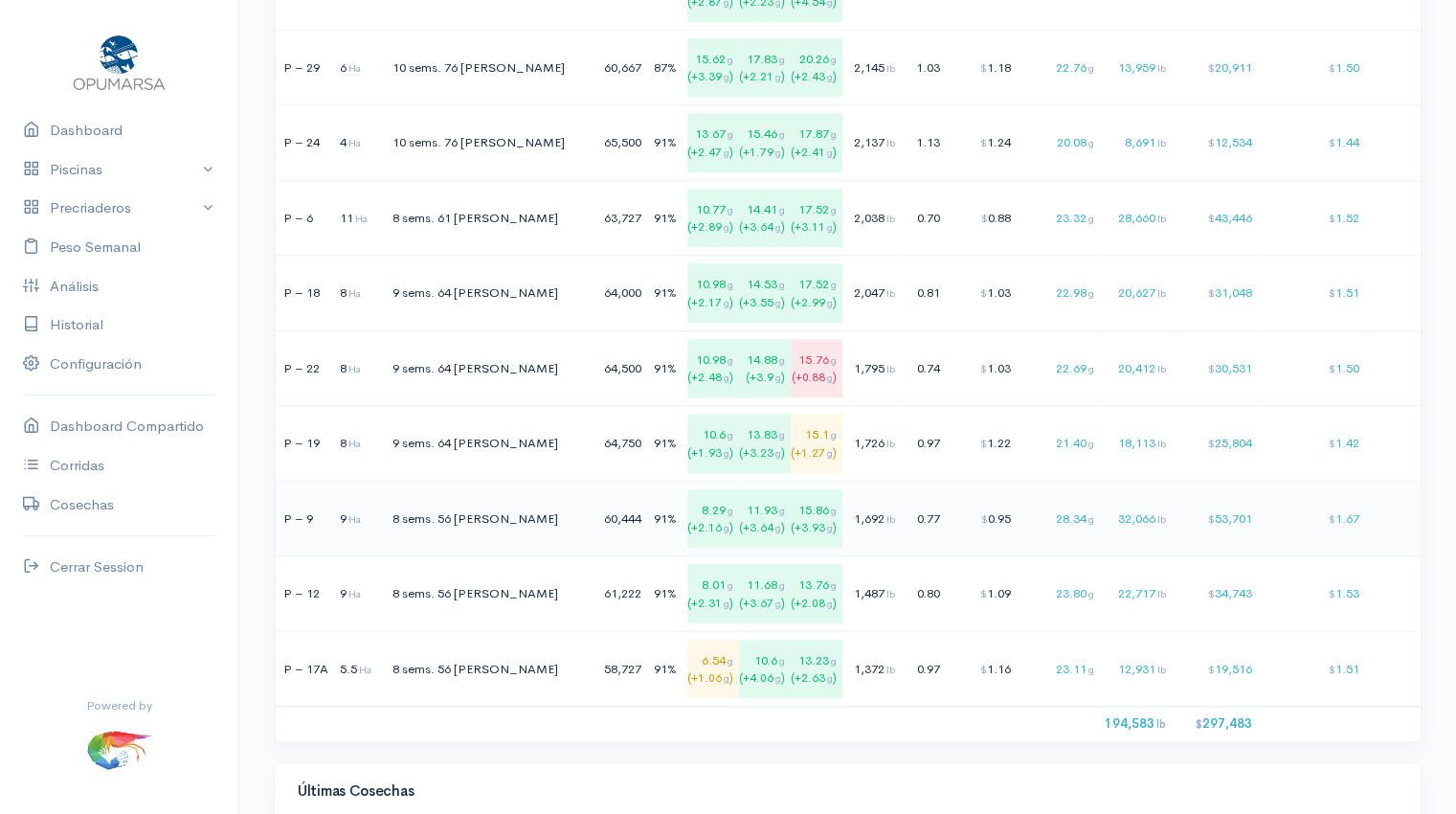
click at [1101, 523] on td "32,066 lb" at bounding box center [1137, 519] width 72 height 76
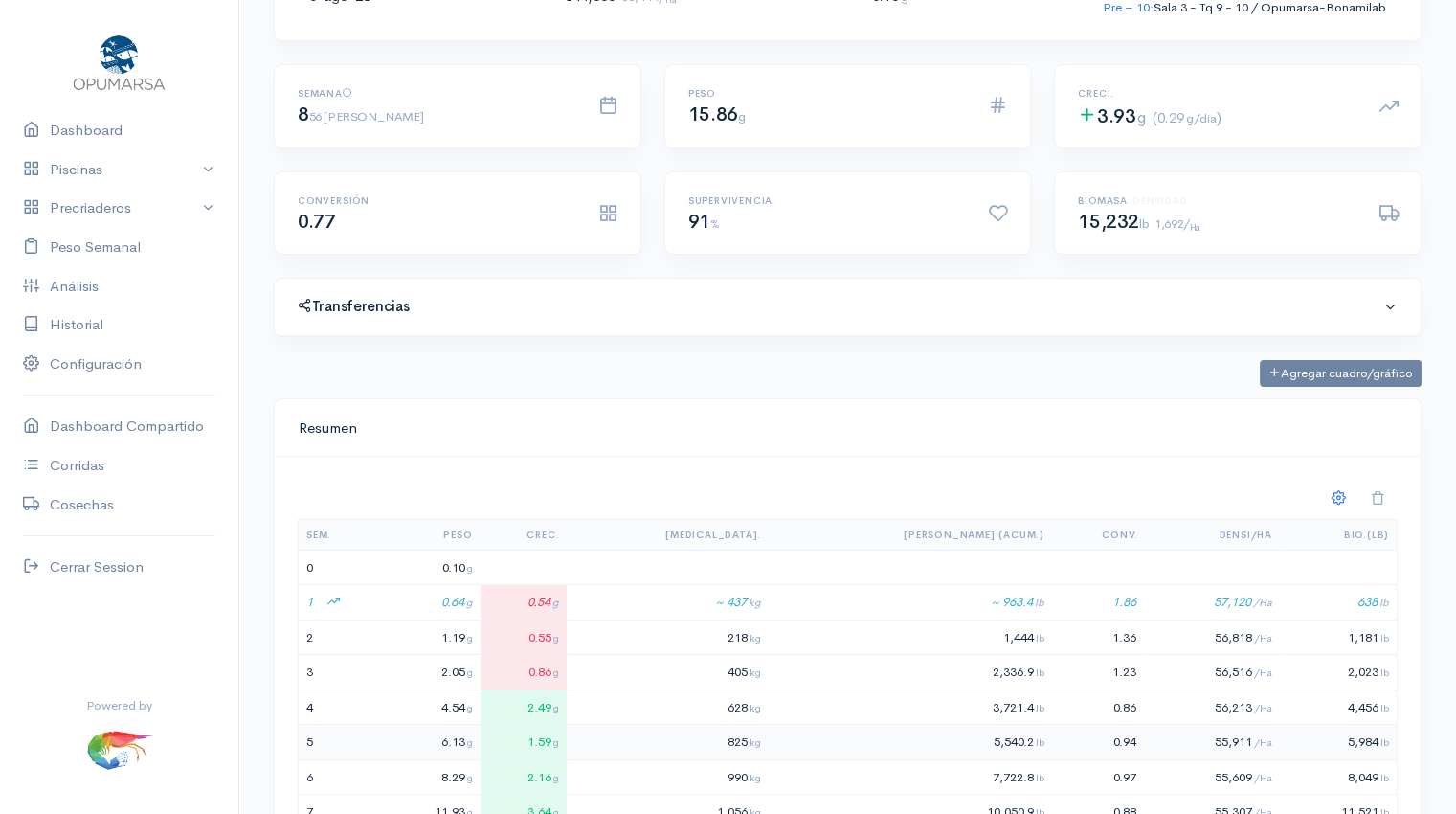
scroll to position [152, 0]
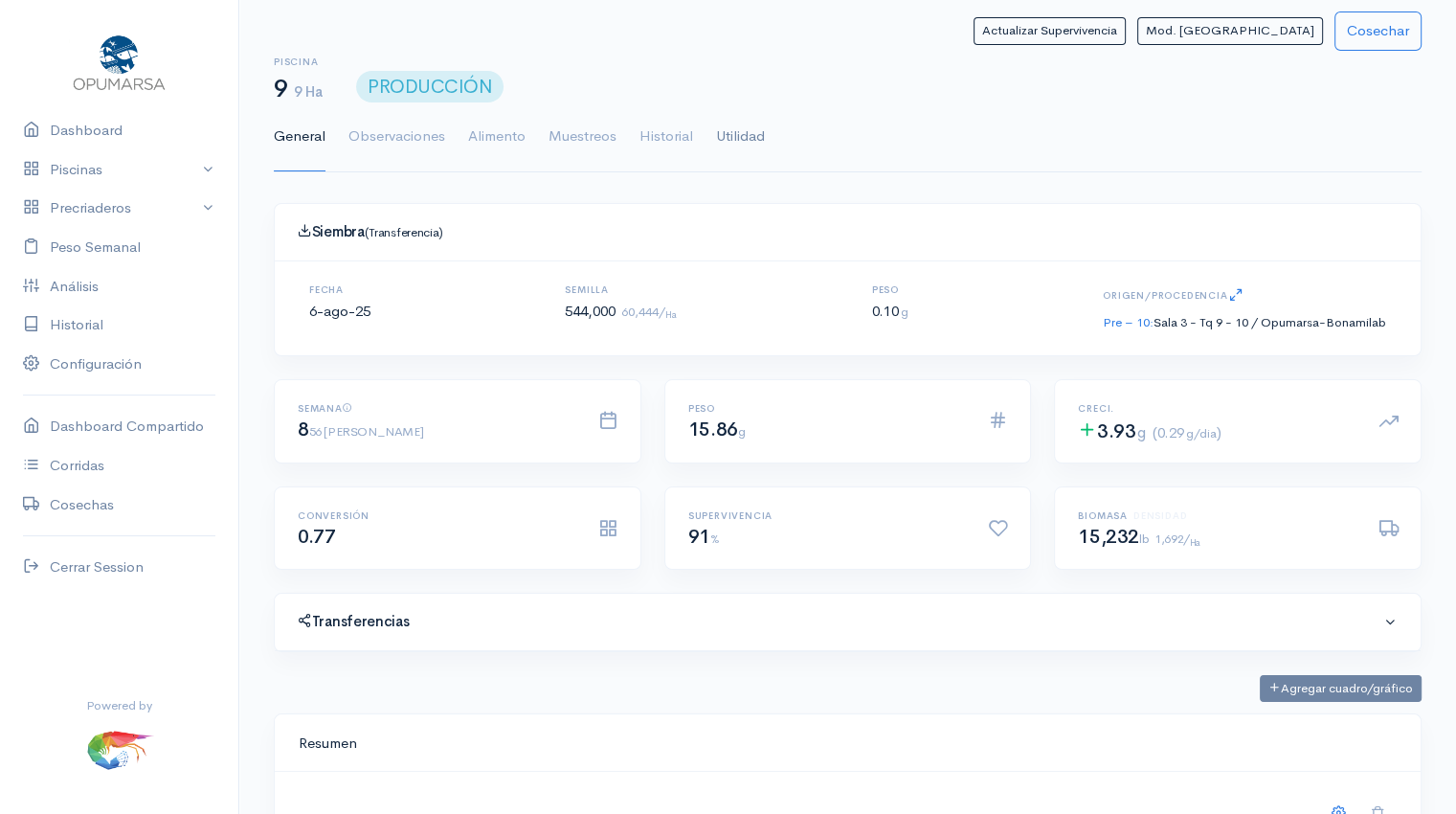
click at [720, 128] on link "Utilidad" at bounding box center [740, 137] width 48 height 69
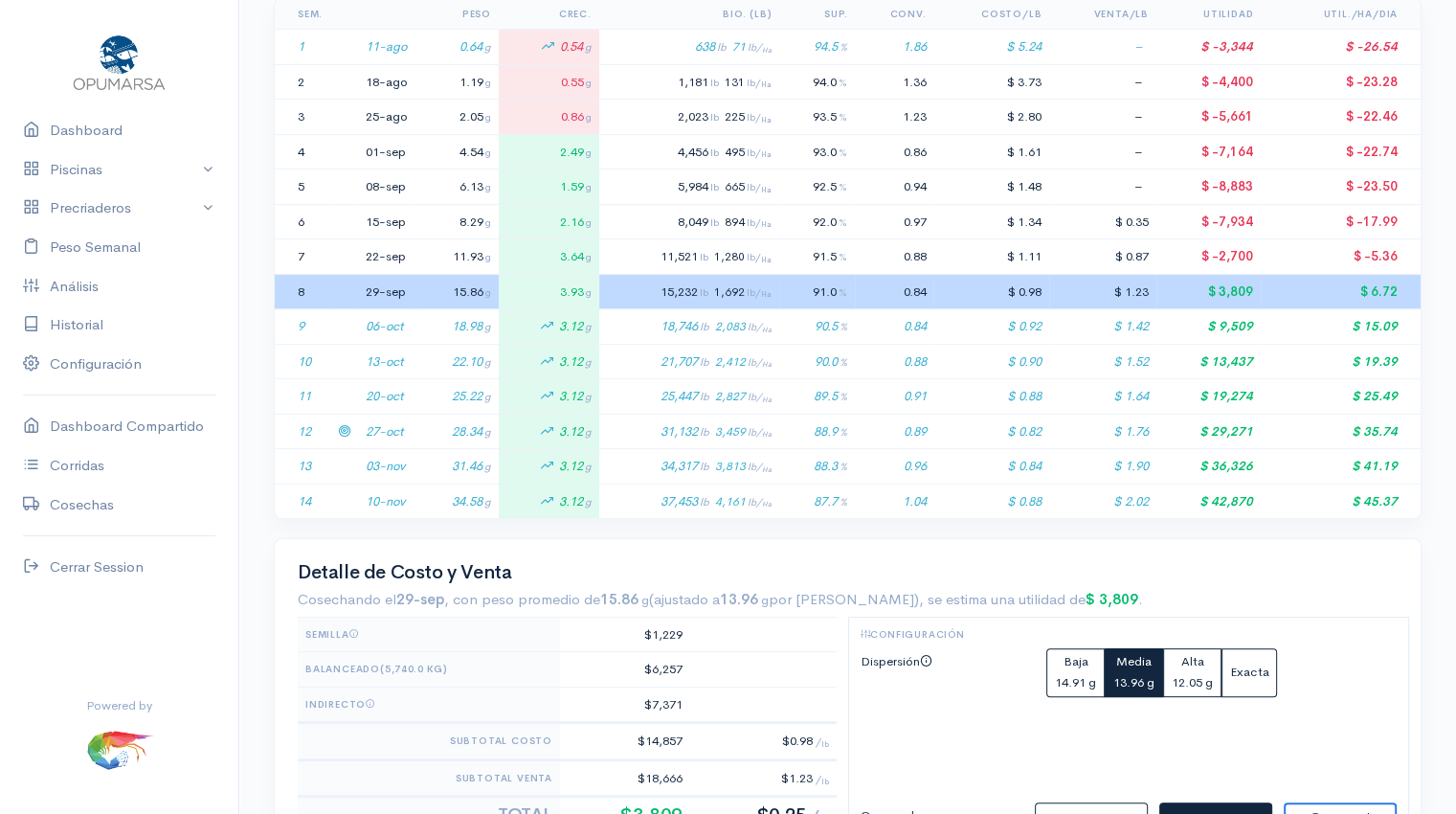
scroll to position [443, 0]
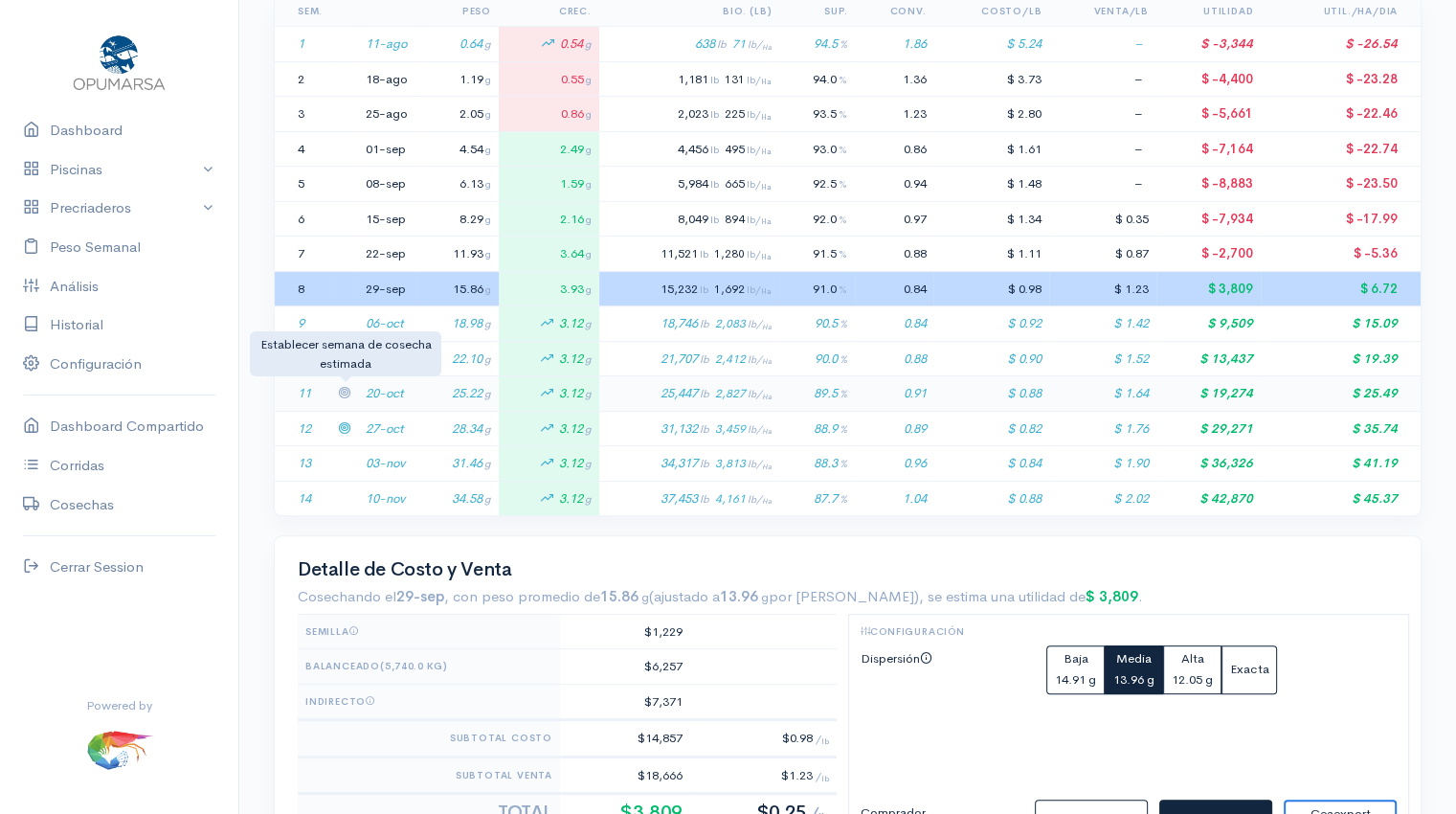
click at [343, 386] on icon at bounding box center [344, 392] width 13 height 13
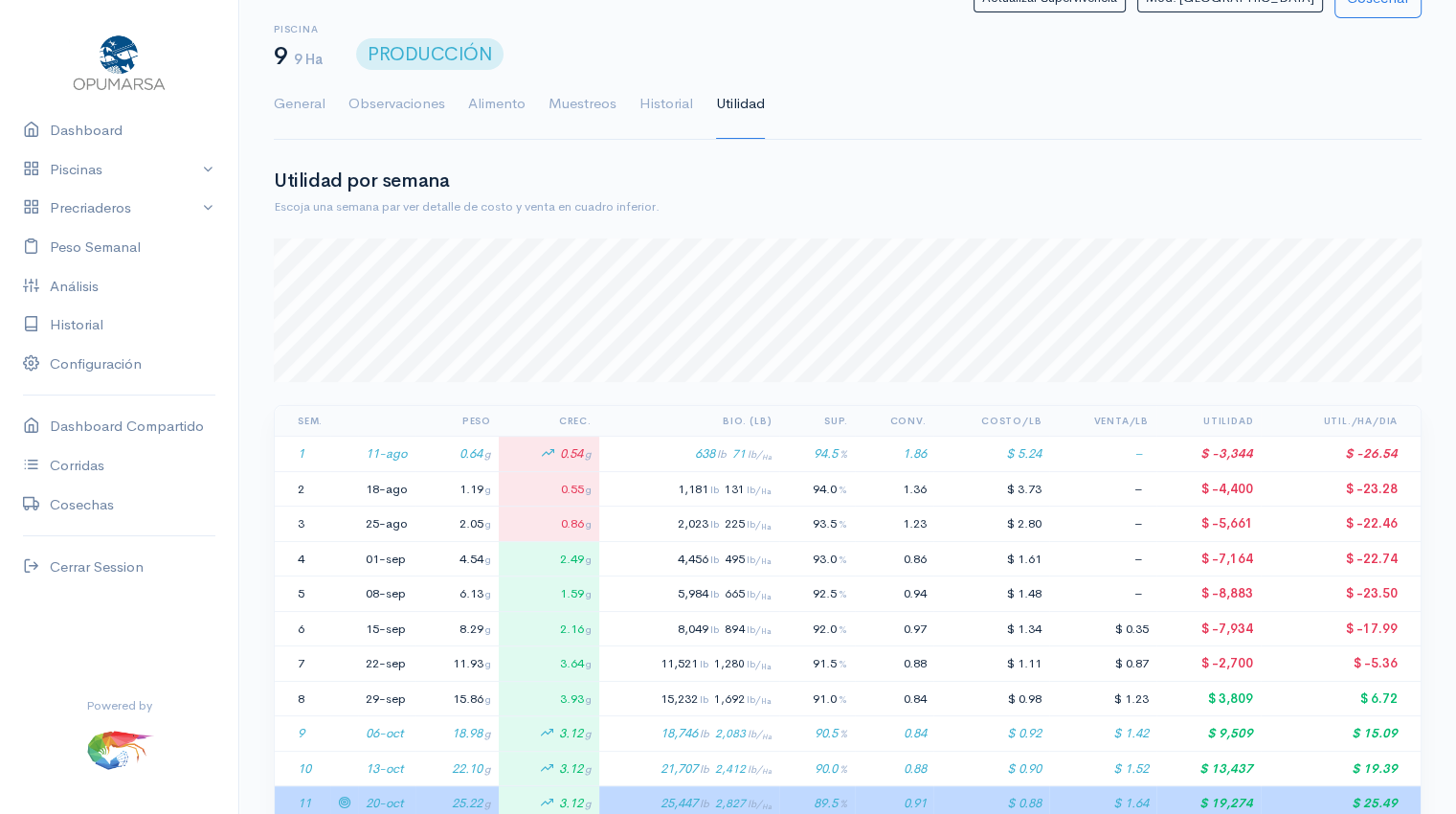
scroll to position [0, 0]
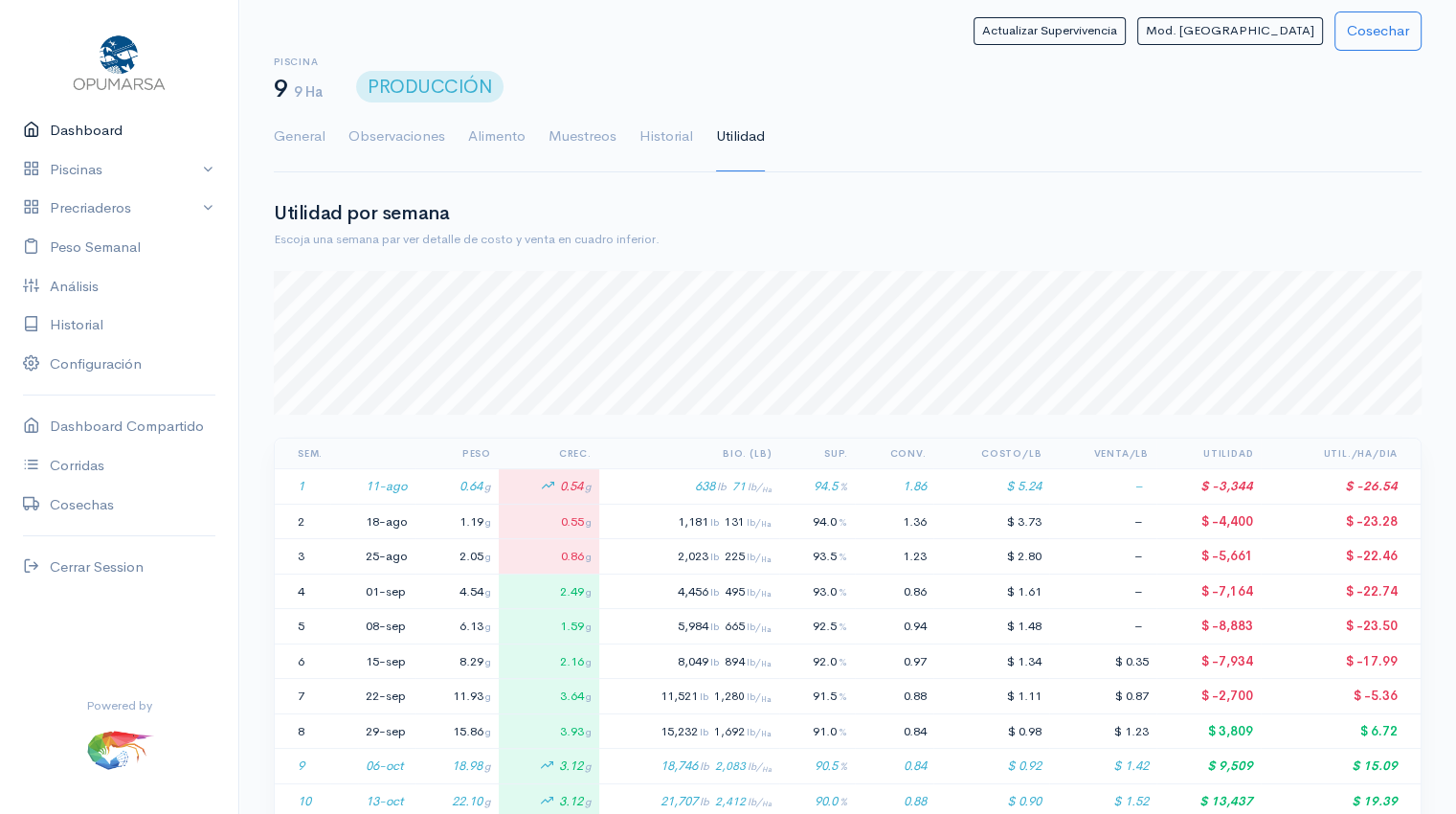
click at [89, 128] on link "Dashboard" at bounding box center [119, 130] width 238 height 40
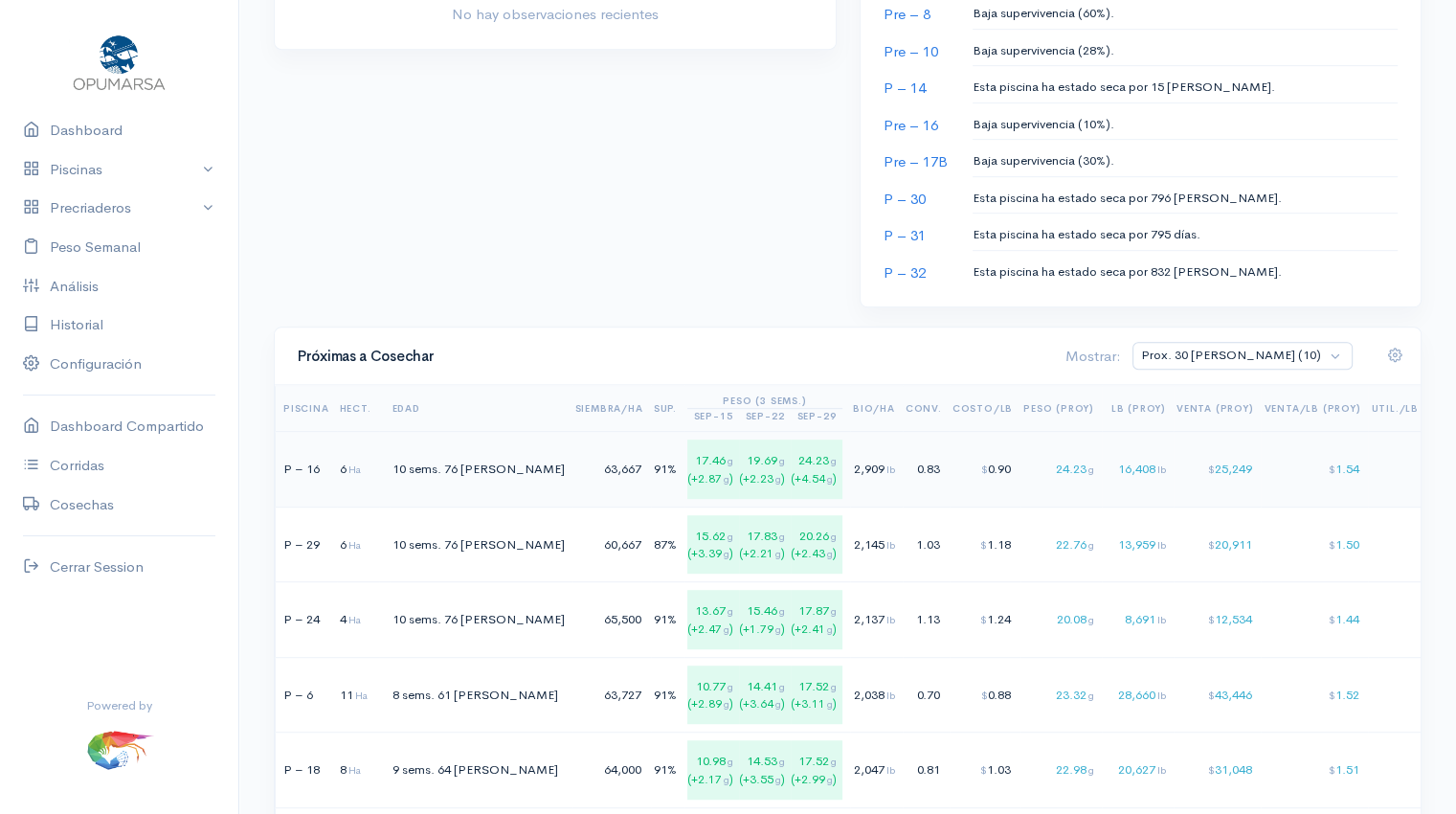
click at [575, 468] on div "63,667" at bounding box center [608, 468] width 68 height 19
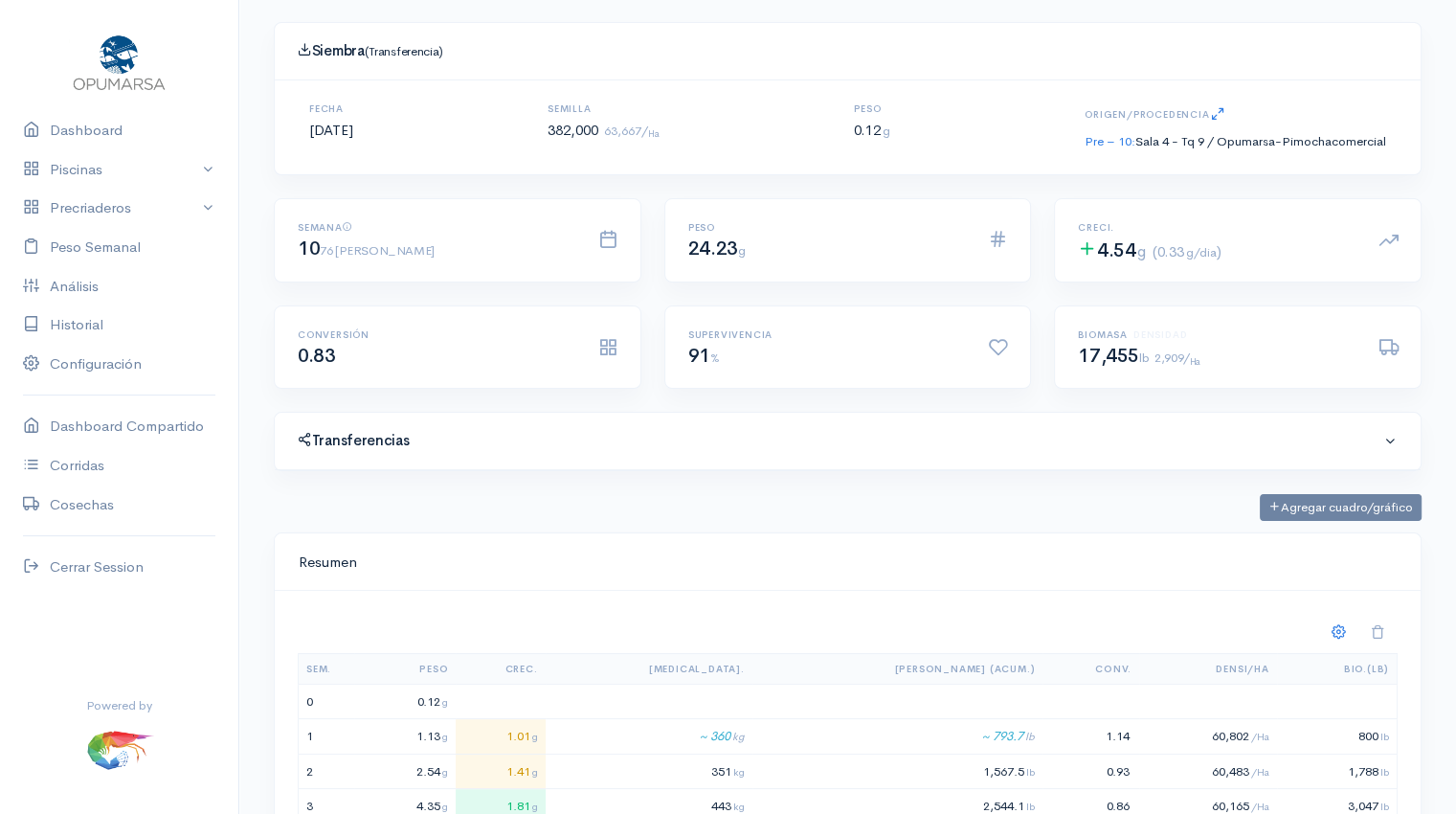
scroll to position [64, 0]
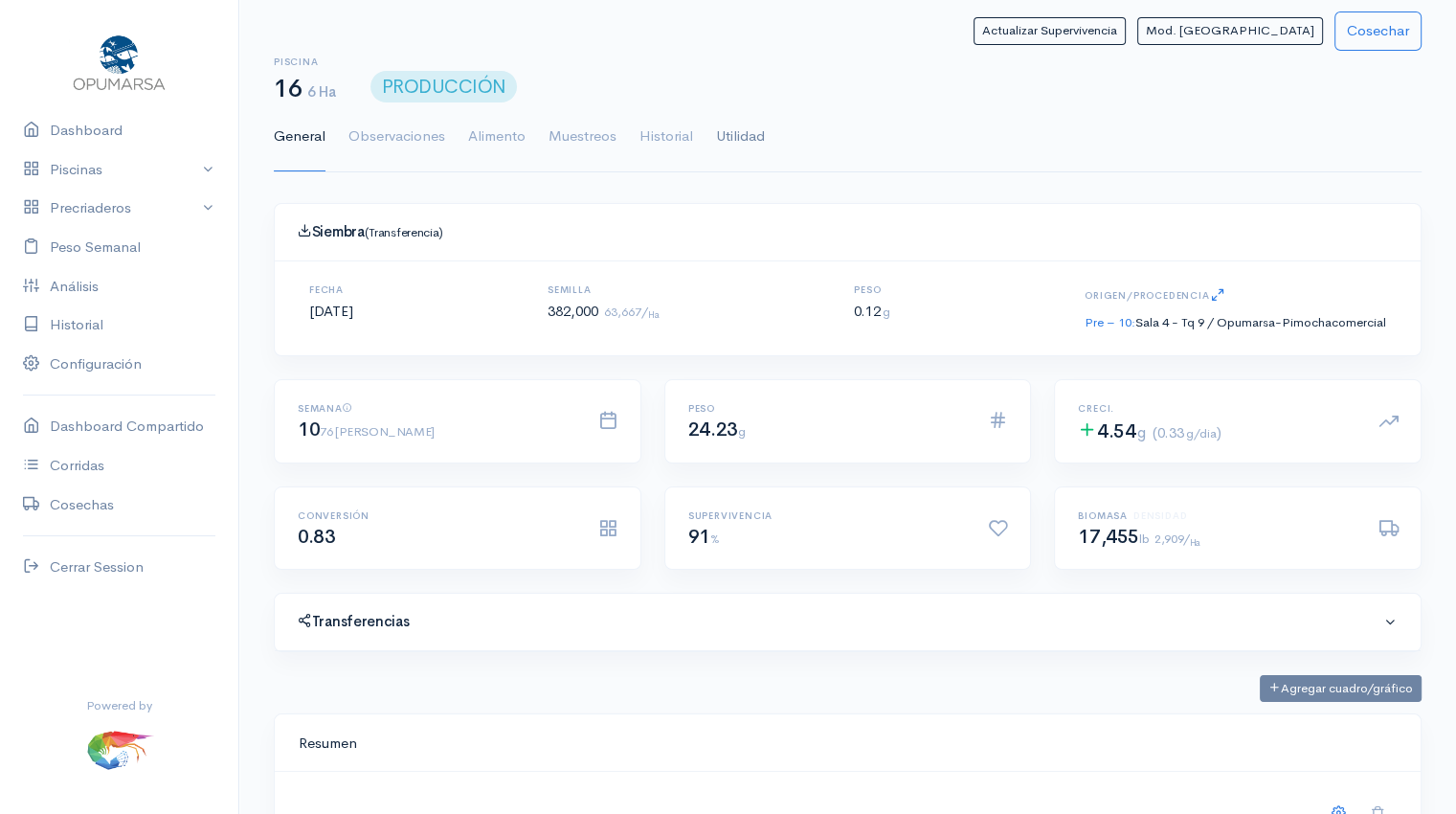
click at [725, 139] on link "Utilidad" at bounding box center [740, 137] width 48 height 69
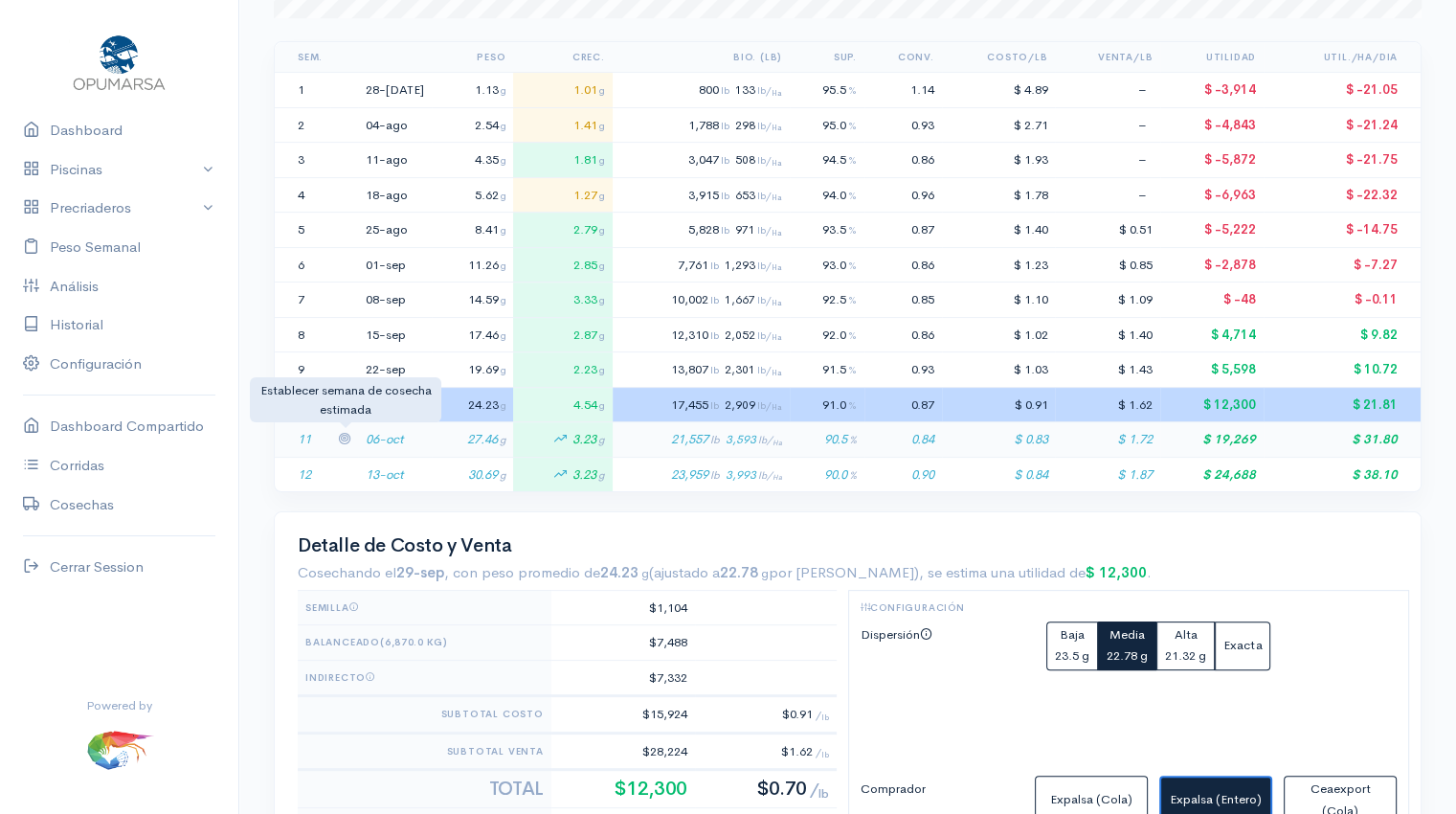
click at [345, 434] on icon at bounding box center [344, 438] width 13 height 13
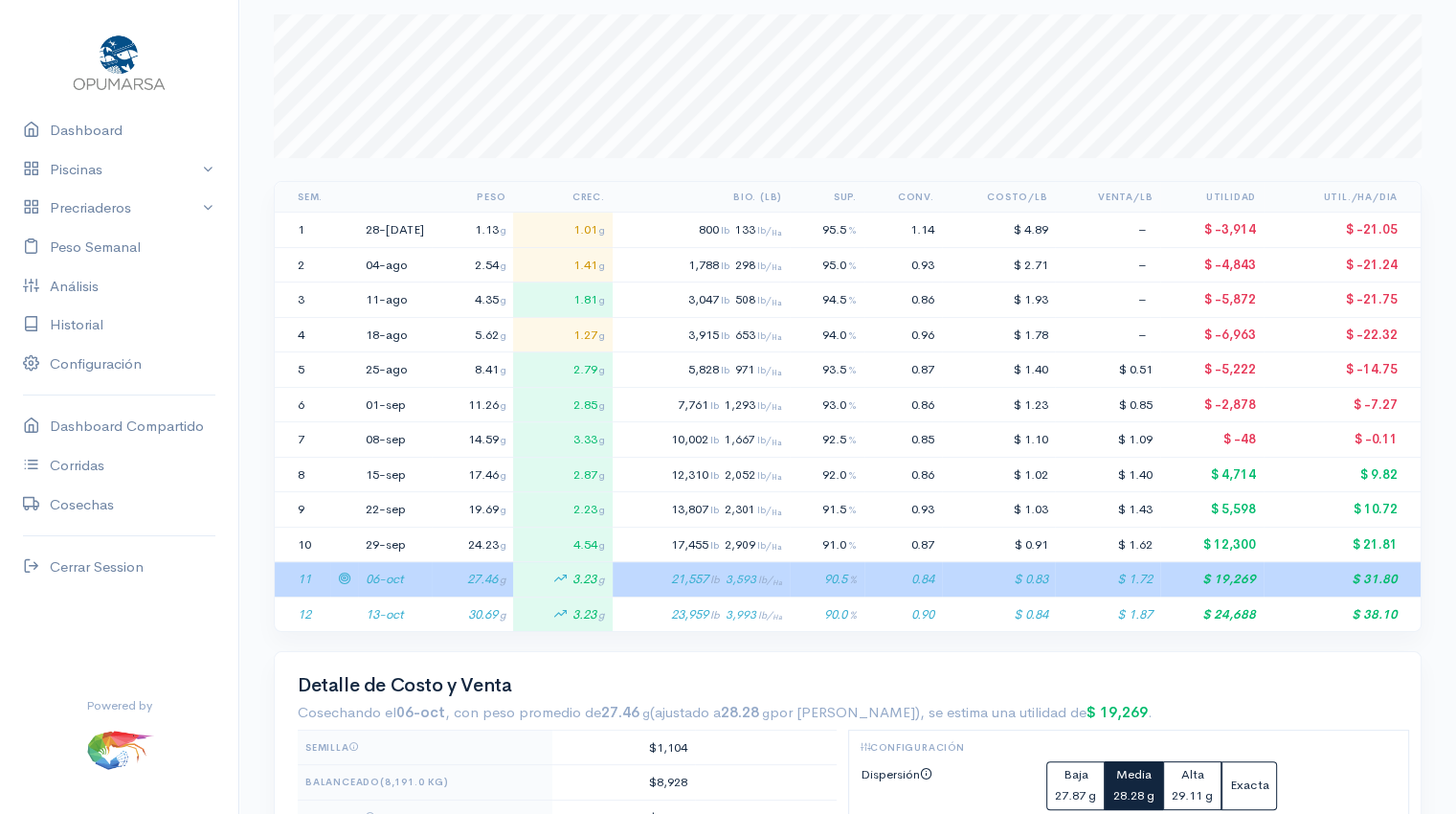
scroll to position [245, 0]
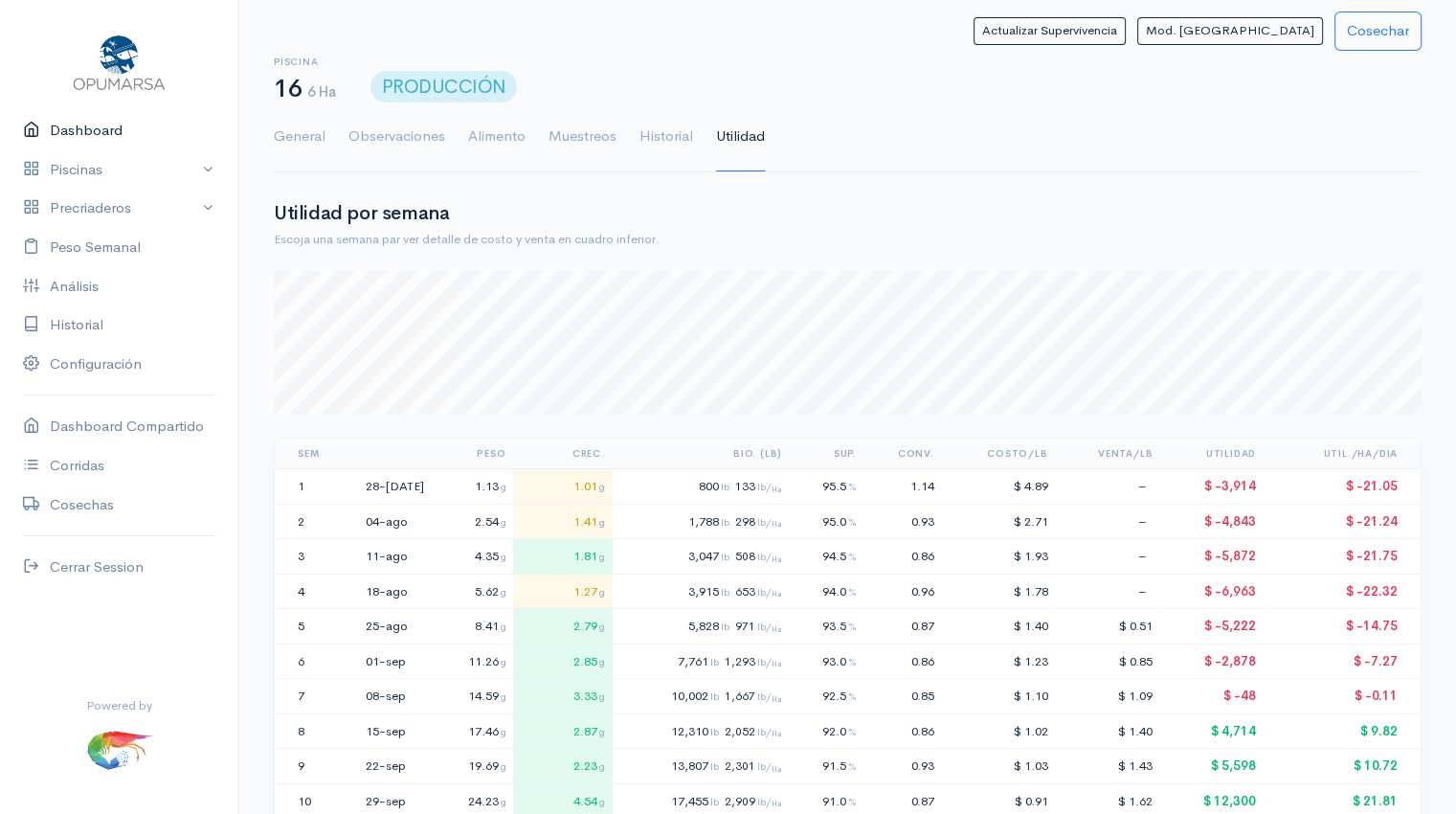
click at [80, 127] on link "Dashboard" at bounding box center [119, 130] width 238 height 40
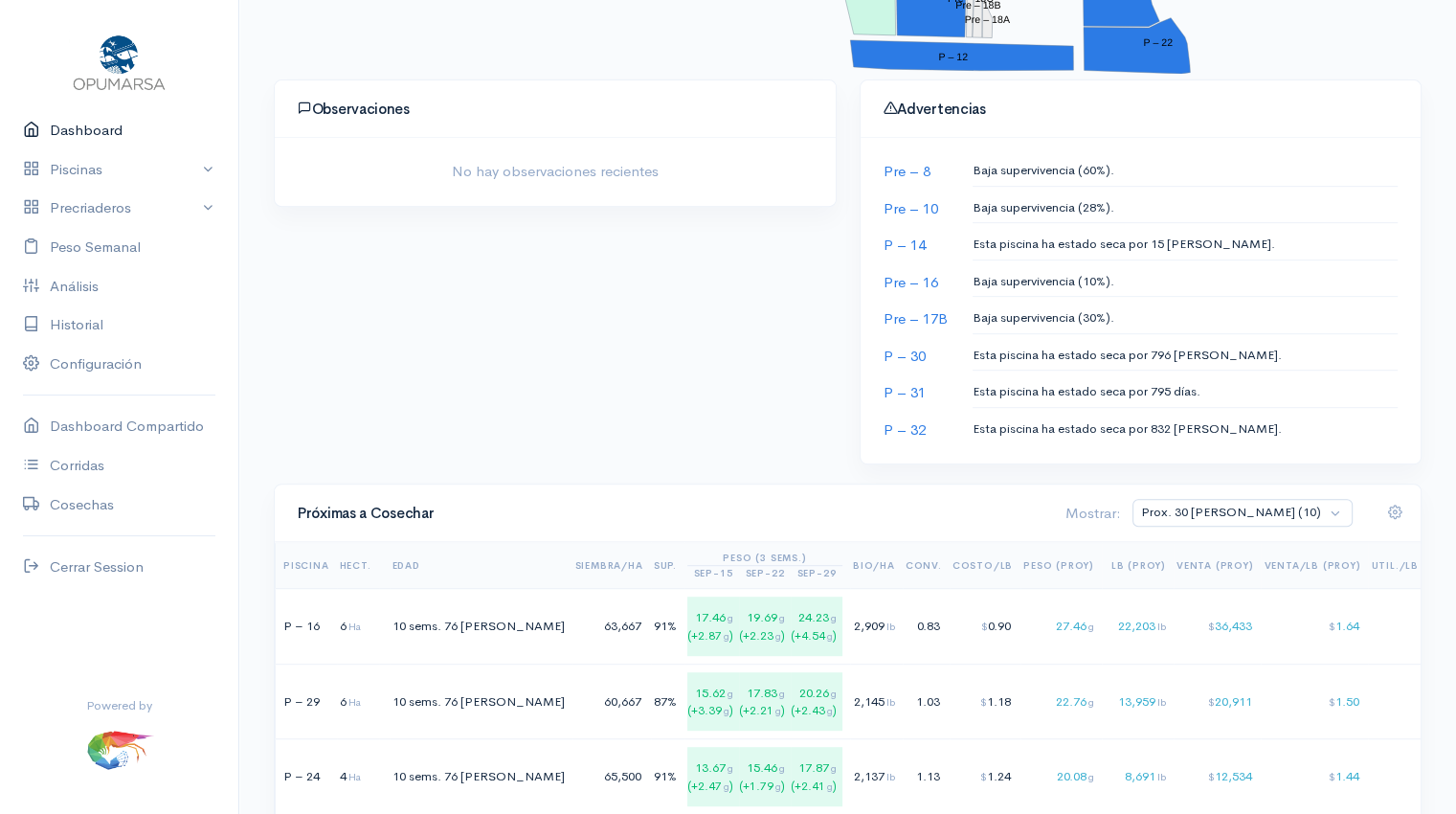
scroll to position [822, 0]
click at [1333, 511] on select "Prox. 30 [PERSON_NAME] (10) Prox. 60 [PERSON_NAME] (19) Octubre (10) Noviembre …" at bounding box center [1242, 514] width 220 height 28
select select "1: Object"
click at [1213, 500] on select "Prox. 30 [PERSON_NAME] (10) Prox. 60 [PERSON_NAME] (19) Octubre (10) Noviembre …" at bounding box center [1242, 514] width 220 height 28
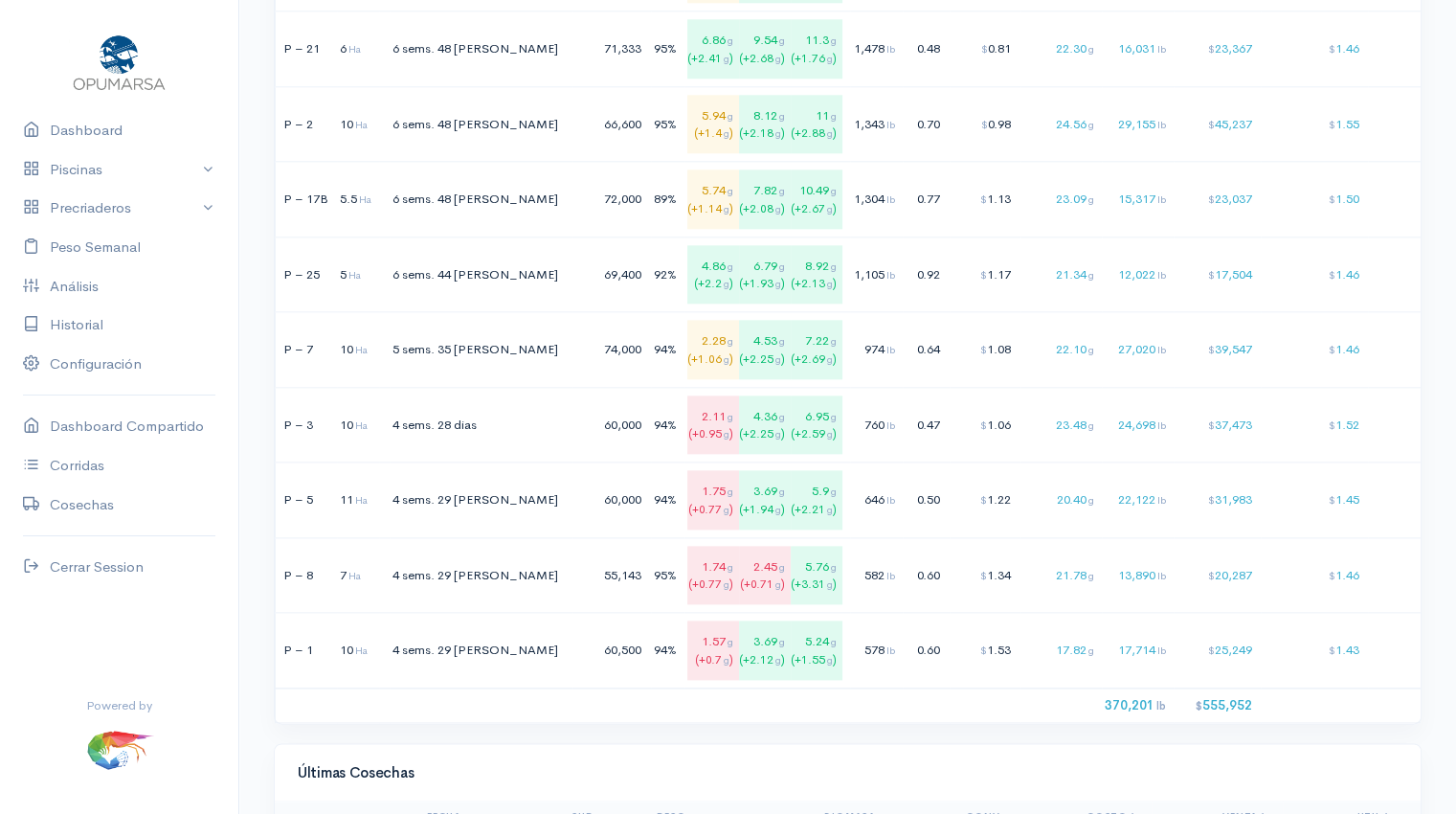
scroll to position [2152, 0]
click at [852, 649] on div "578 lb" at bounding box center [873, 650] width 42 height 19
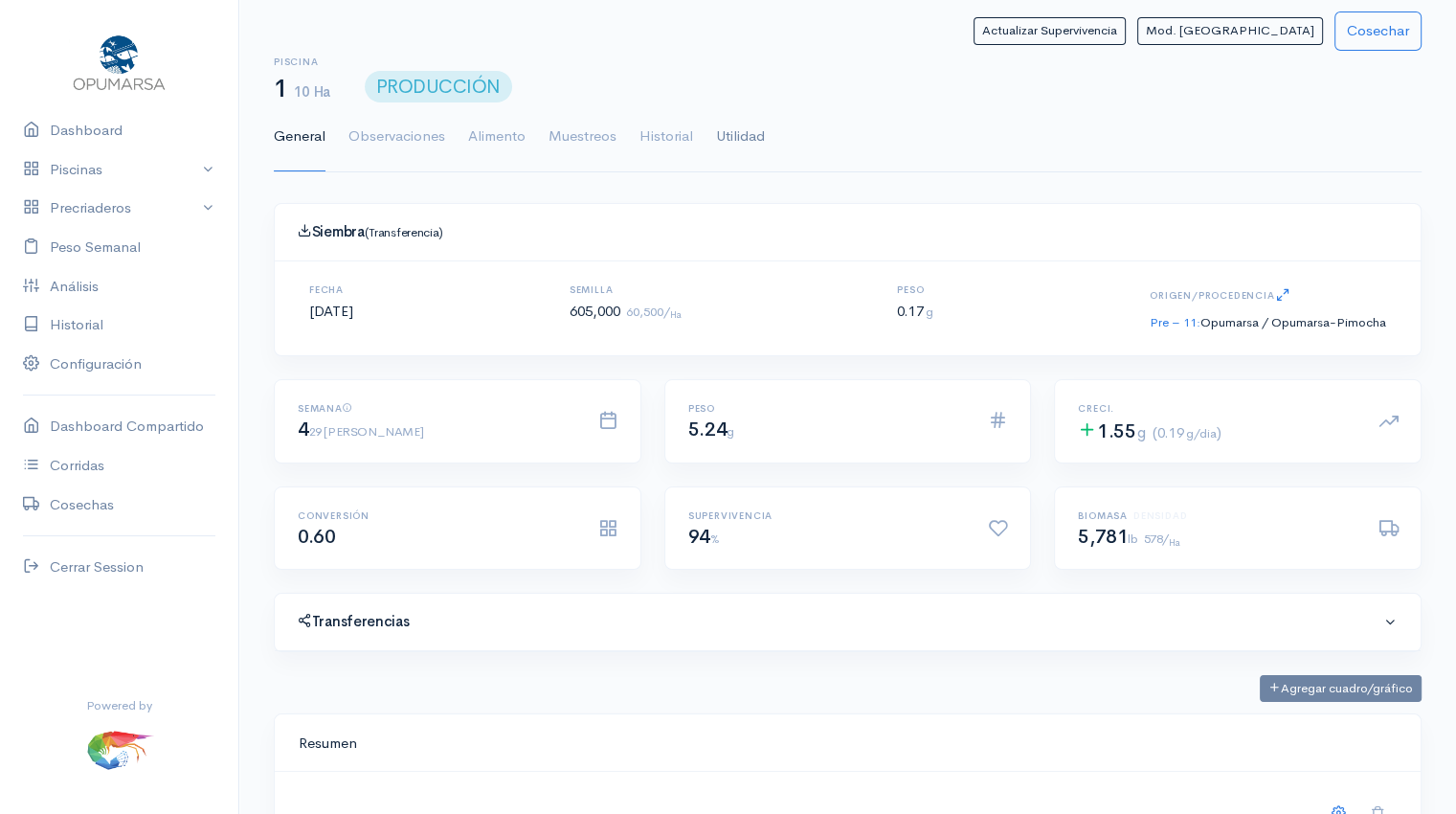
click at [727, 144] on link "Utilidad" at bounding box center [740, 137] width 48 height 69
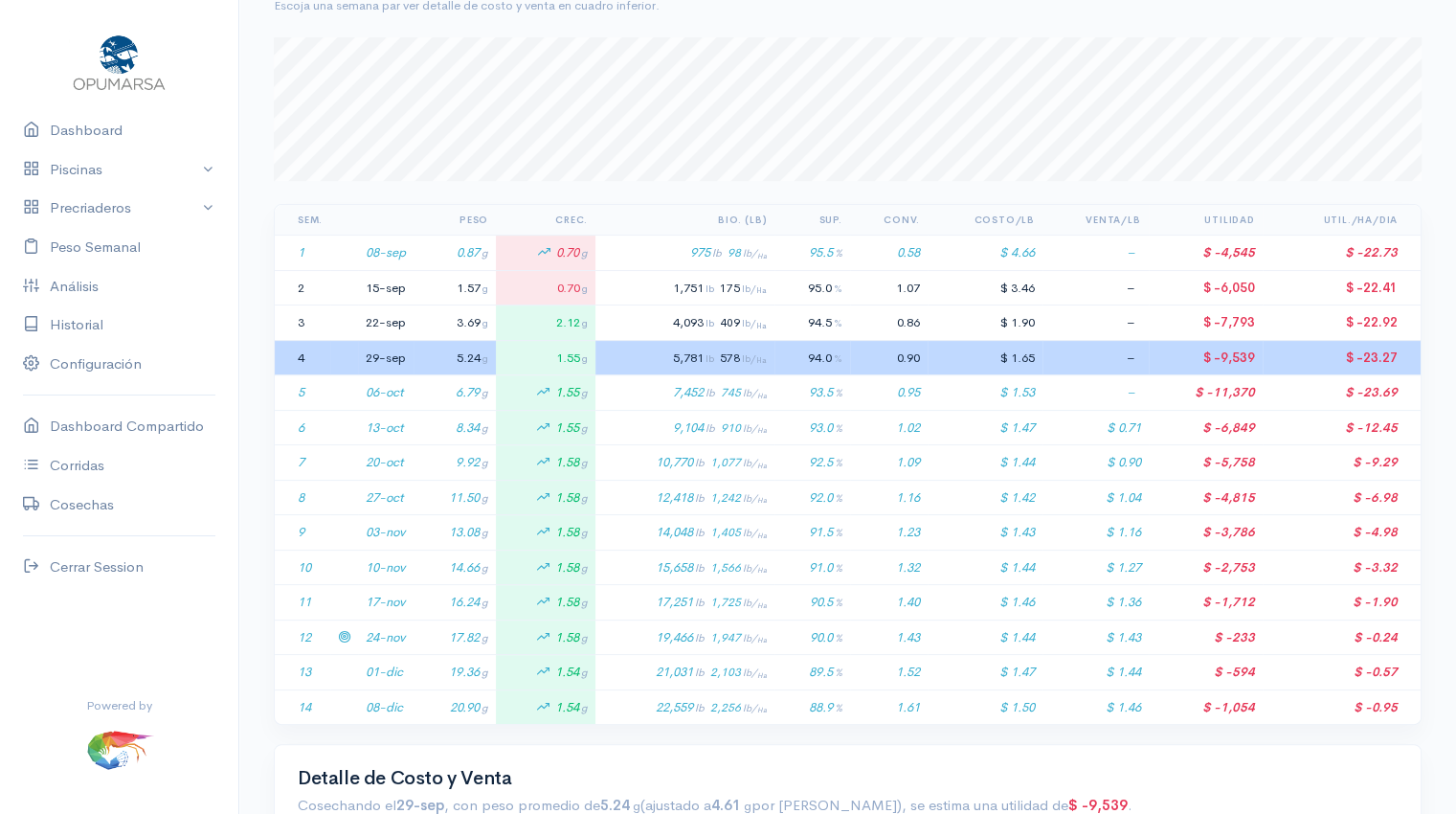
scroll to position [244, 0]
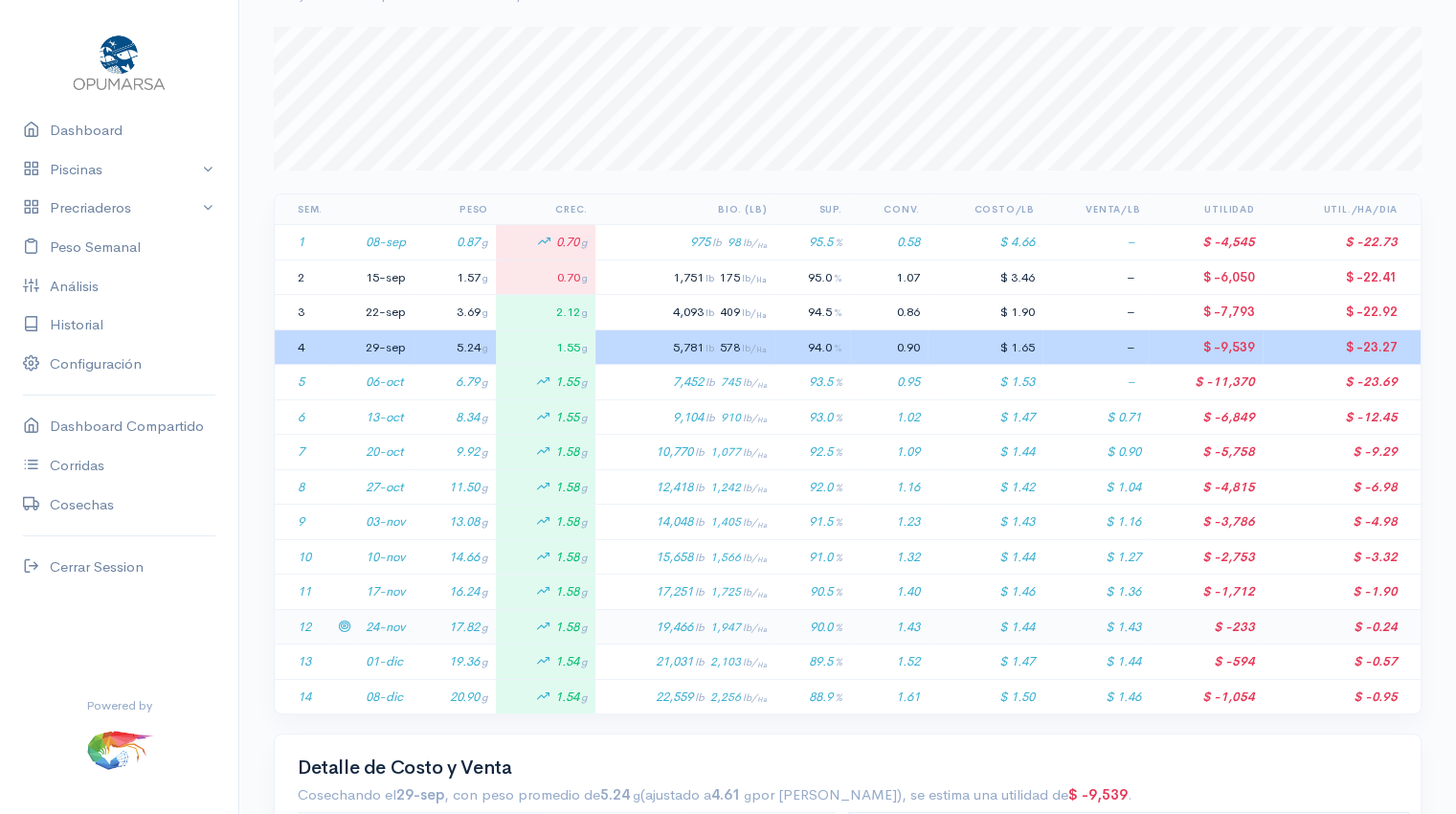
click at [421, 631] on td "17.82 g" at bounding box center [454, 626] width 82 height 36
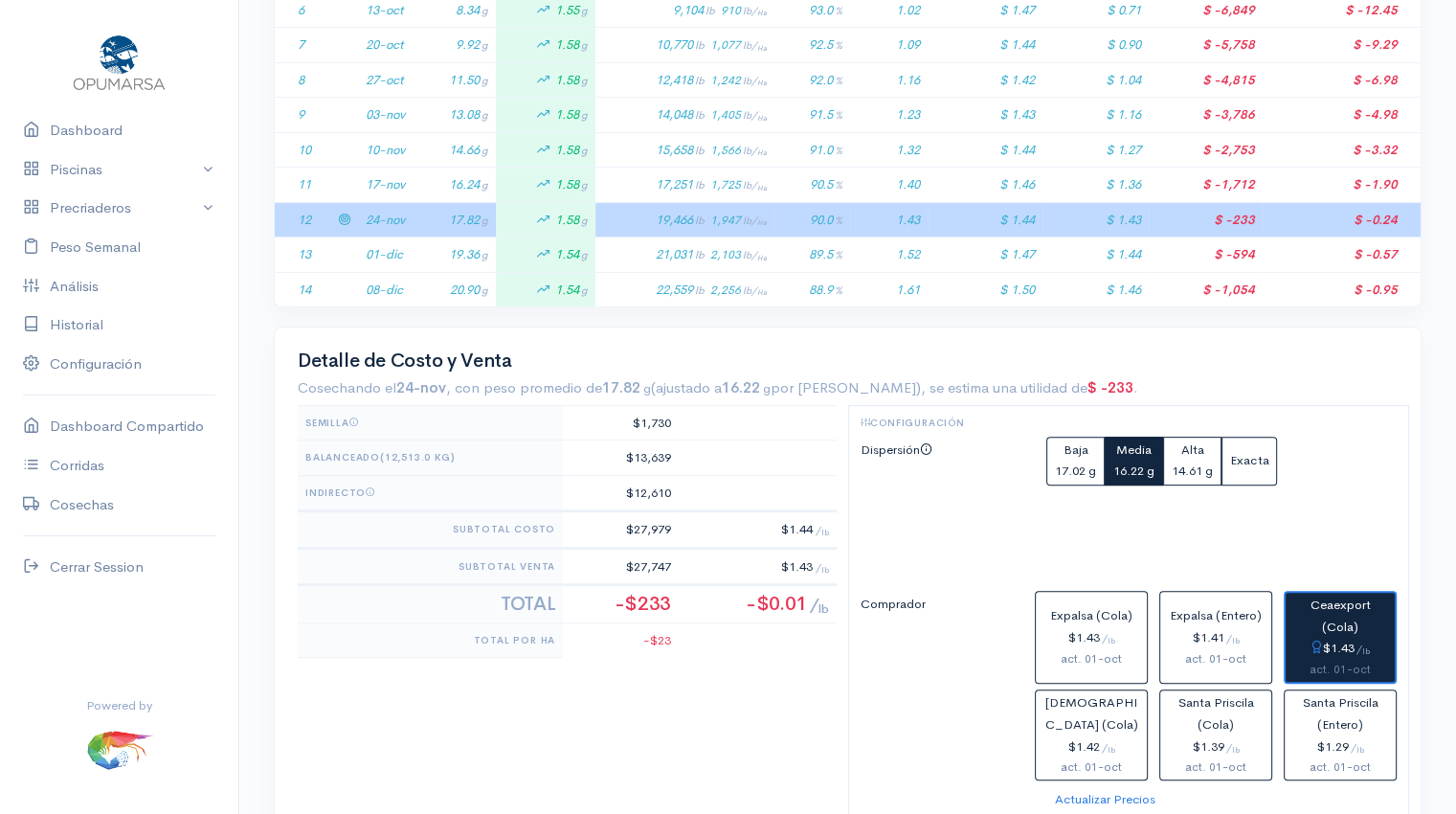
scroll to position [672, 0]
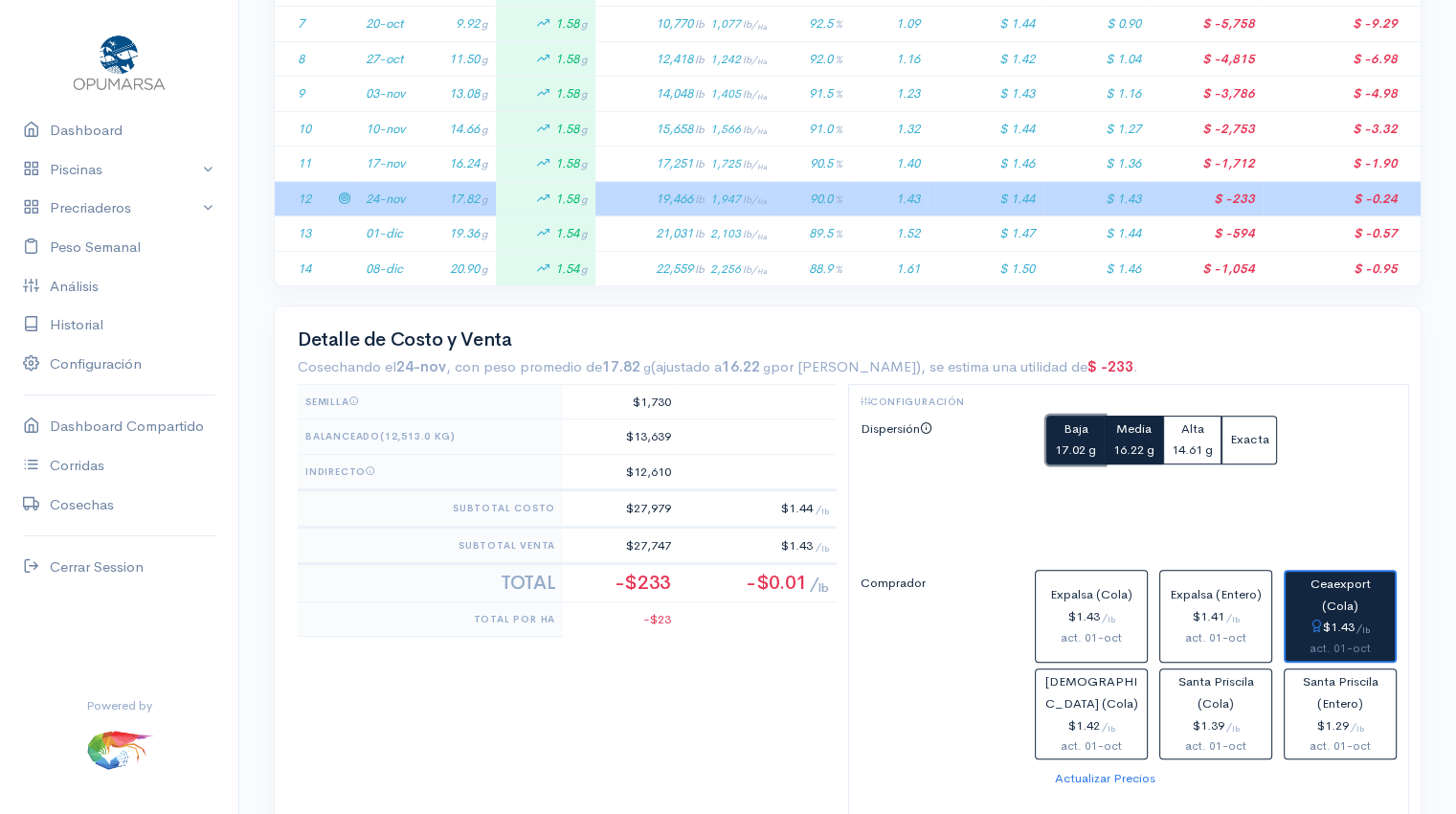
click at [1071, 442] on small "17.02 g" at bounding box center [1076, 449] width 41 height 16
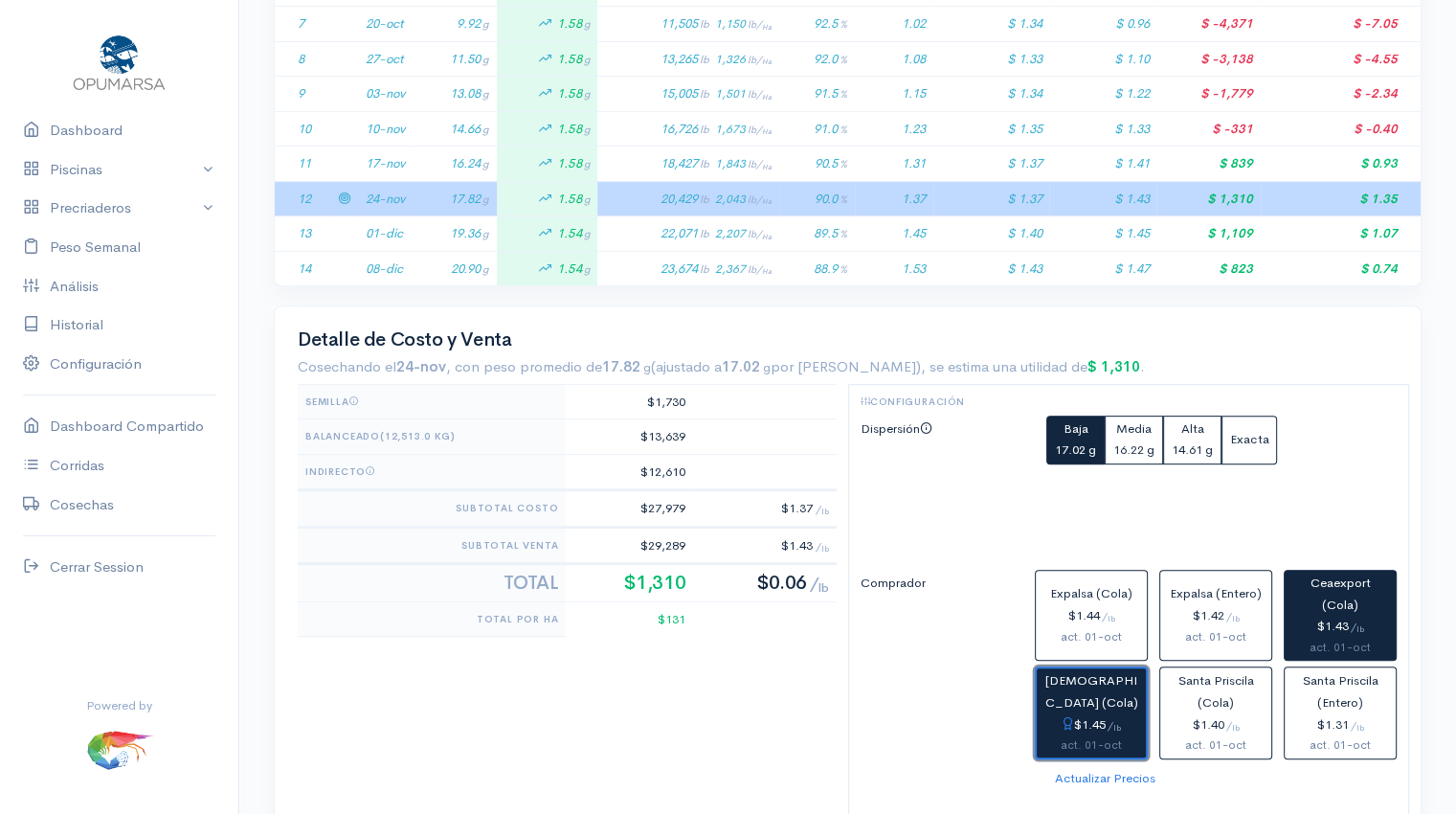
click at [1090, 722] on div "$1.45 / lb" at bounding box center [1091, 725] width 94 height 22
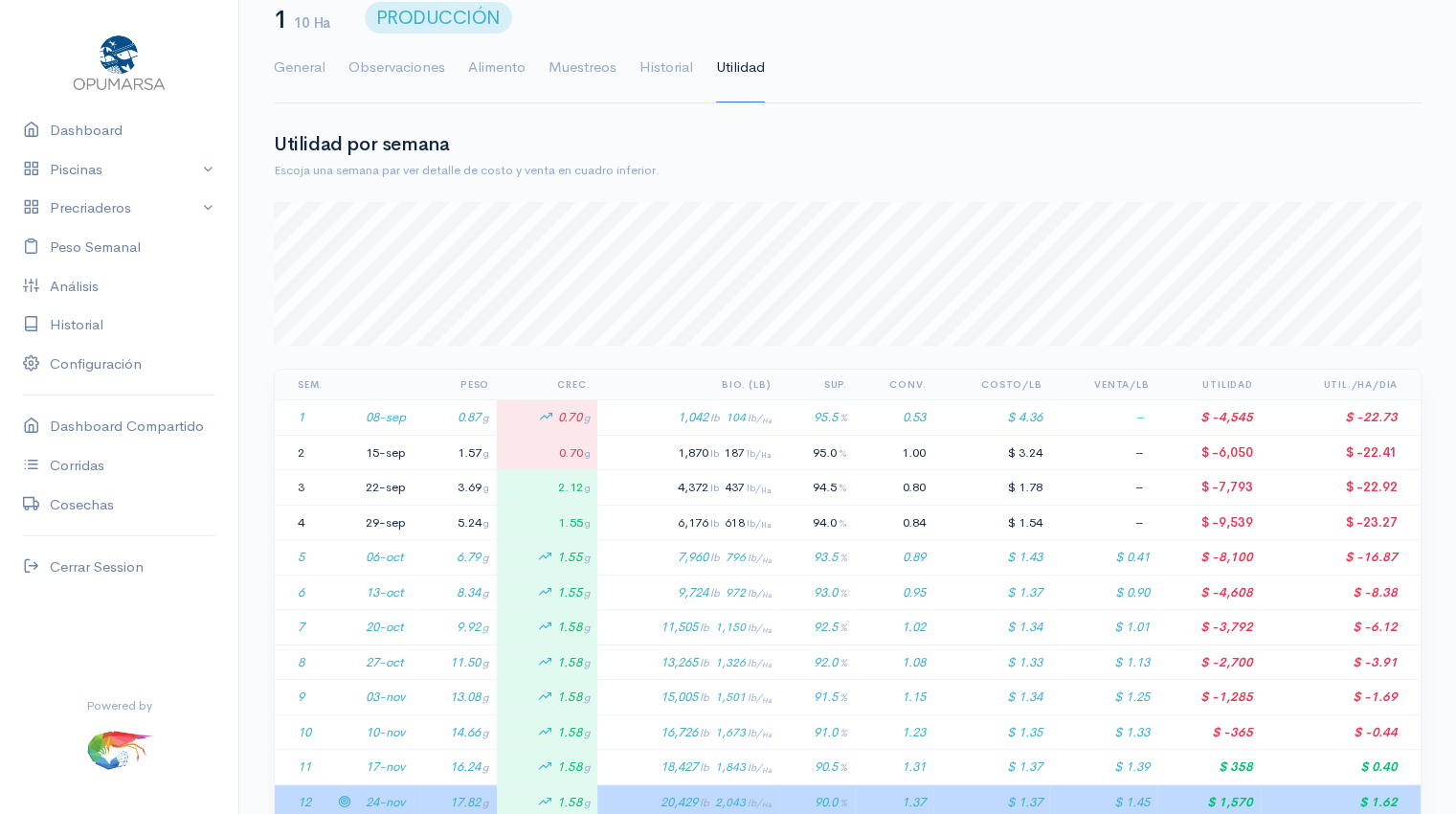
scroll to position [0, 0]
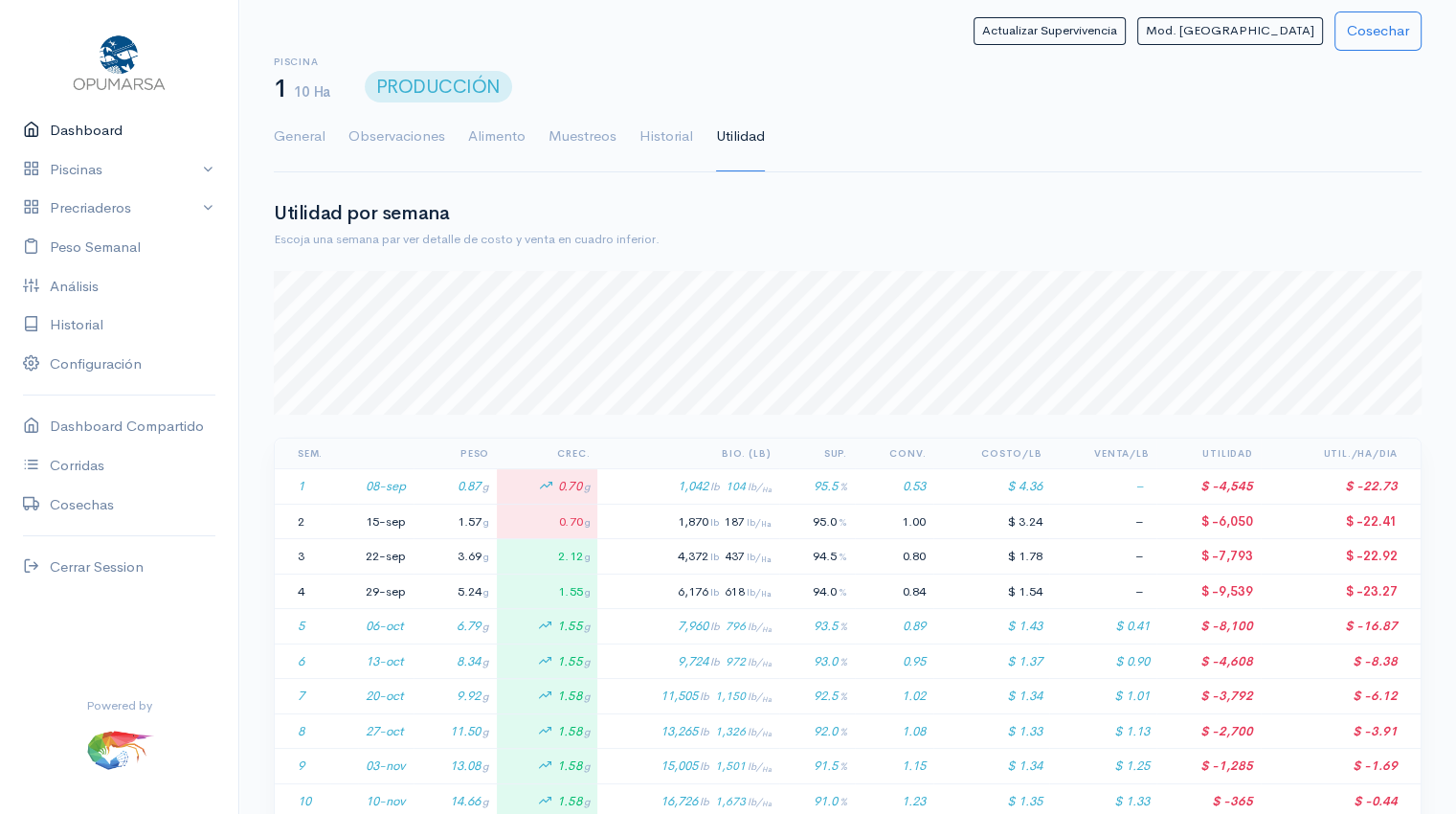
click at [72, 134] on link "Dashboard" at bounding box center [119, 130] width 238 height 40
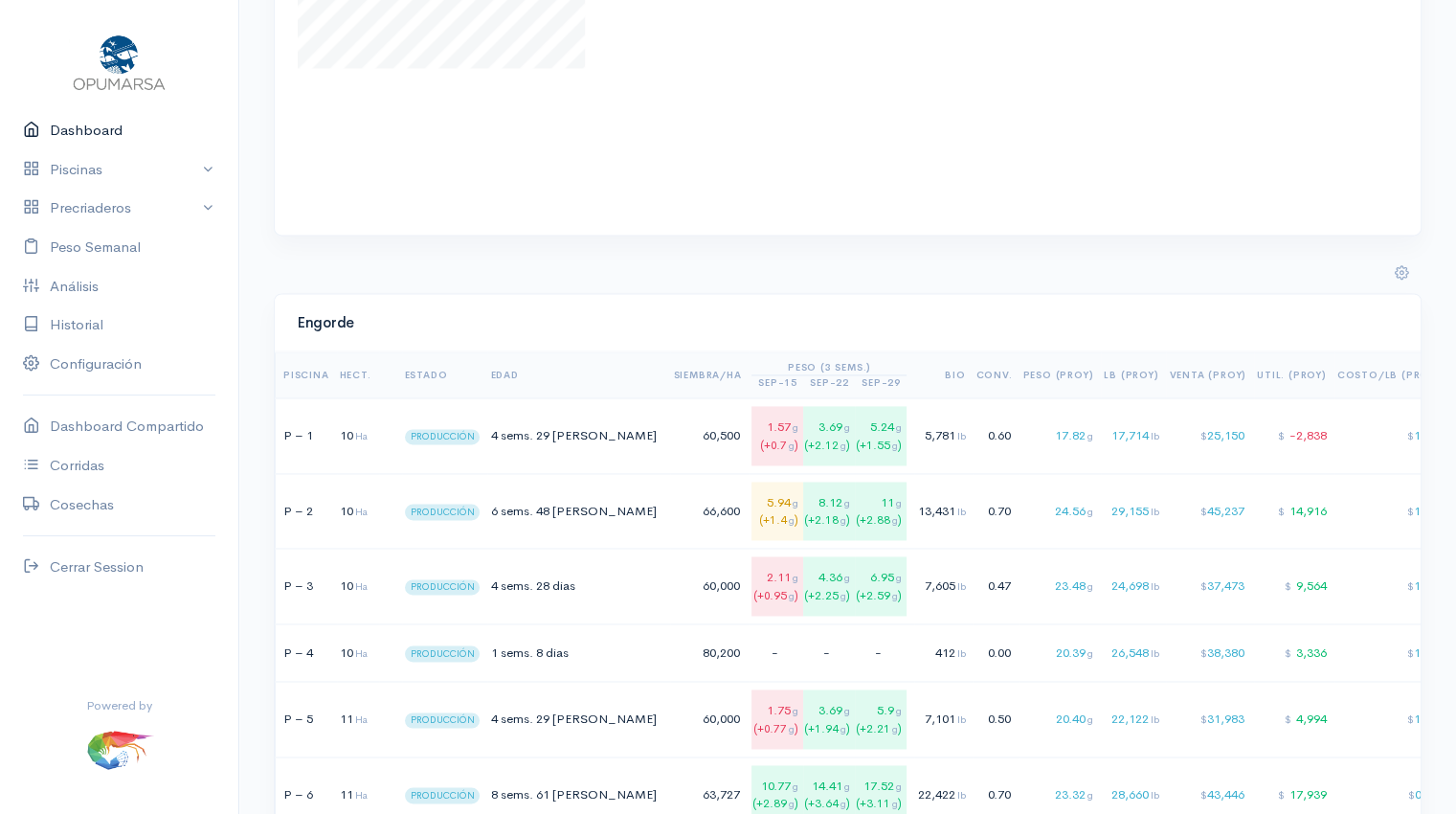
scroll to position [2776, 0]
click at [575, 454] on td "4 sems. 29 [PERSON_NAME]" at bounding box center [578, 436] width 183 height 76
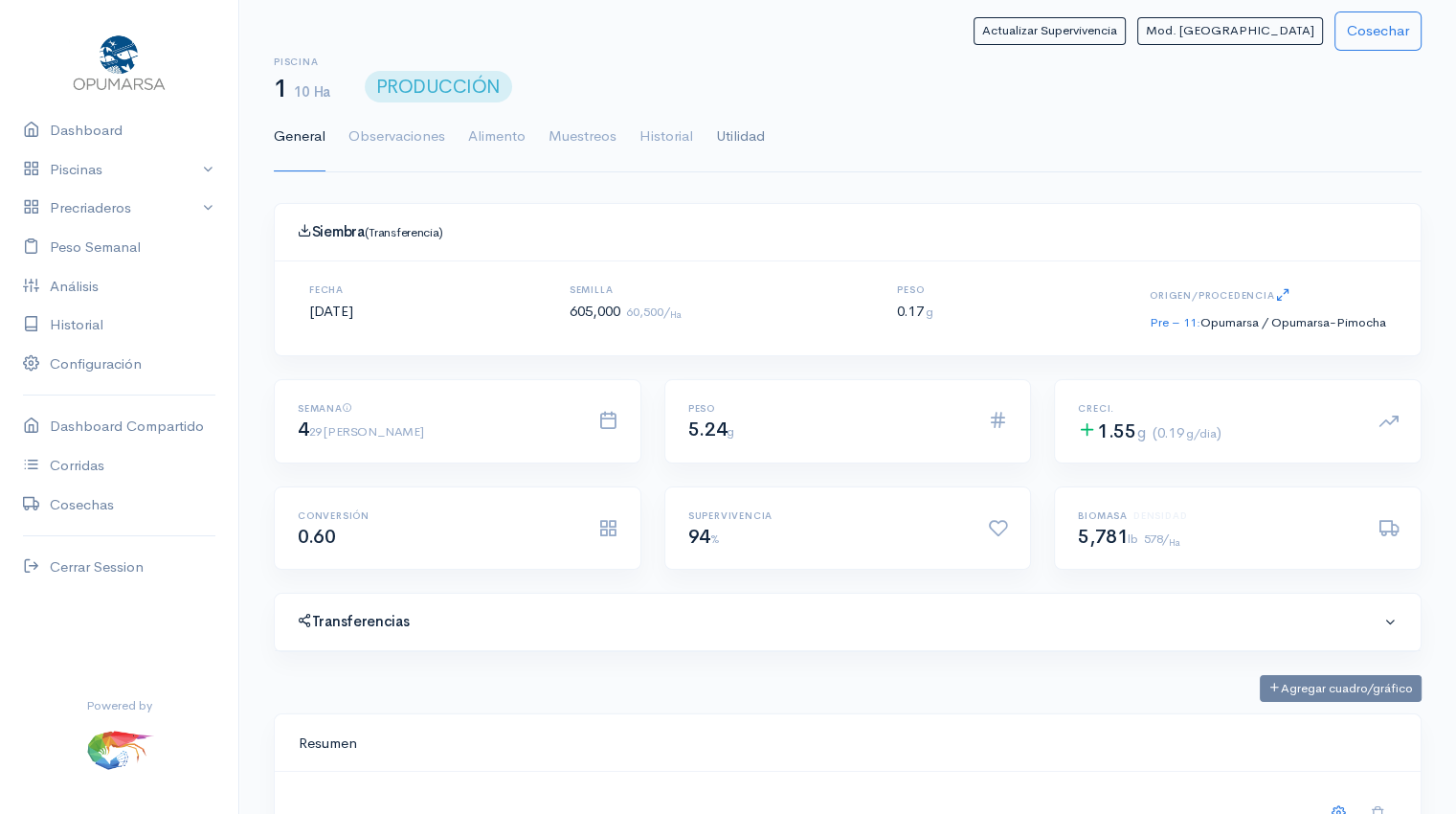
click at [747, 123] on link "Utilidad" at bounding box center [740, 137] width 48 height 69
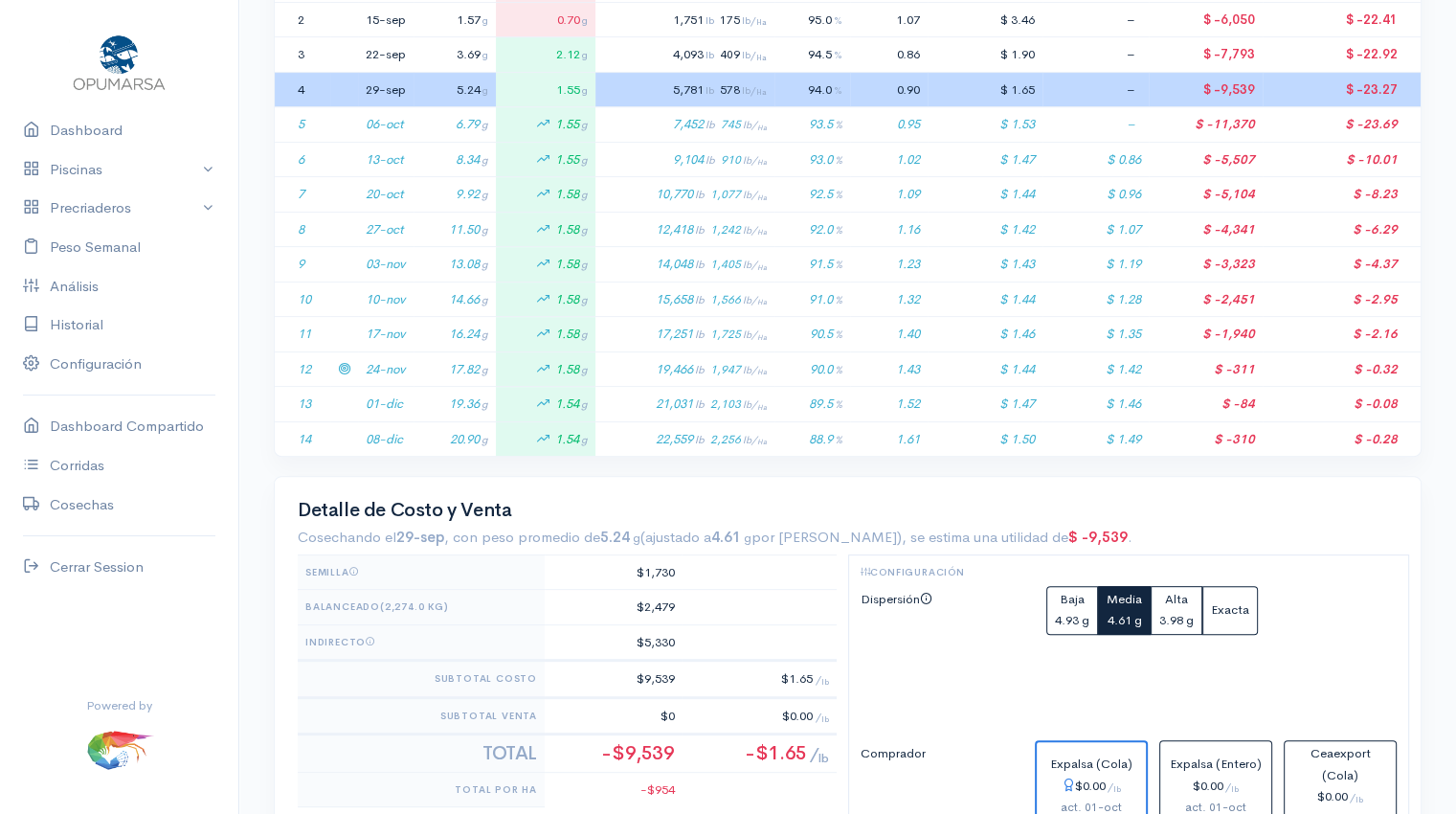
scroll to position [506, 0]
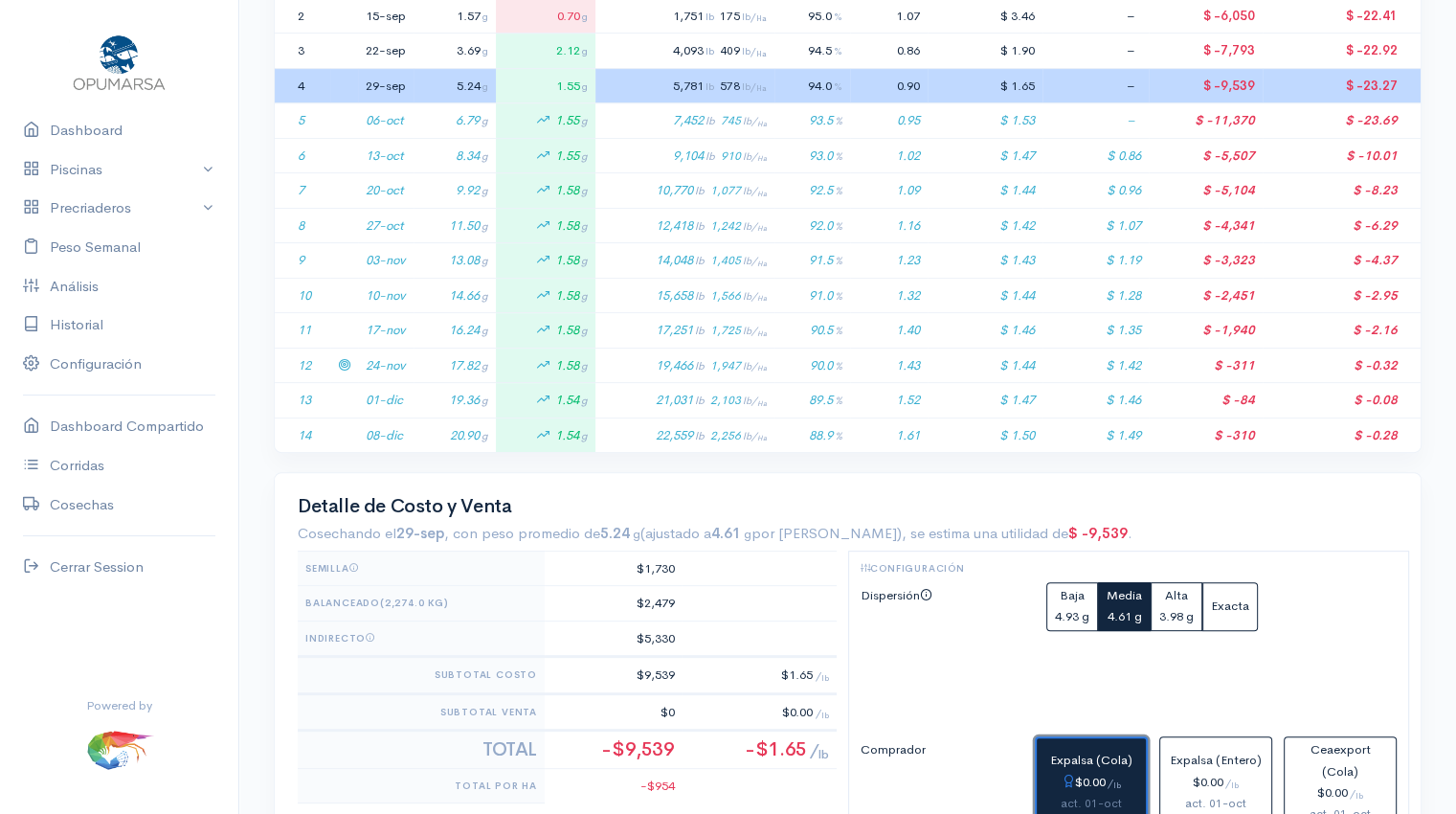
click at [1094, 779] on div "$0.00 / lb" at bounding box center [1091, 782] width 94 height 22
click at [445, 357] on td "17.82 g" at bounding box center [454, 366] width 82 height 36
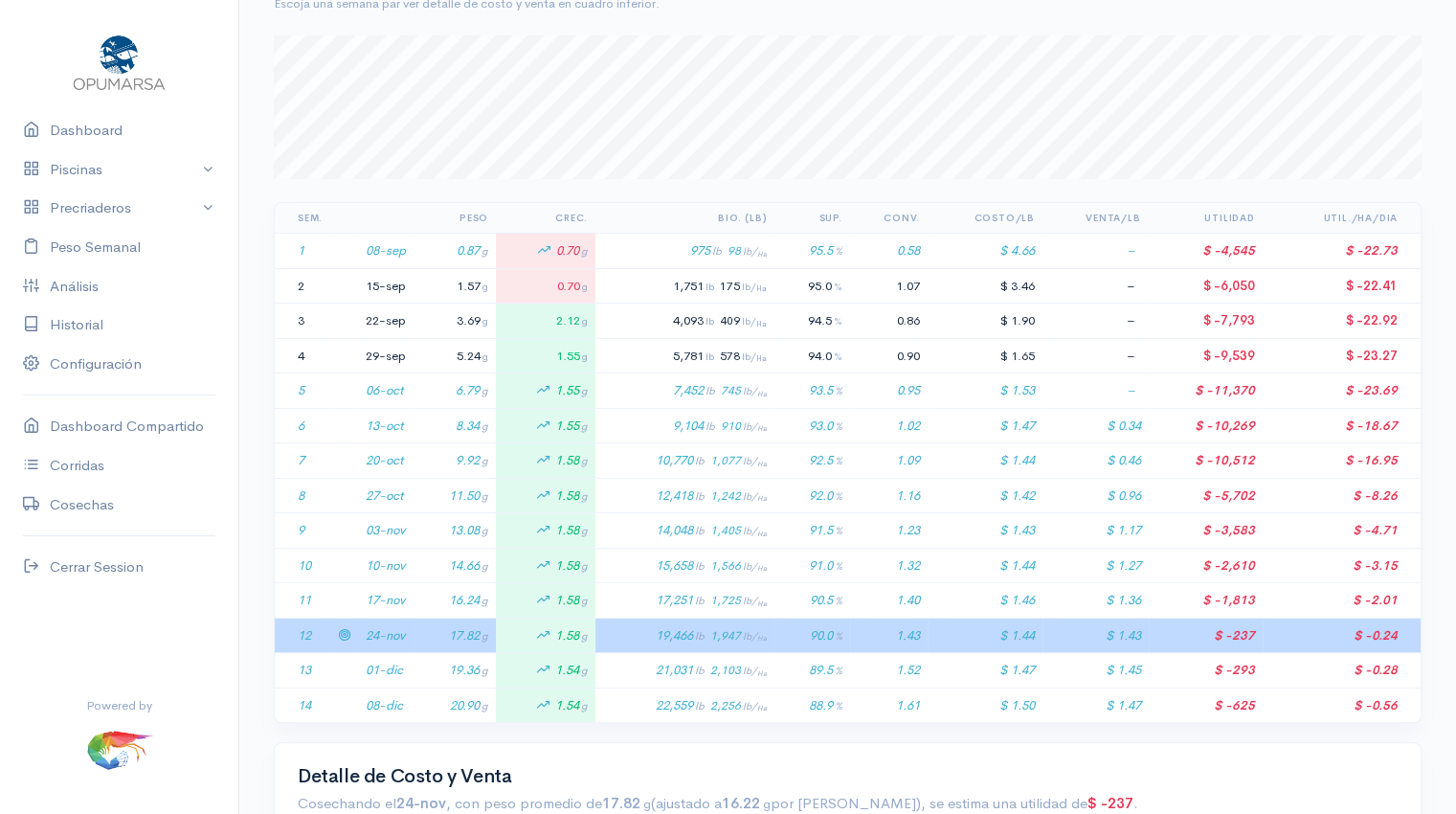
scroll to position [0, 0]
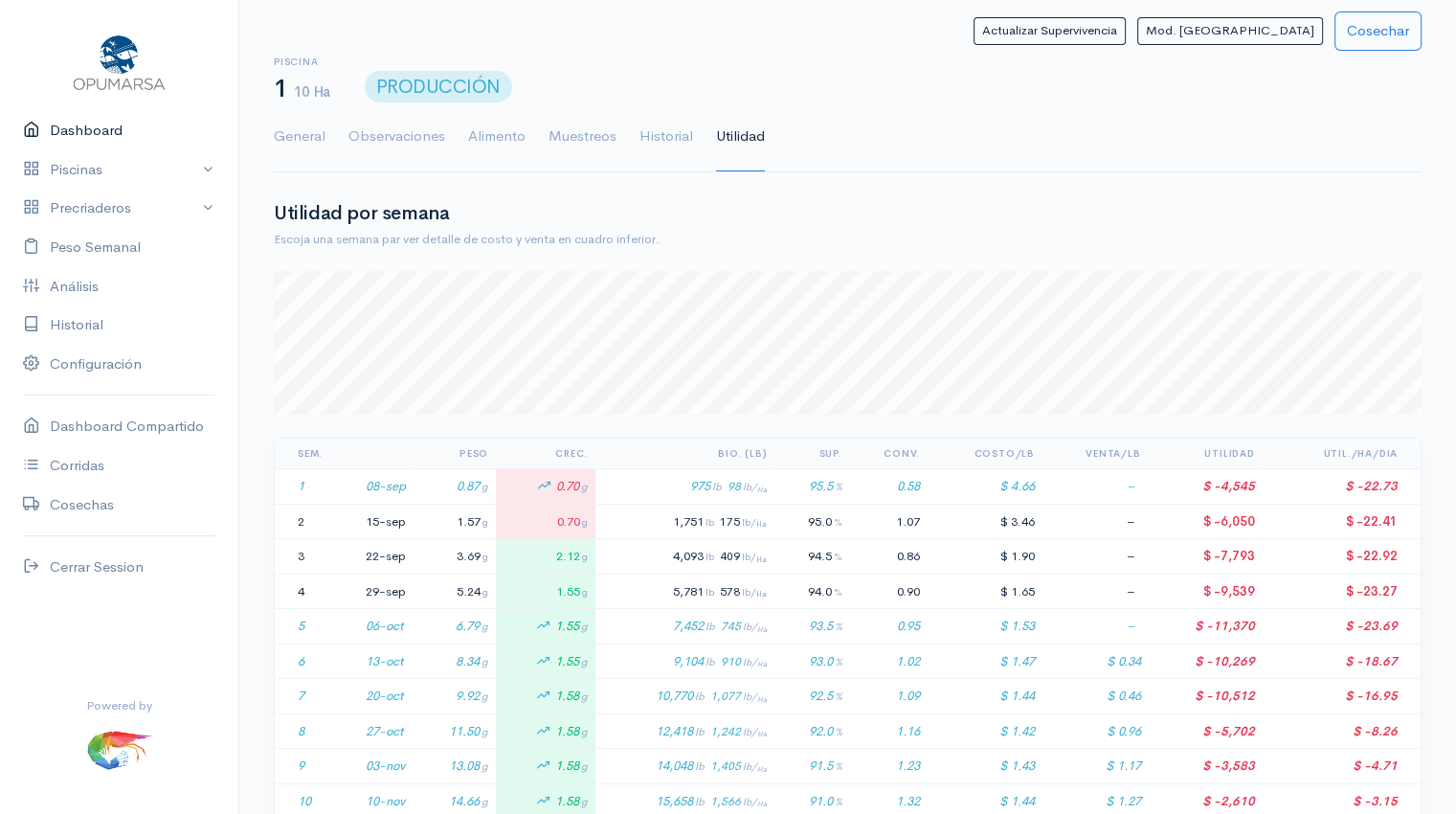
click at [80, 135] on link "Dashboard" at bounding box center [119, 130] width 238 height 40
